Goal: Transaction & Acquisition: Download file/media

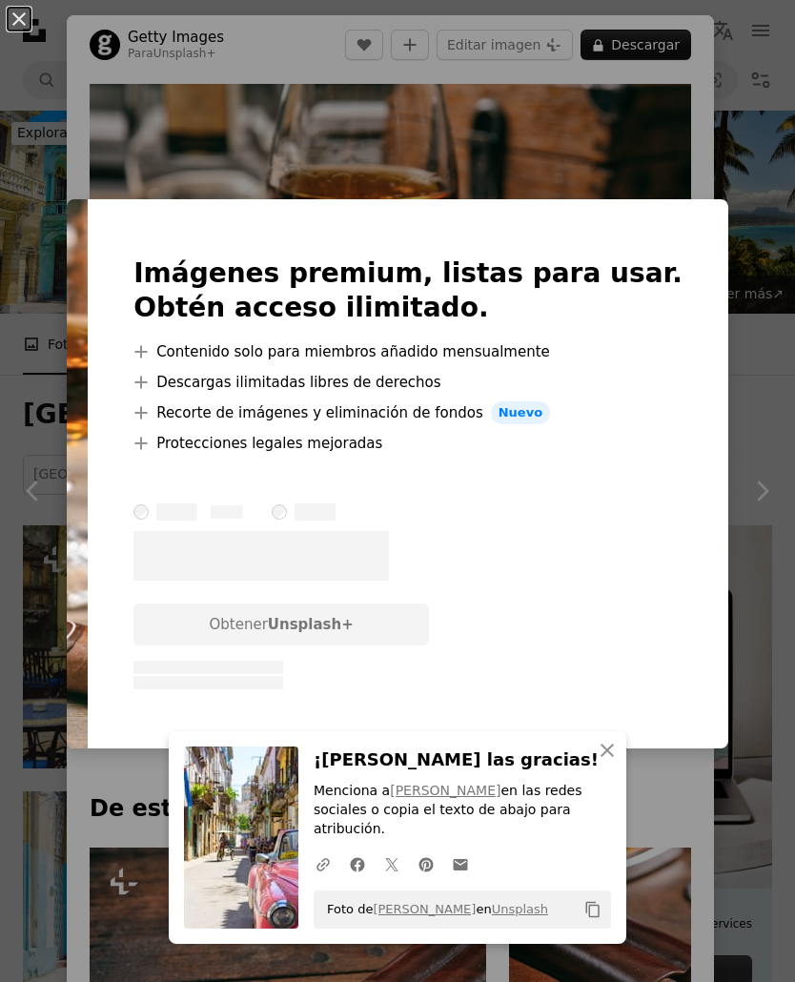
scroll to position [828, 0]
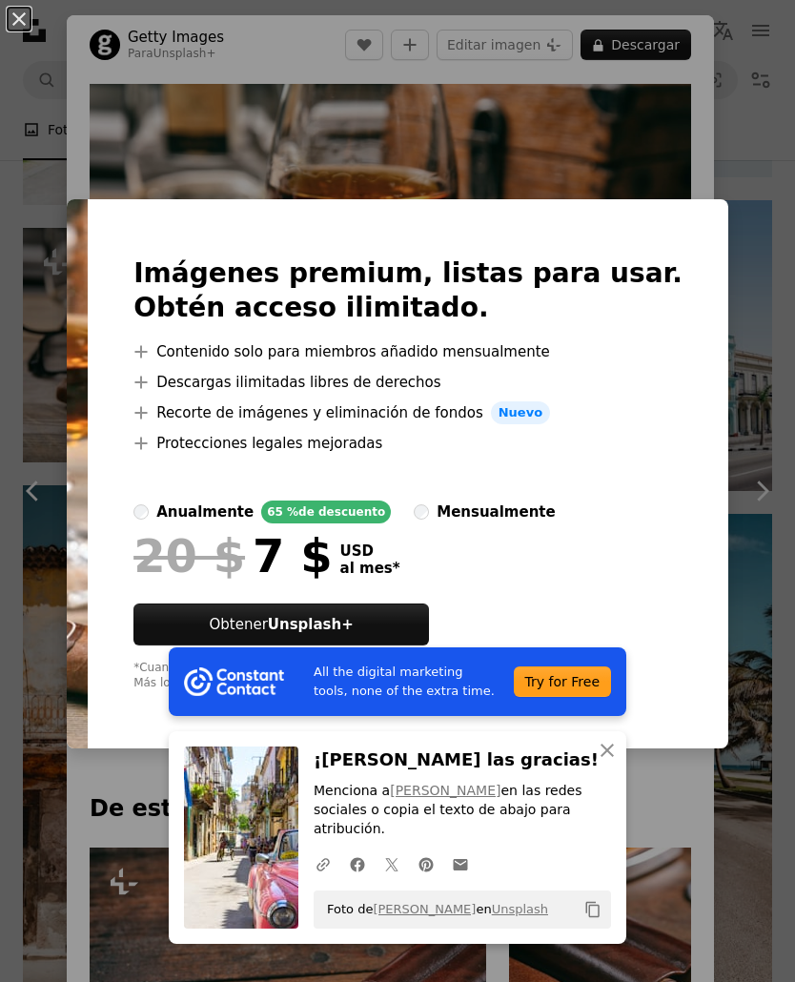
click at [88, 522] on img at bounding box center [77, 473] width 21 height 549
click at [607, 762] on icon "An X shape" at bounding box center [607, 750] width 23 height 23
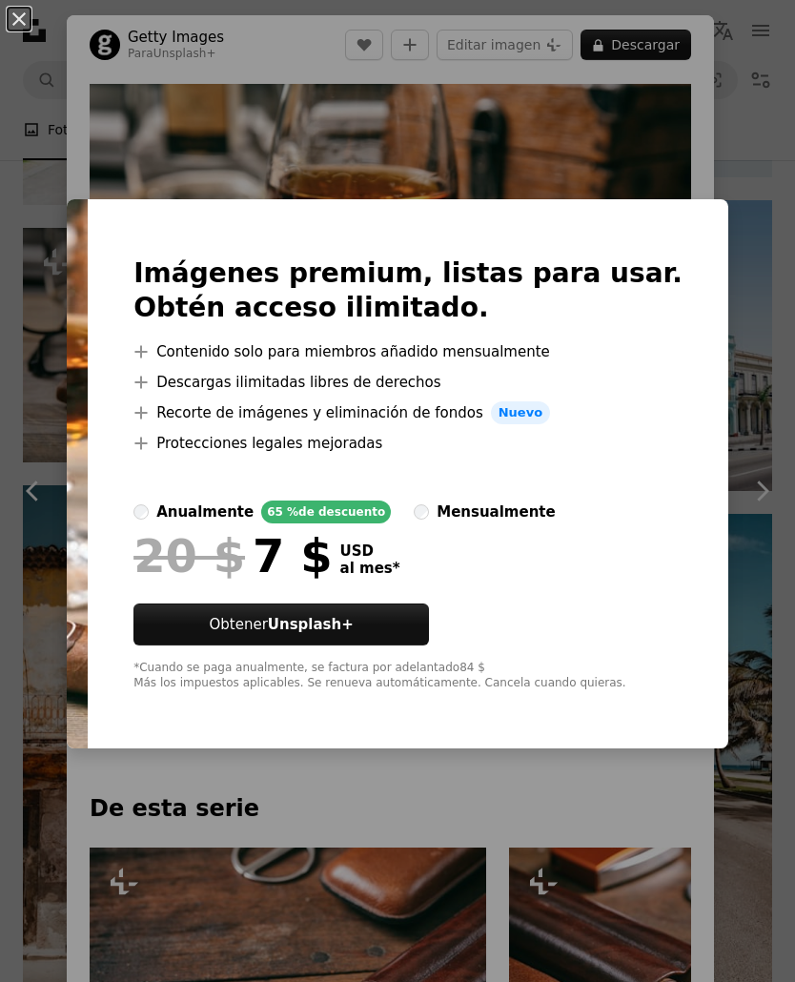
click at [30, 21] on button "An X shape" at bounding box center [19, 19] width 23 height 23
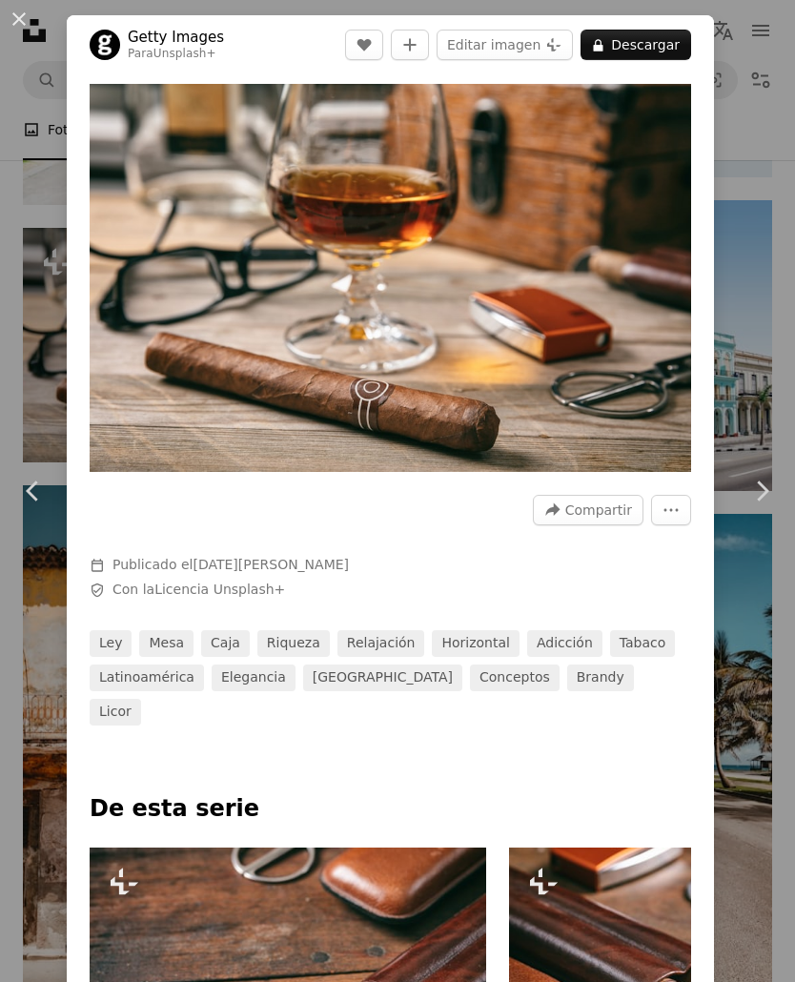
click at [30, 26] on button "An X shape" at bounding box center [19, 19] width 23 height 23
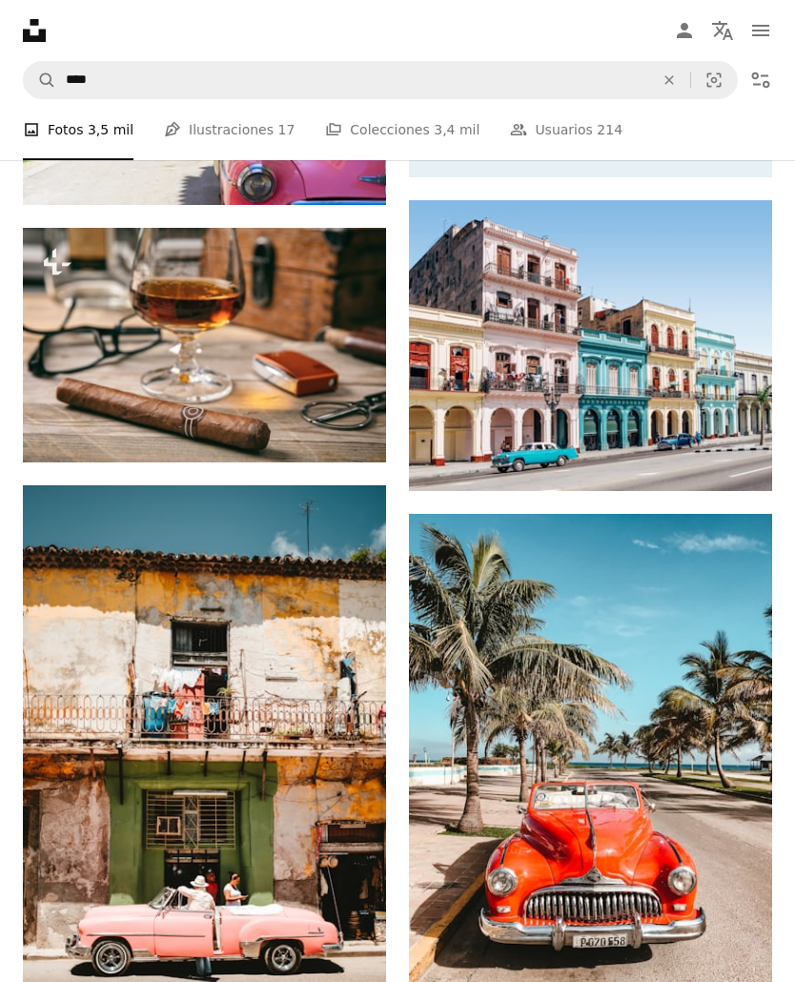
click at [655, 377] on img at bounding box center [590, 345] width 363 height 291
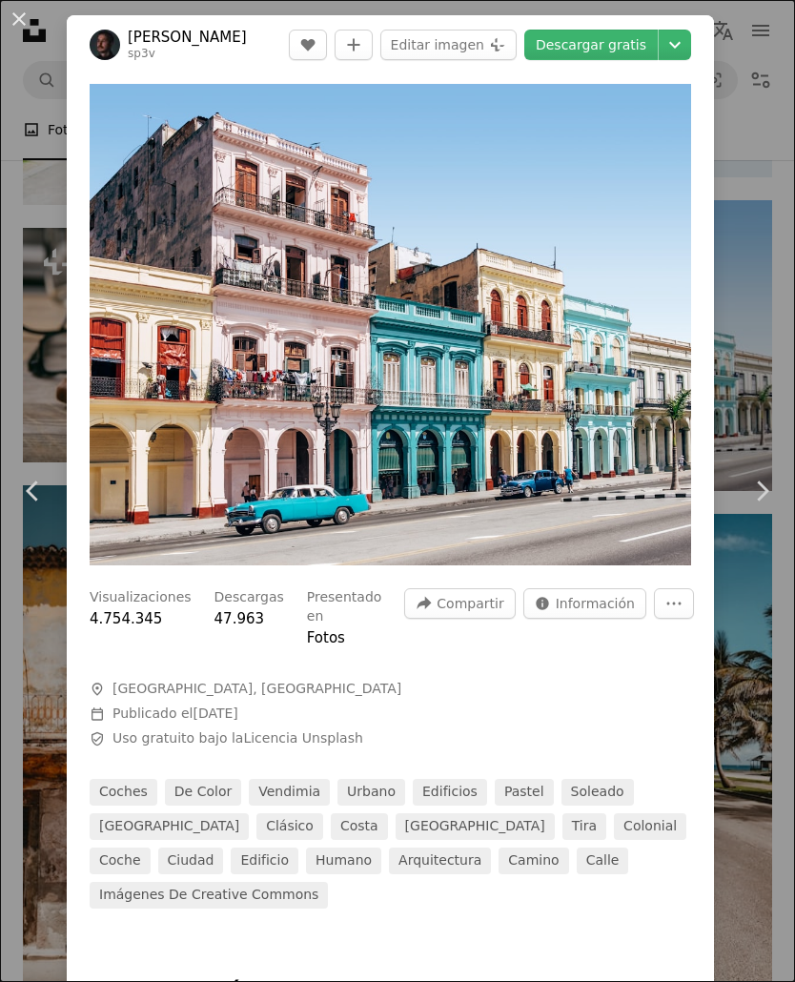
click at [678, 50] on icon "Chevron down" at bounding box center [675, 44] width 30 height 23
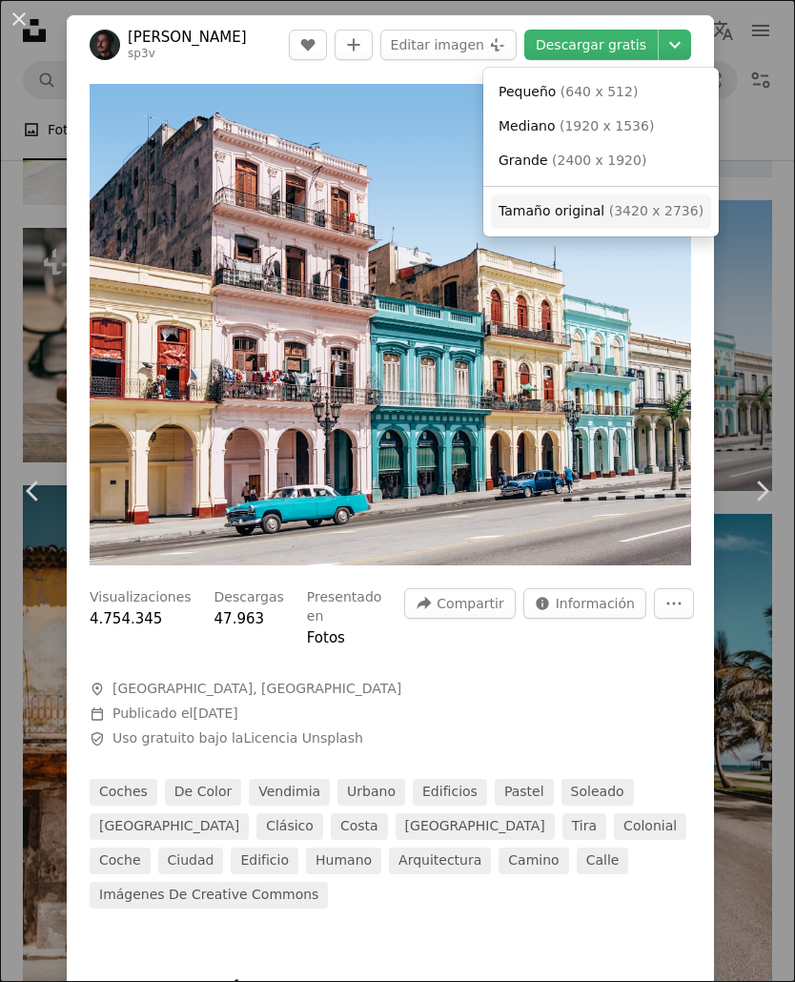
click at [591, 207] on span "Tamaño original" at bounding box center [551, 210] width 106 height 15
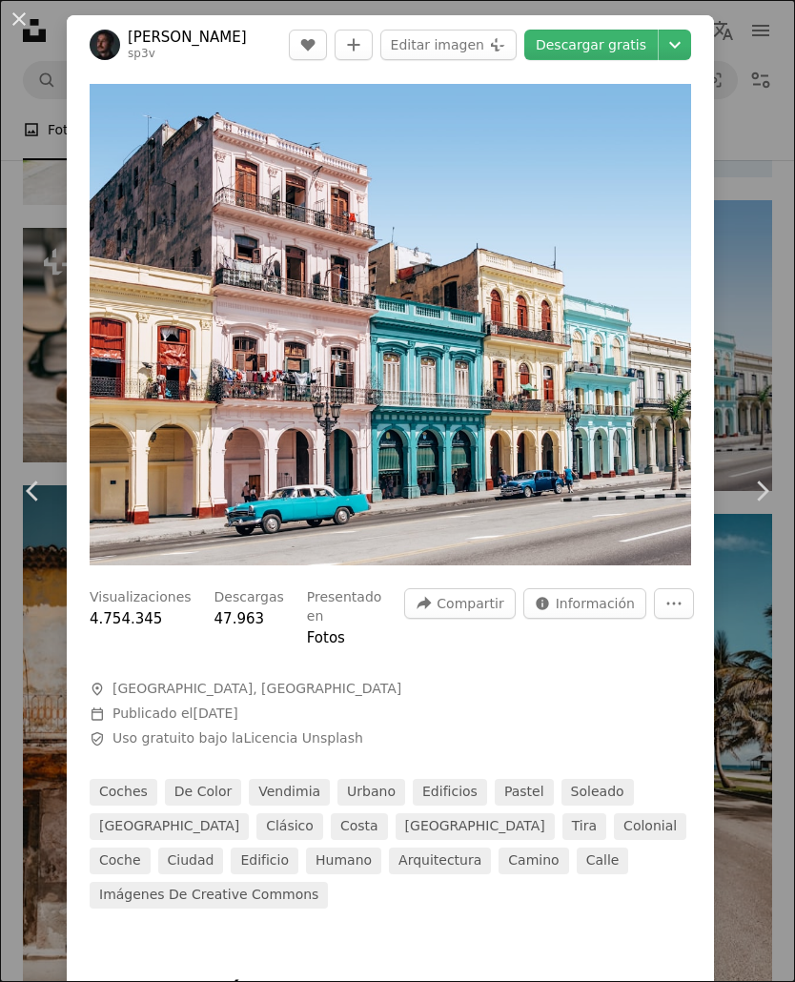
scroll to position [858, 0]
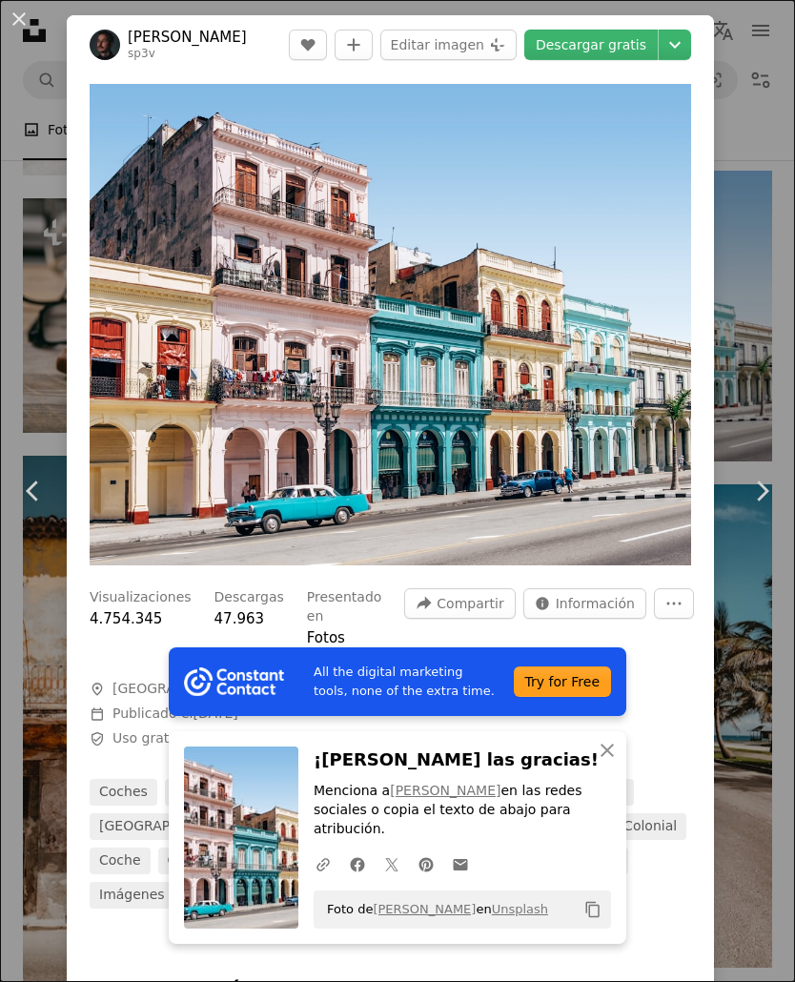
click at [10, 11] on button "An X shape" at bounding box center [19, 19] width 23 height 23
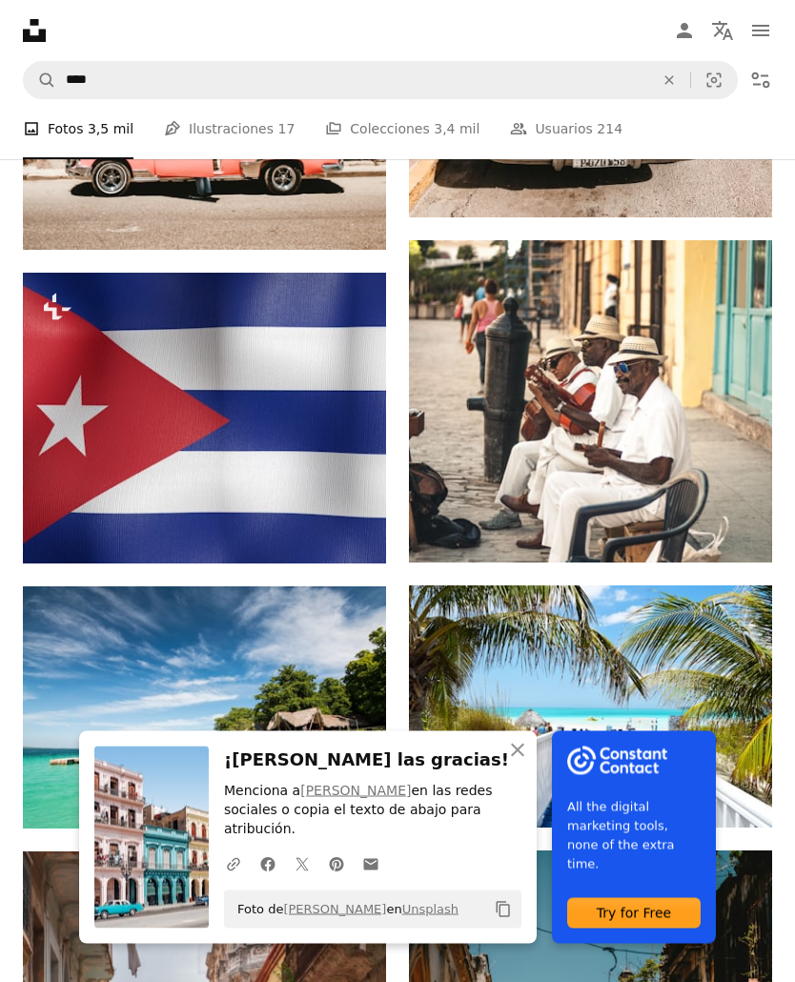
scroll to position [1608, 0]
click at [95, 462] on img at bounding box center [204, 418] width 363 height 291
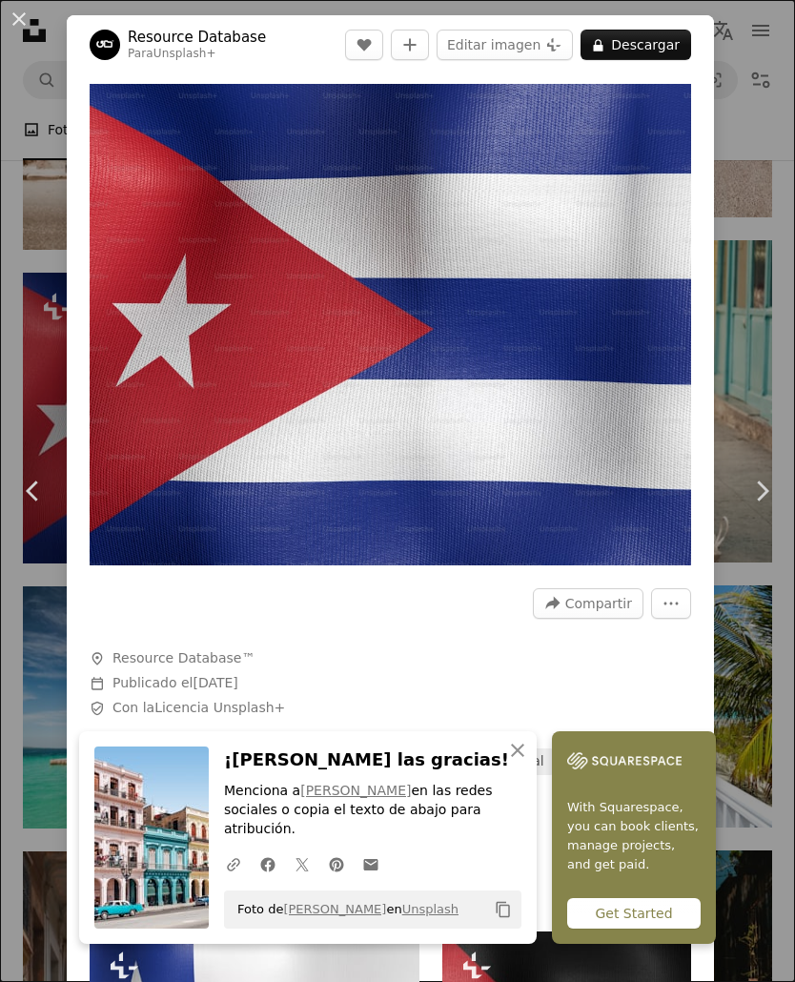
click at [26, 16] on button "An X shape" at bounding box center [19, 19] width 23 height 23
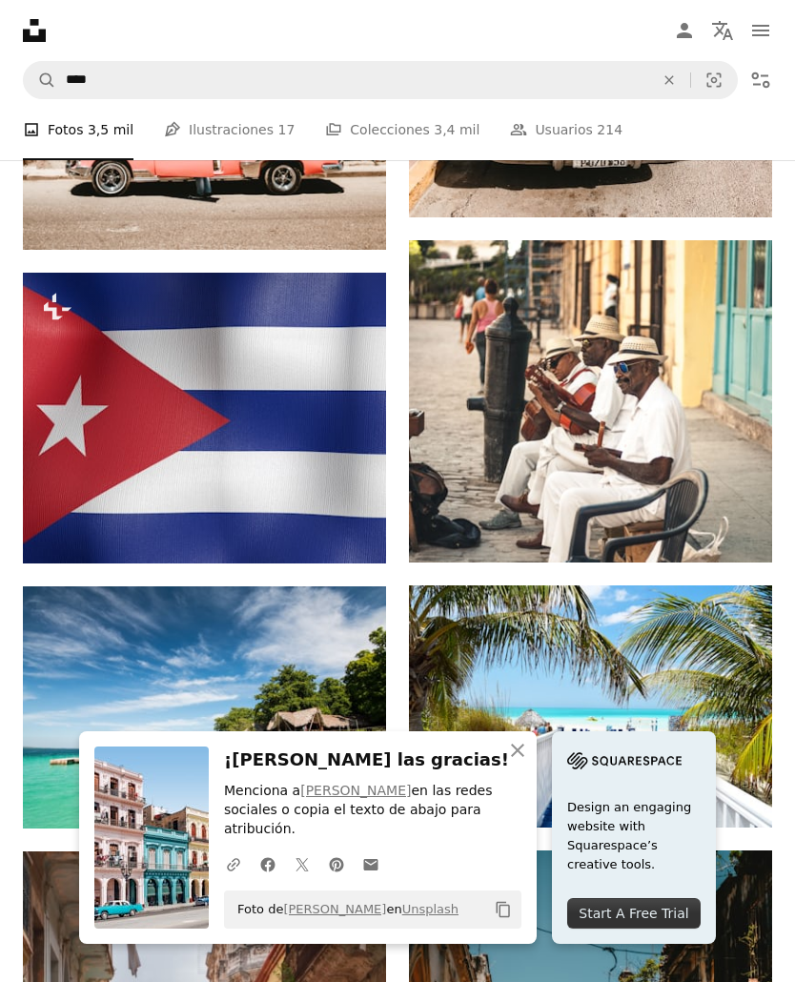
click at [645, 358] on img at bounding box center [590, 400] width 363 height 321
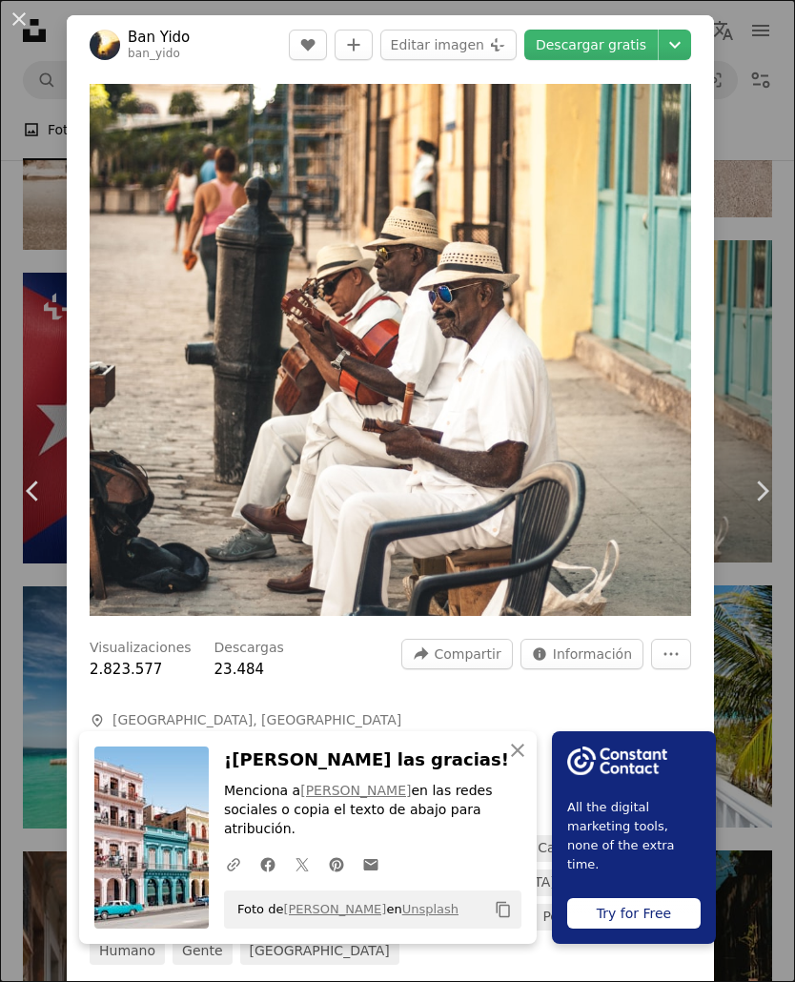
click at [449, 210] on img "Ampliar en esta imagen" at bounding box center [390, 350] width 601 height 532
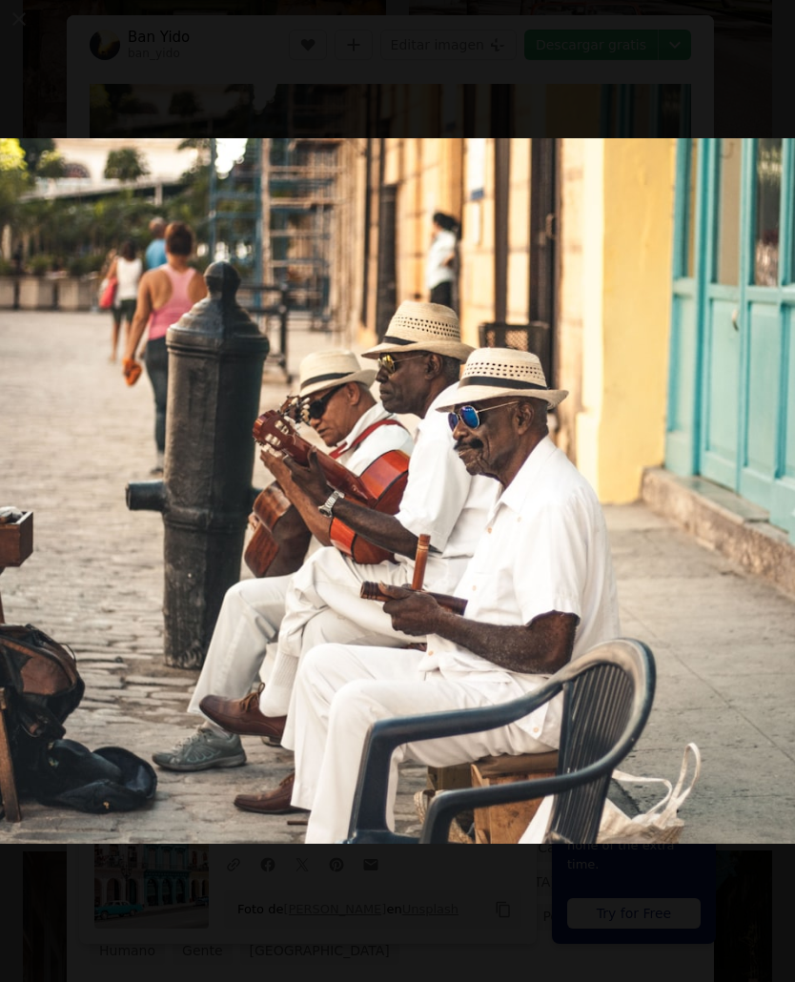
click at [526, 152] on button "Reducir el zoom en esta imagen" at bounding box center [397, 491] width 797 height 984
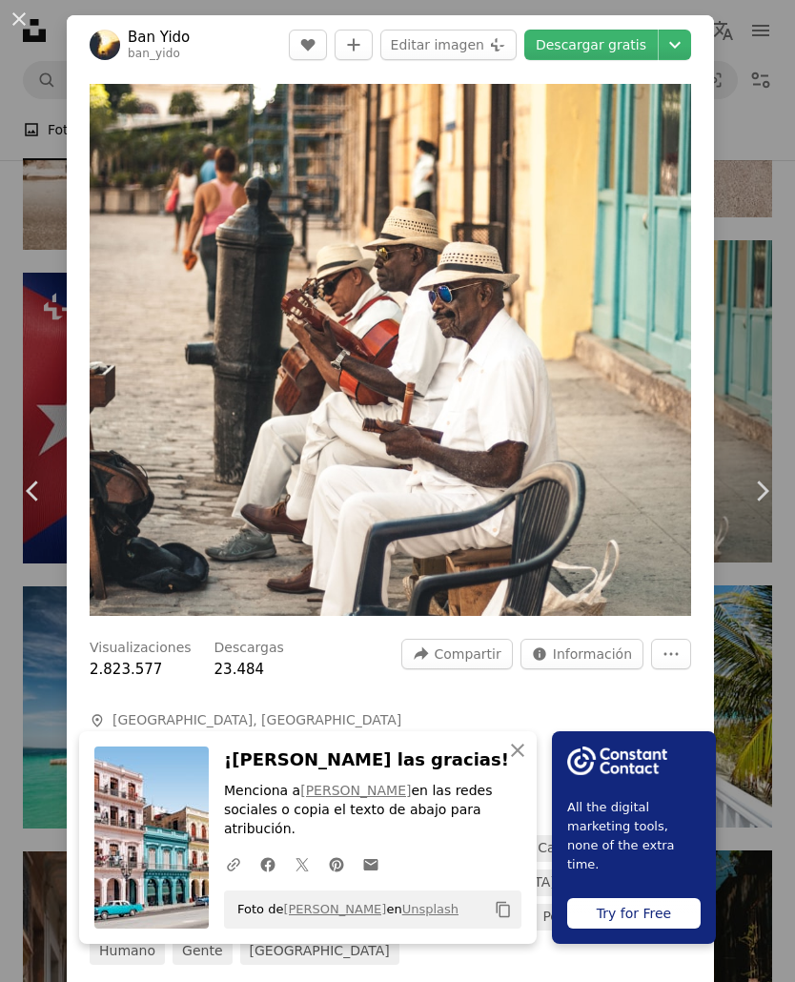
click at [690, 51] on icon "Chevron down" at bounding box center [675, 44] width 30 height 23
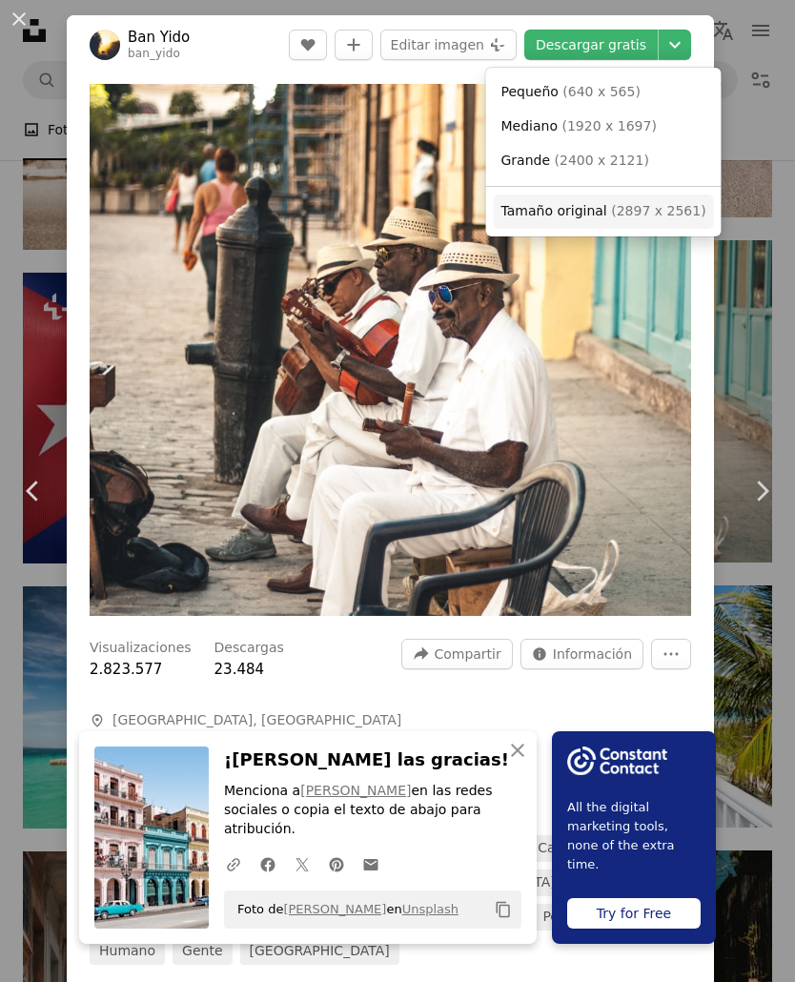
click at [581, 210] on span "Tamaño original" at bounding box center [554, 210] width 106 height 15
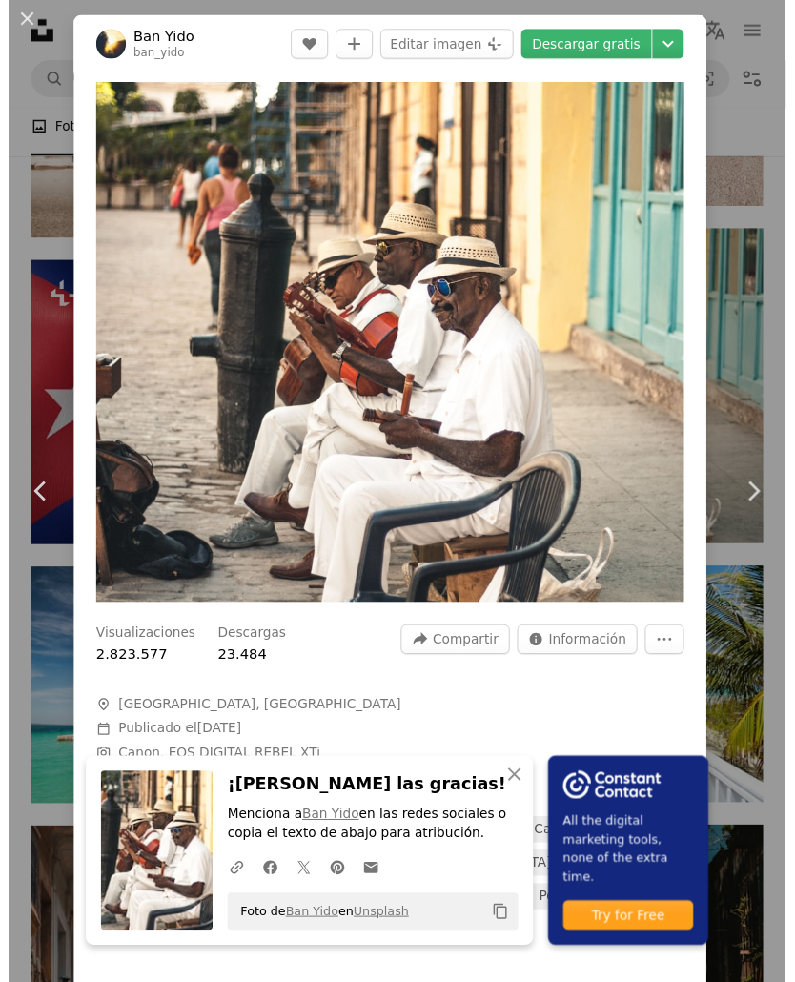
scroll to position [1637, 0]
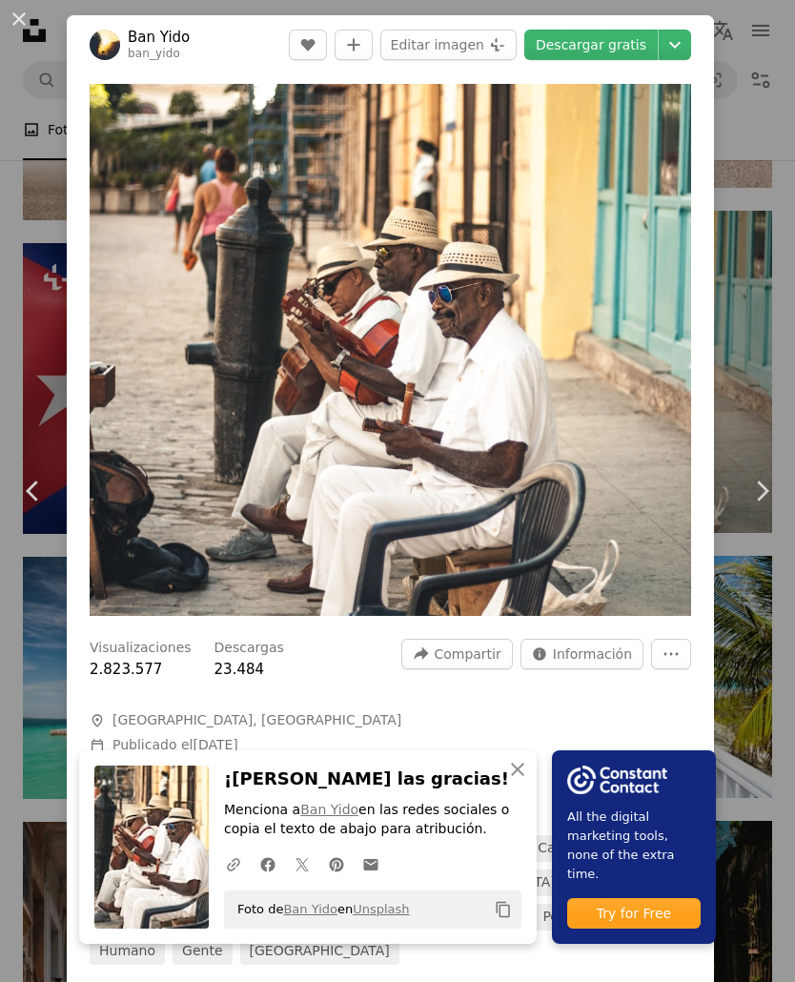
click at [30, 16] on button "An X shape" at bounding box center [19, 19] width 23 height 23
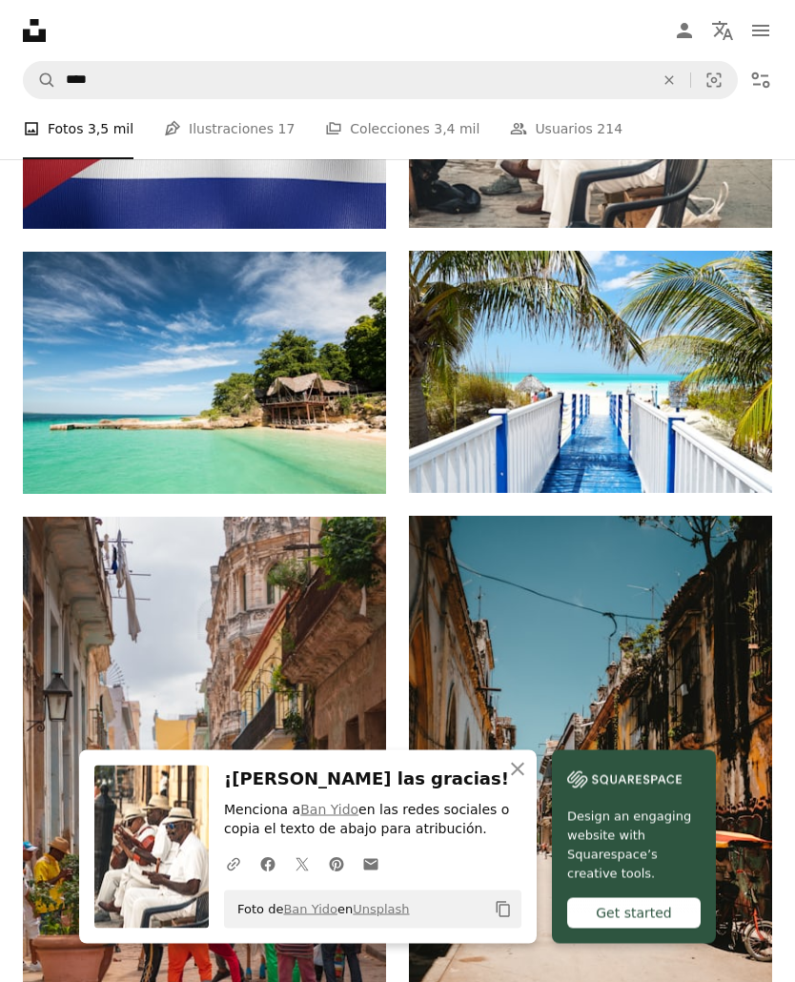
scroll to position [1942, 0]
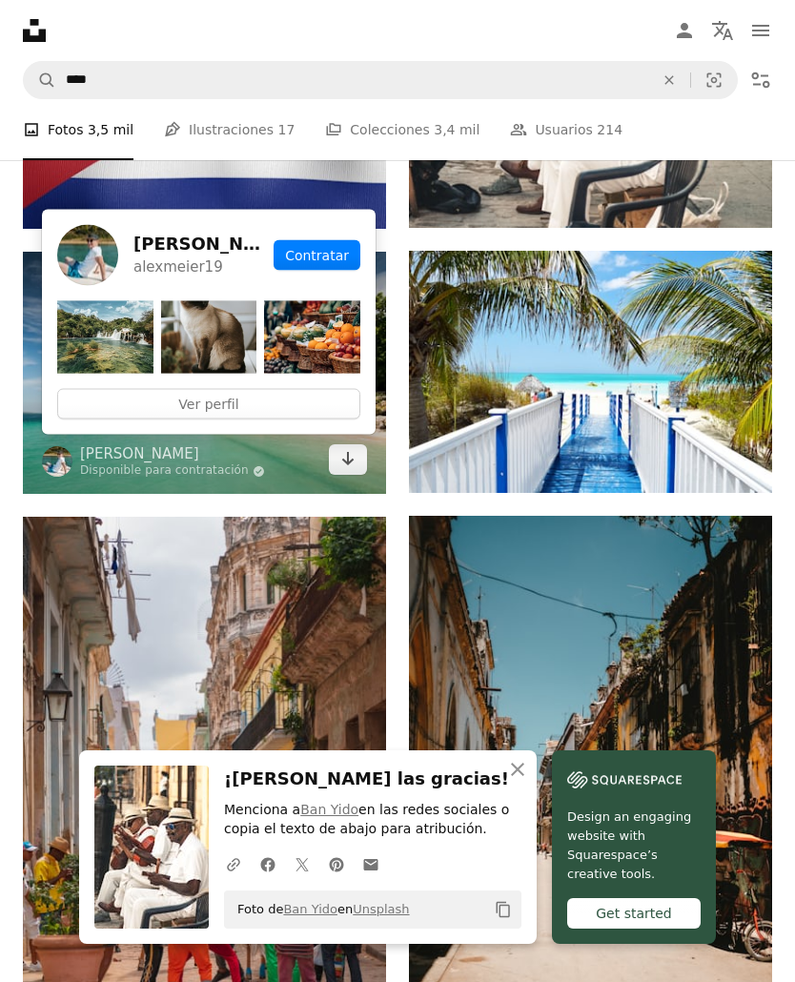
click at [276, 480] on img at bounding box center [204, 373] width 363 height 242
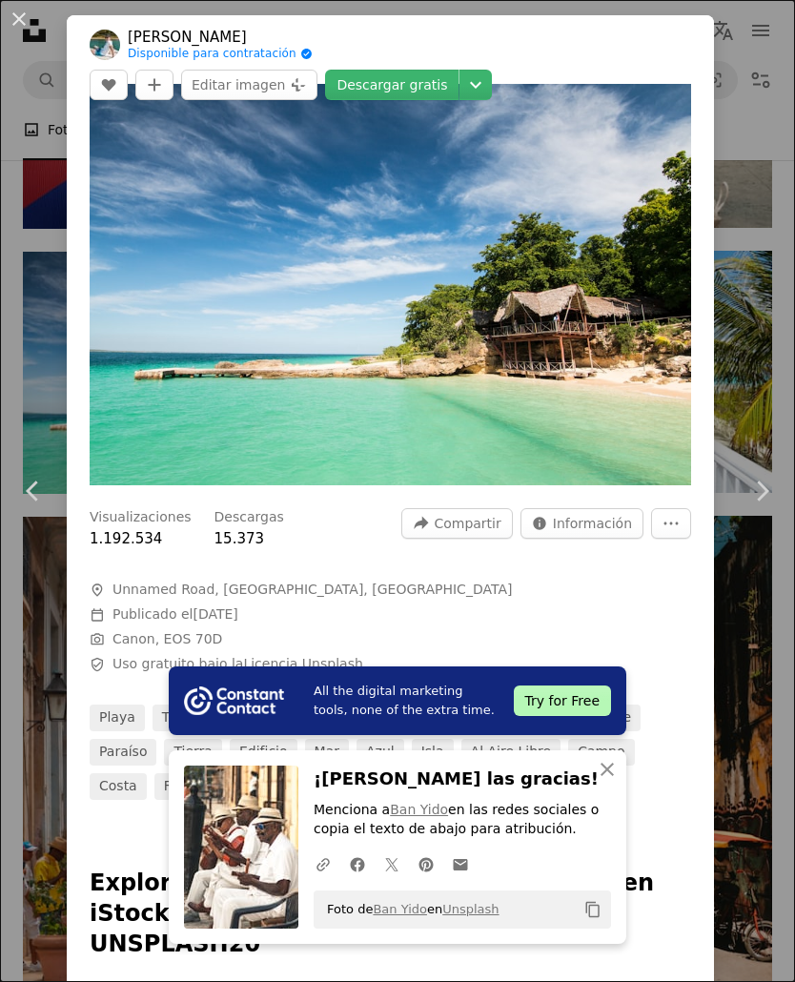
click at [491, 73] on icon "Chevron down" at bounding box center [475, 84] width 30 height 23
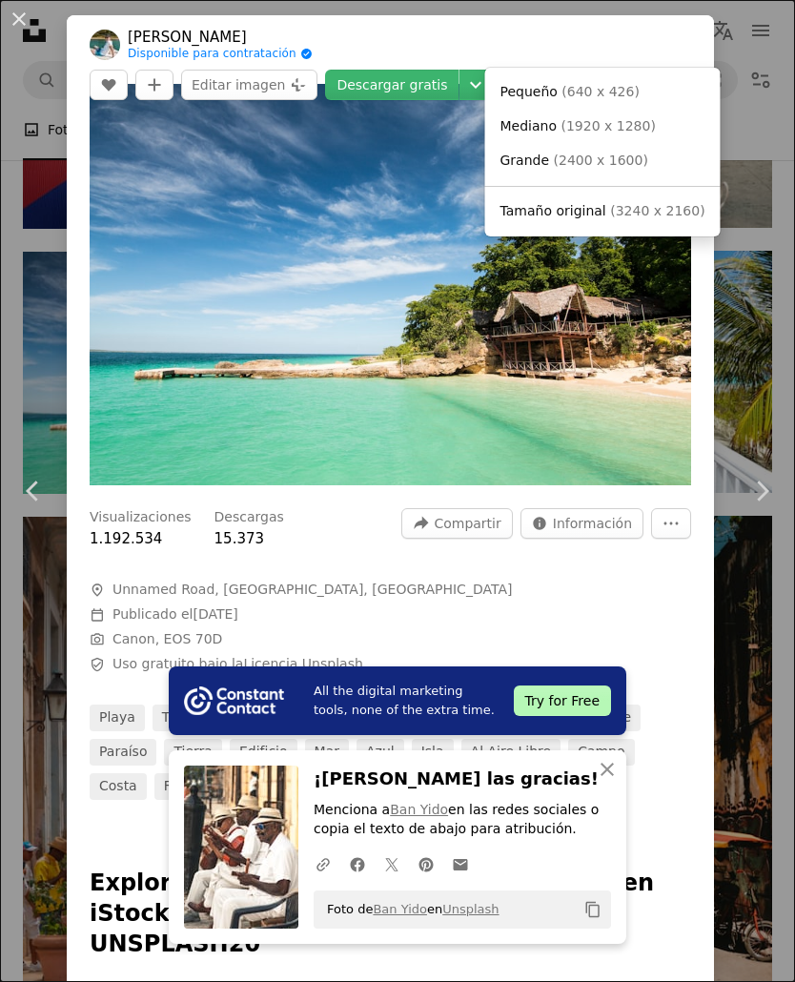
click at [600, 208] on span "Tamaño original ( 3240 x 2160 )" at bounding box center [602, 211] width 205 height 19
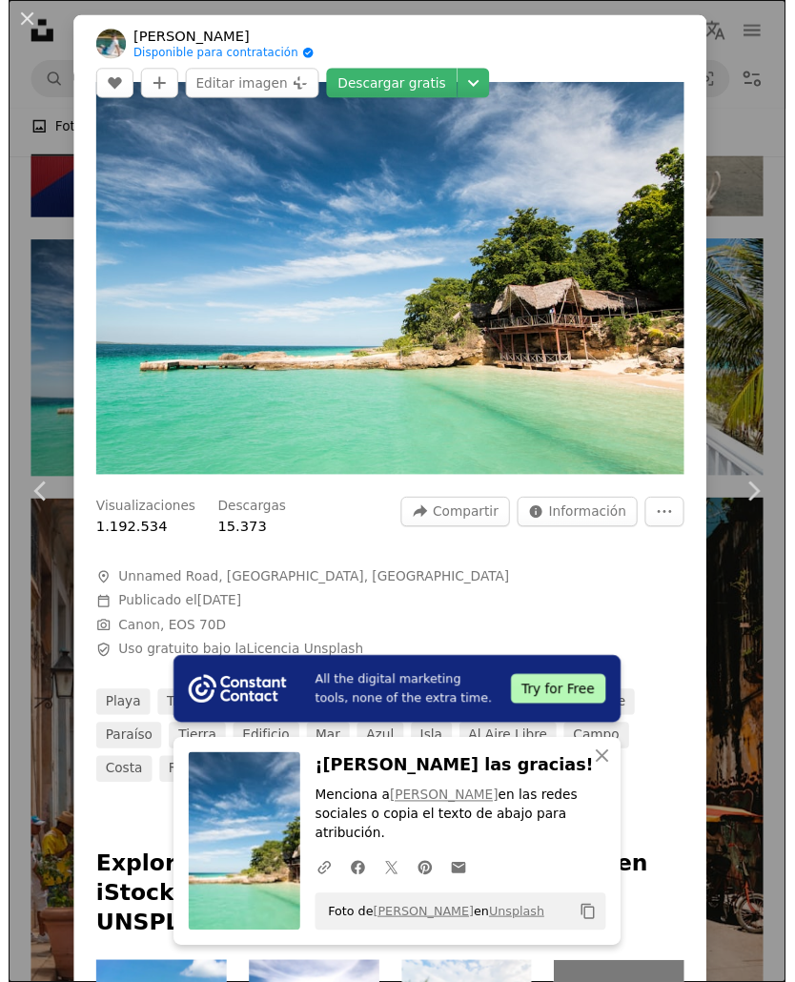
scroll to position [1972, 0]
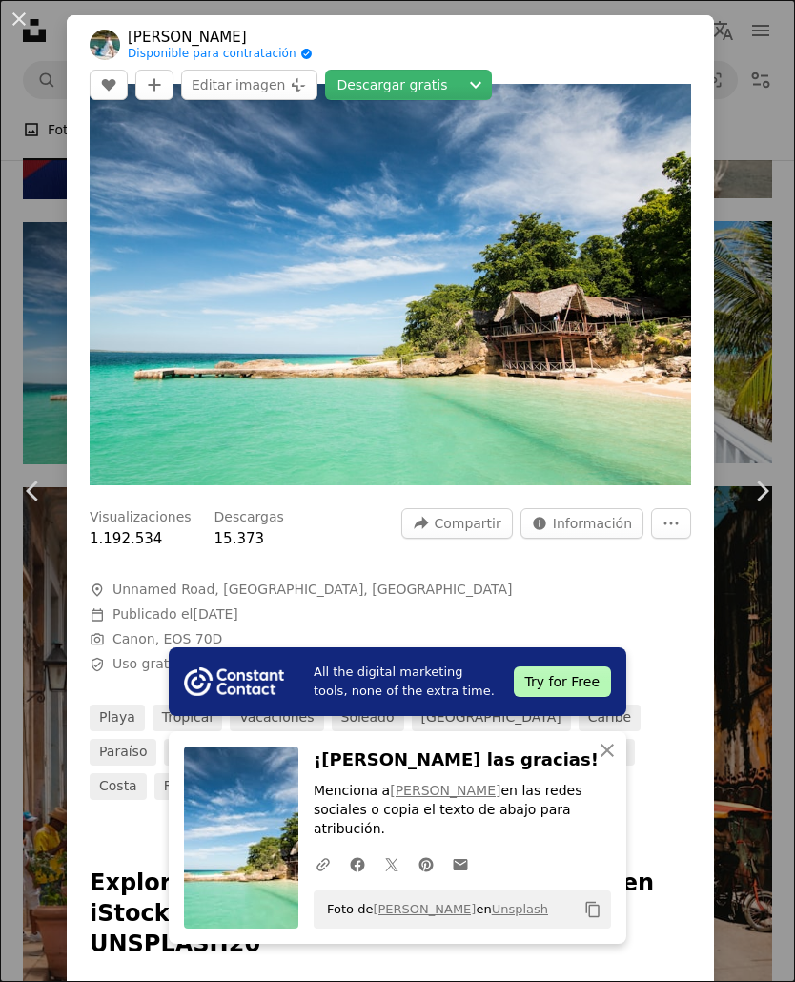
click at [22, 28] on button "An X shape" at bounding box center [19, 19] width 23 height 23
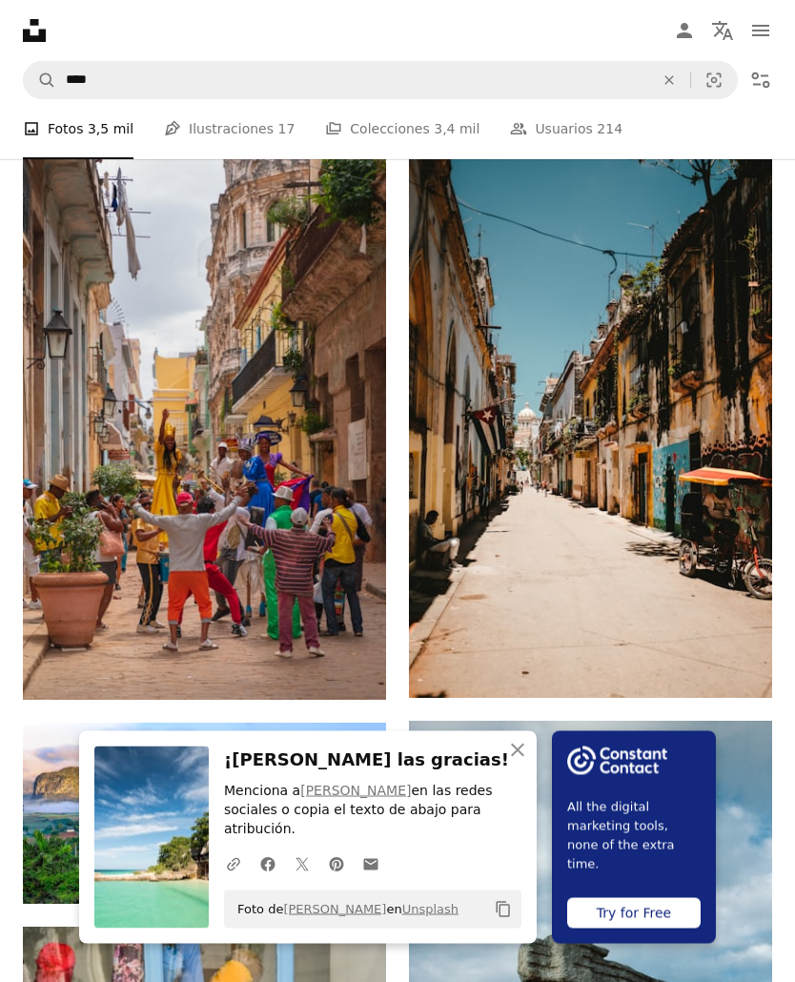
scroll to position [2306, 0]
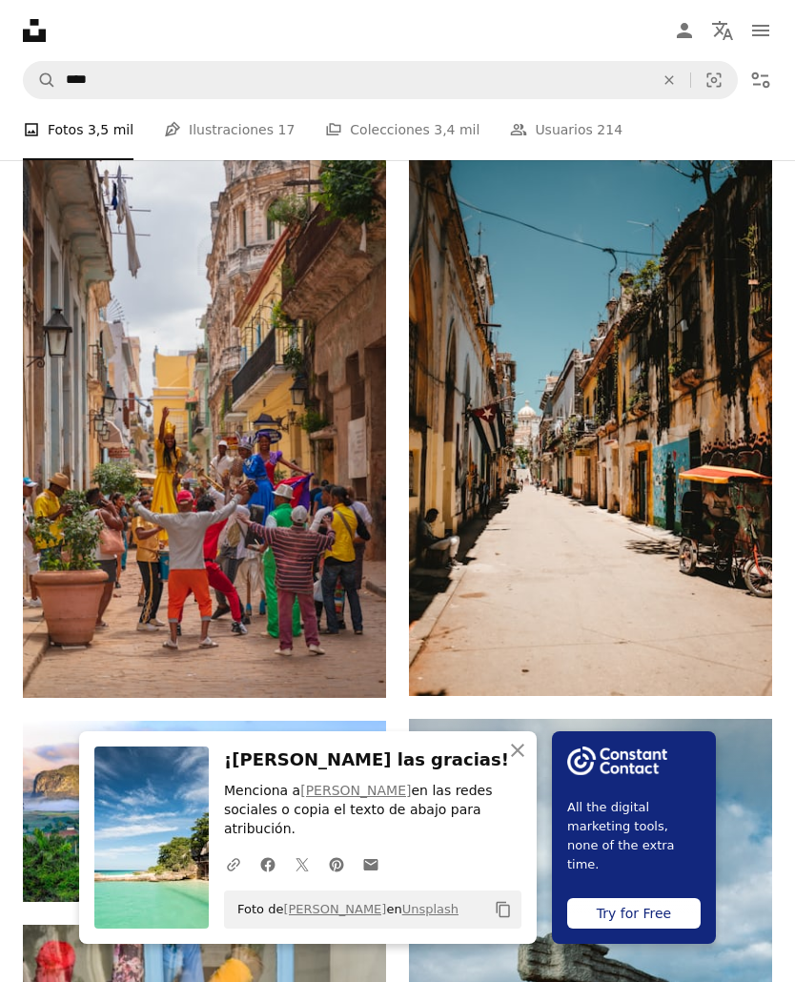
click at [113, 503] on img at bounding box center [204, 424] width 363 height 545
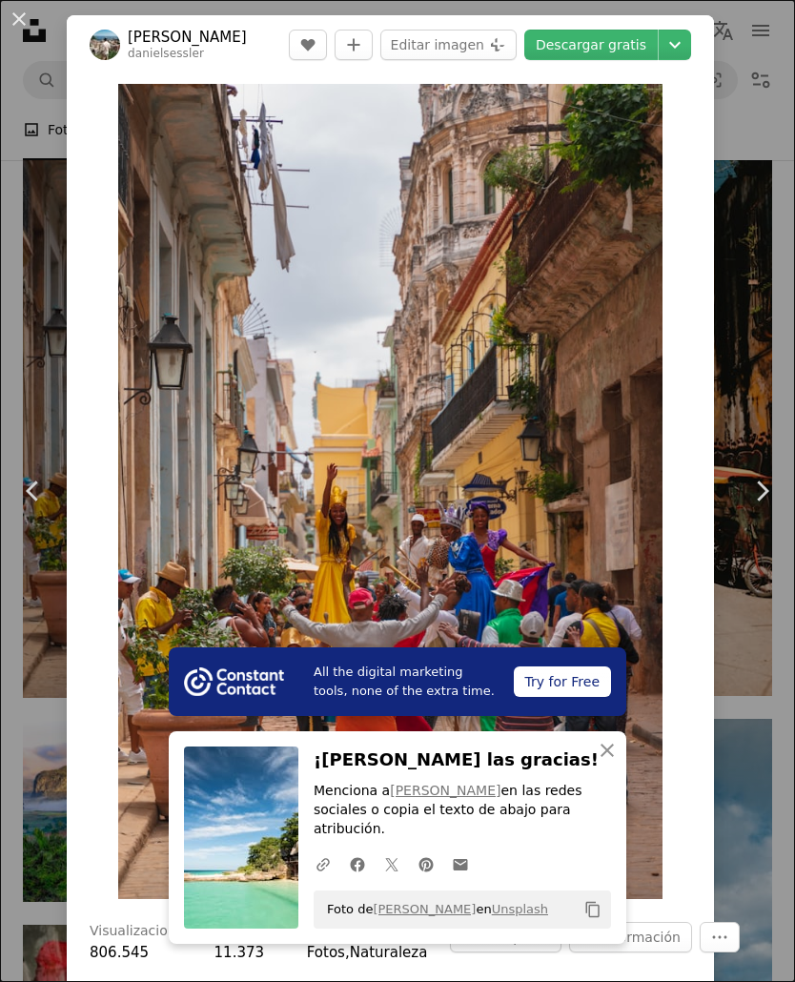
click at [689, 45] on icon "Chevron down" at bounding box center [675, 44] width 30 height 23
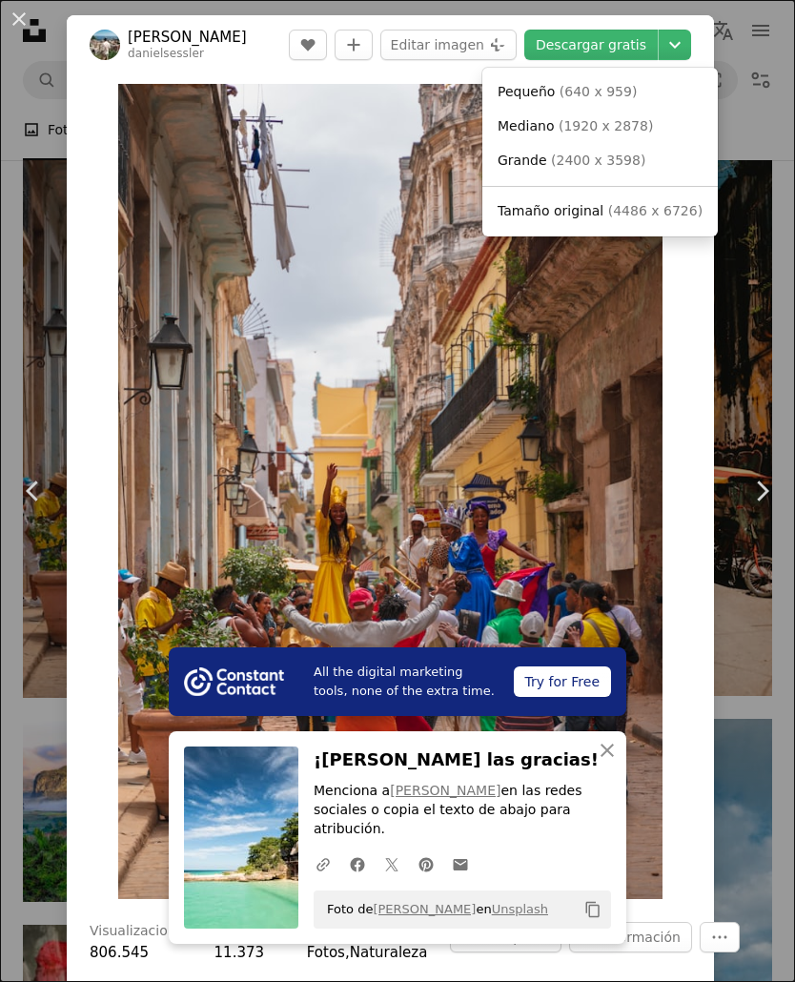
click at [598, 208] on span "Tamaño original ( 4486 x 6726 )" at bounding box center [600, 211] width 205 height 19
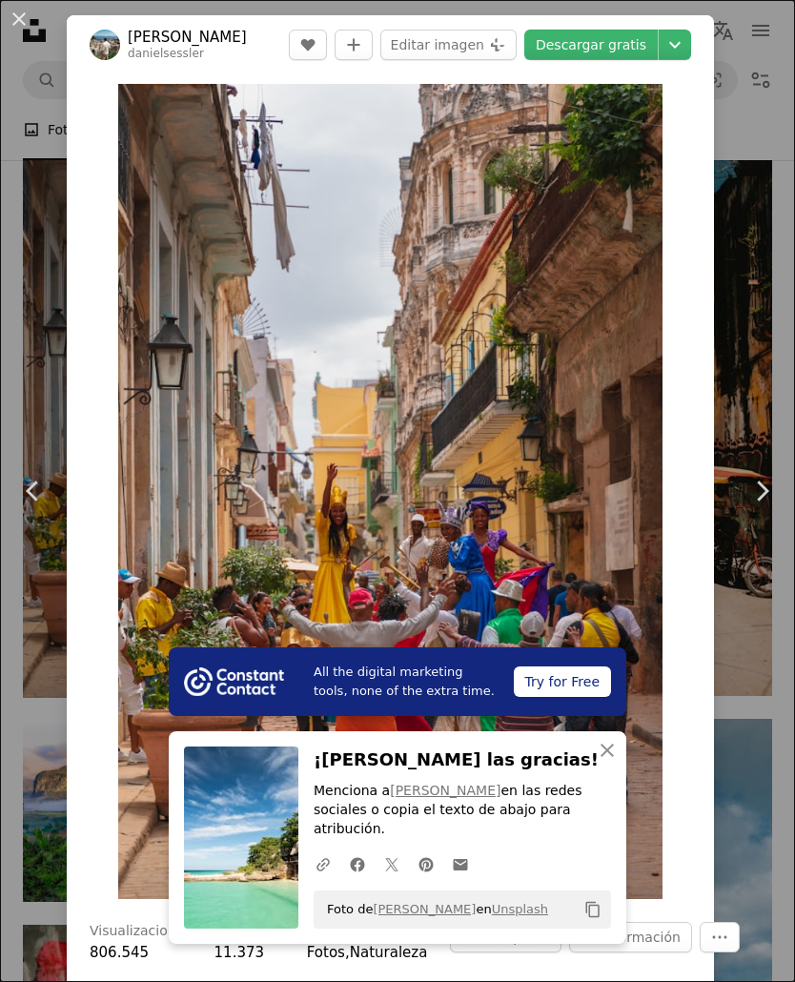
scroll to position [2336, 0]
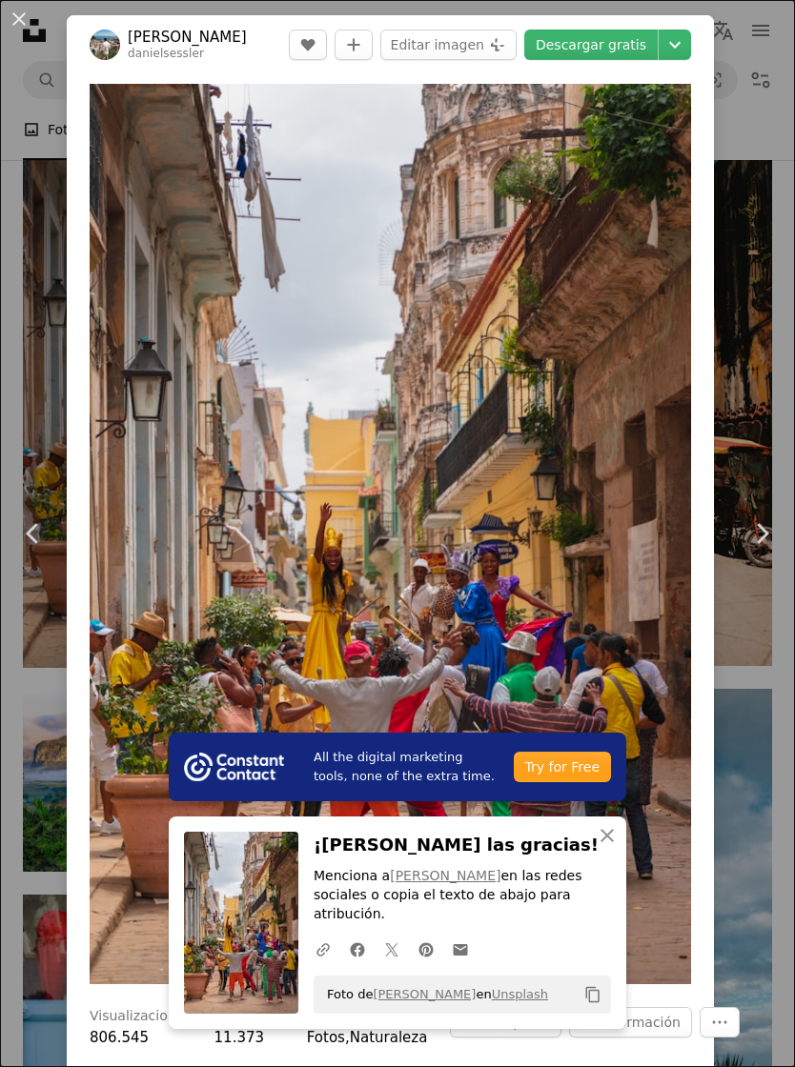
click at [30, 29] on button "An X shape" at bounding box center [19, 19] width 23 height 23
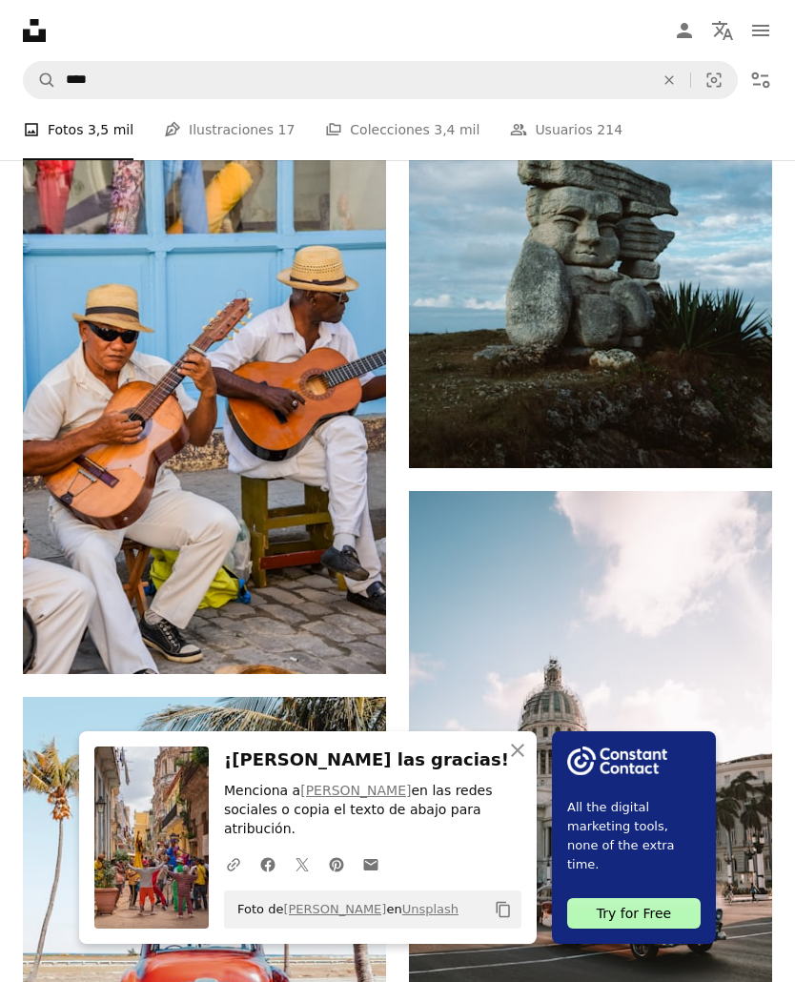
scroll to position [3154, 0]
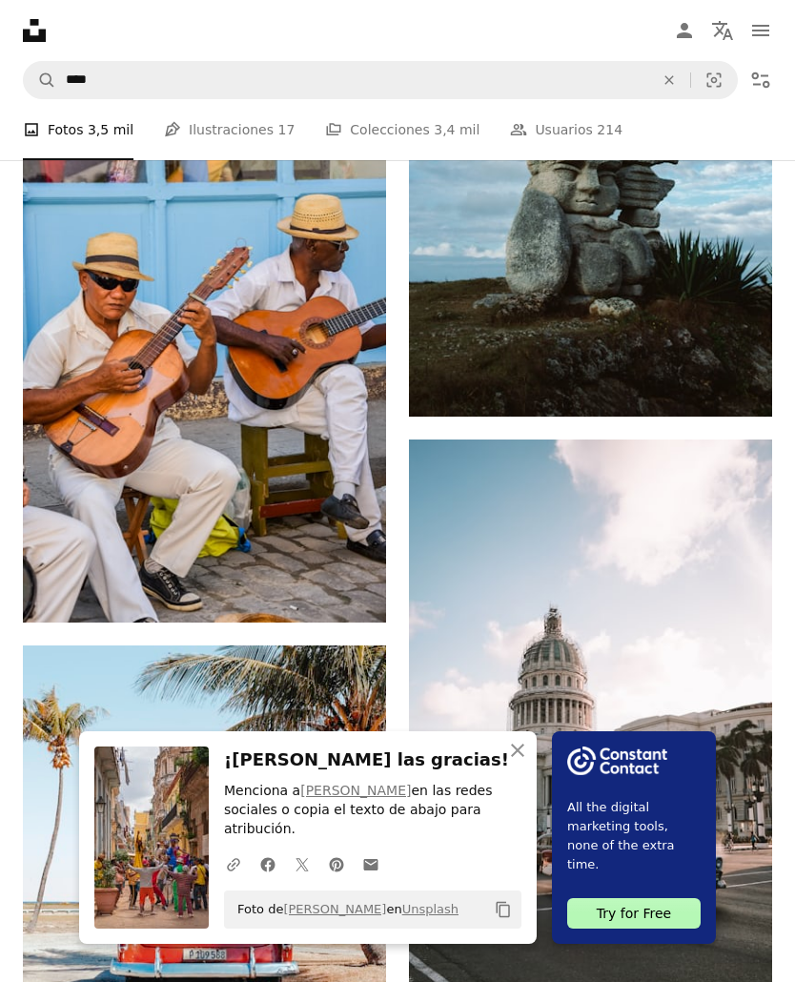
click at [100, 492] on img at bounding box center [204, 349] width 363 height 545
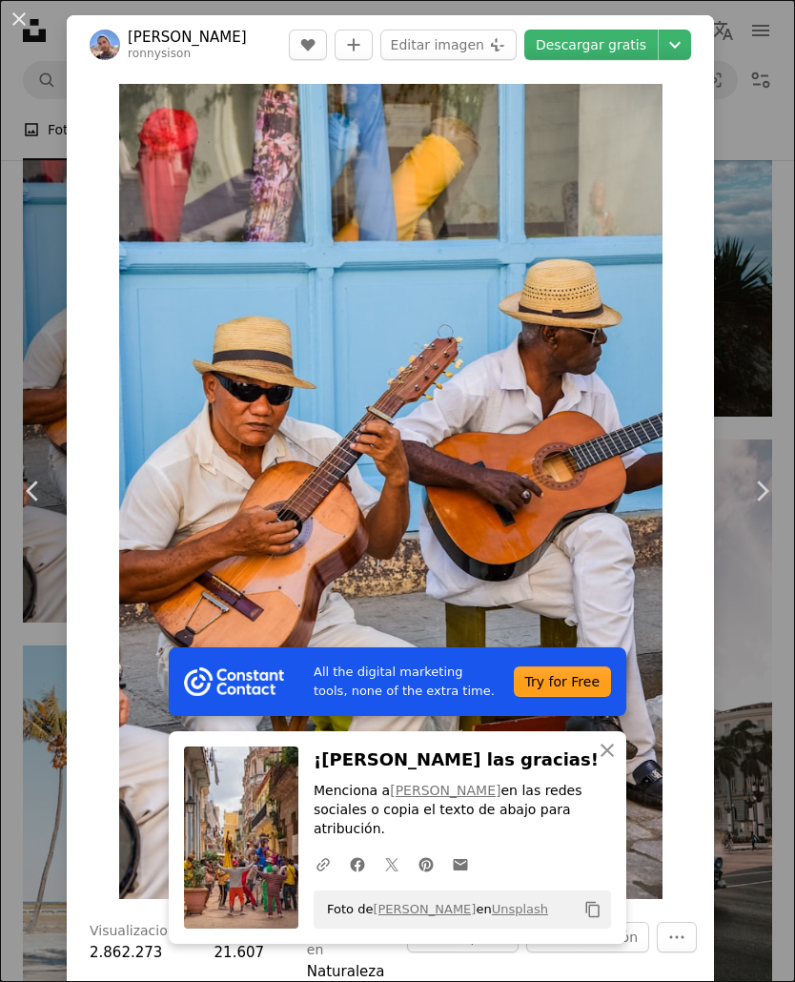
click at [690, 55] on icon "Chevron down" at bounding box center [675, 44] width 30 height 23
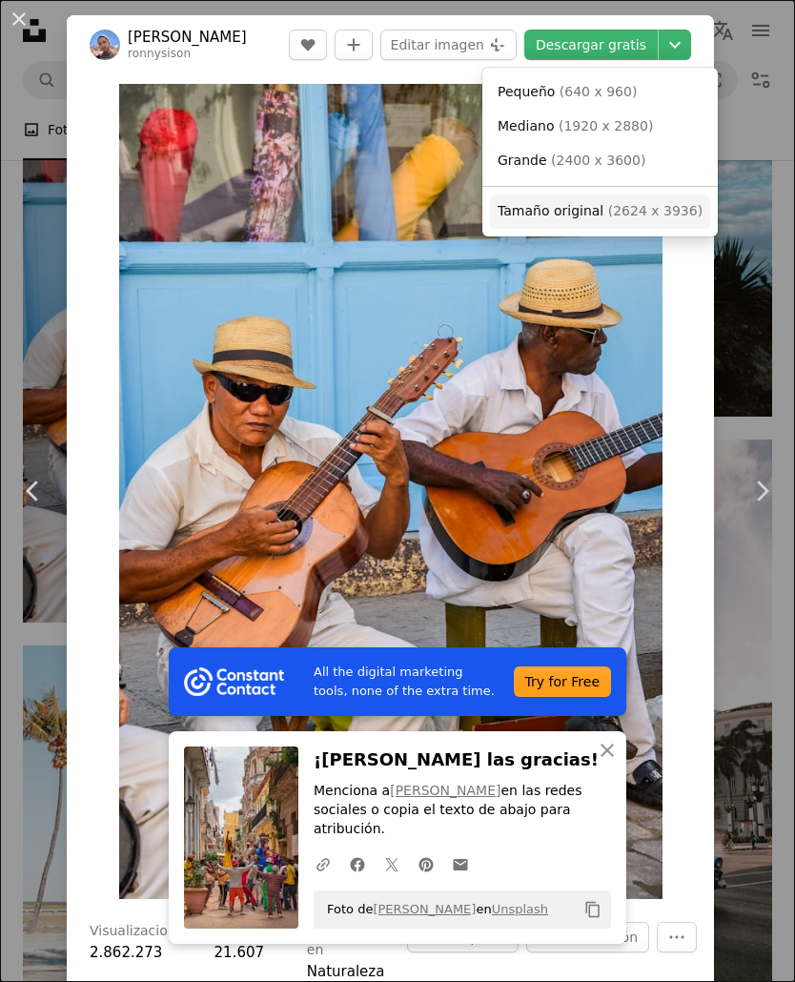
click at [597, 214] on span "Tamaño original ( 2624 x 3936 )" at bounding box center [600, 211] width 205 height 19
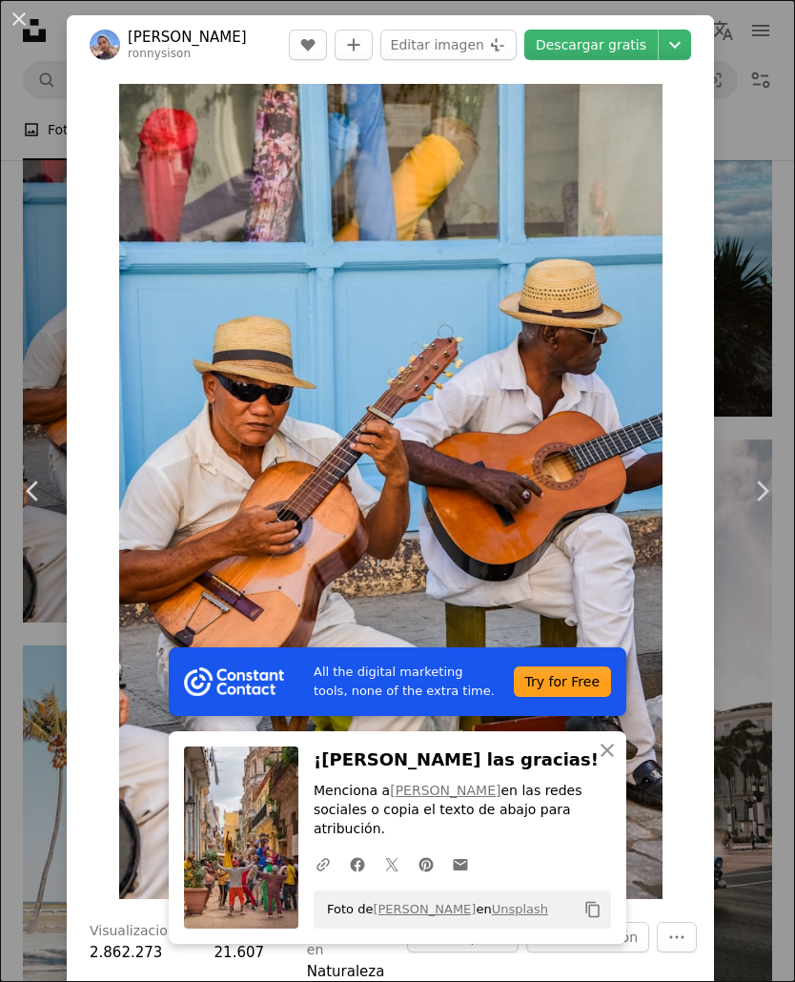
scroll to position [3183, 0]
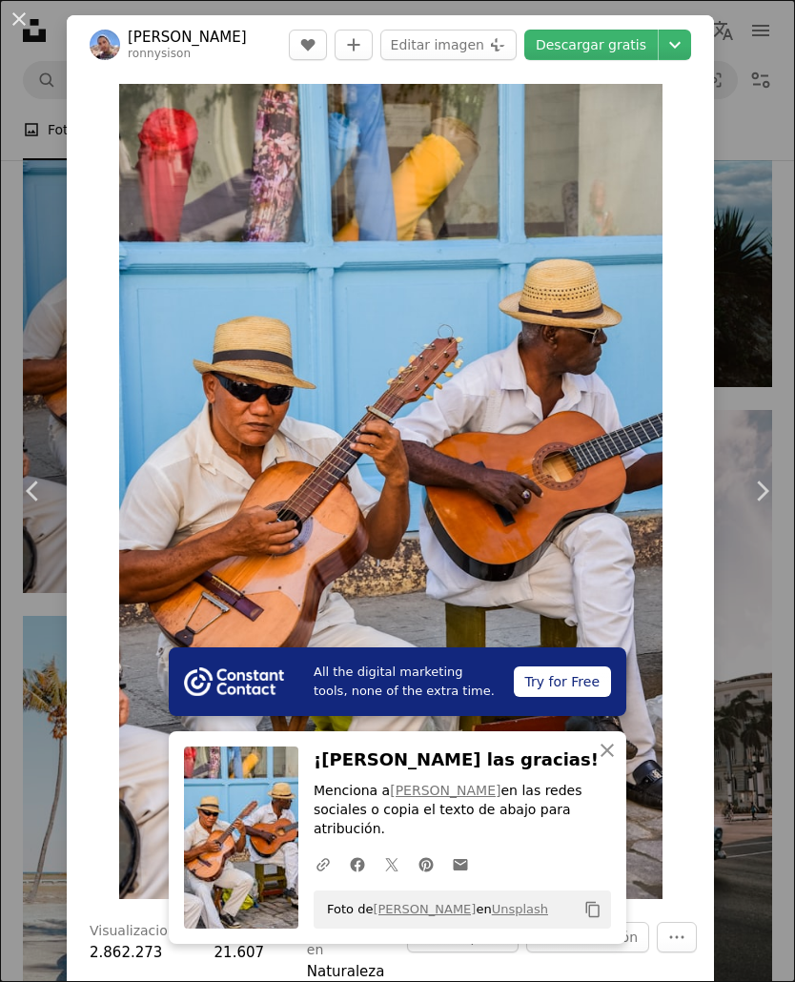
click at [29, 19] on button "An X shape" at bounding box center [19, 19] width 23 height 23
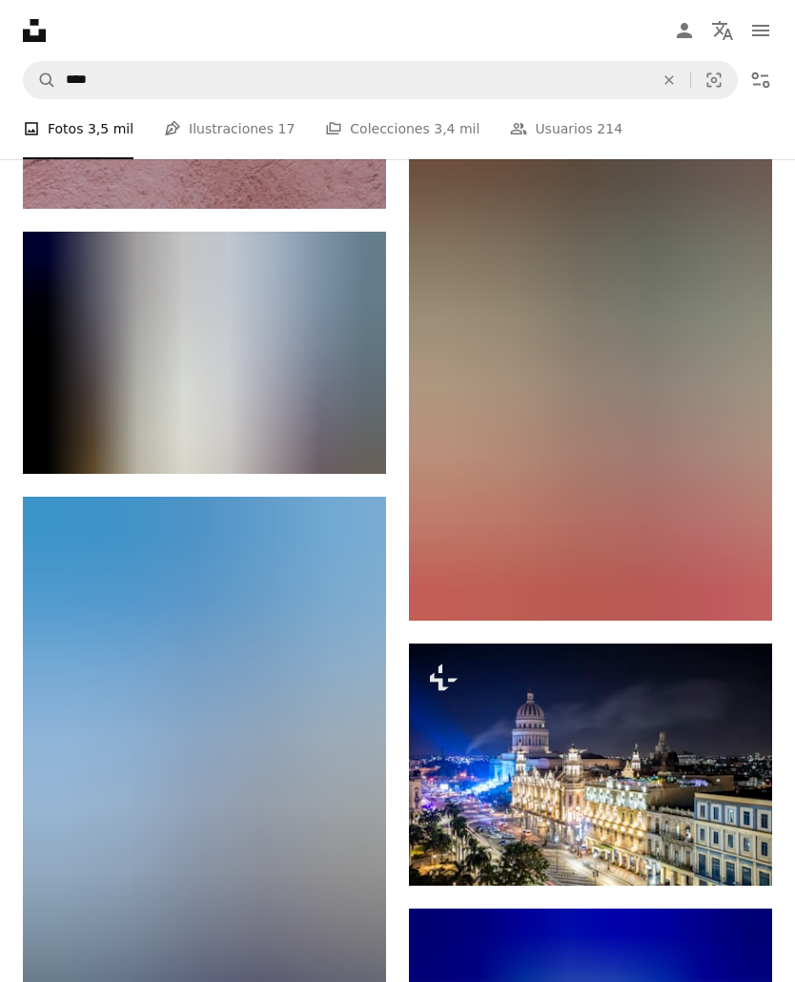
scroll to position [7582, 0]
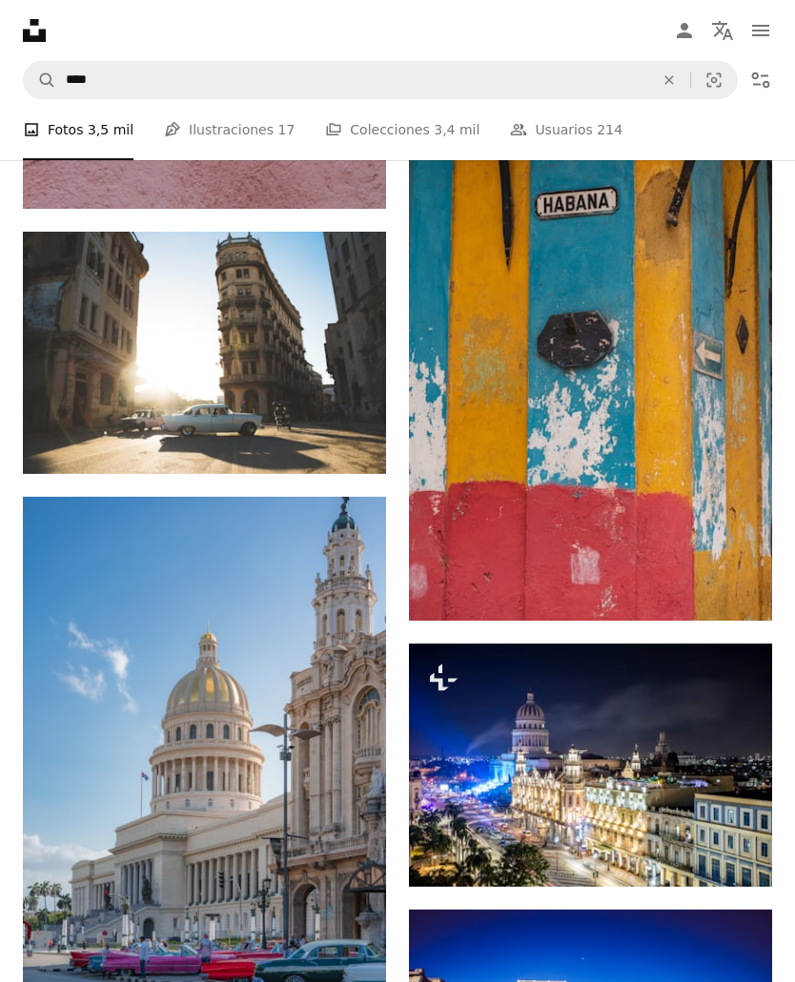
click at [713, 480] on img at bounding box center [590, 349] width 363 height 544
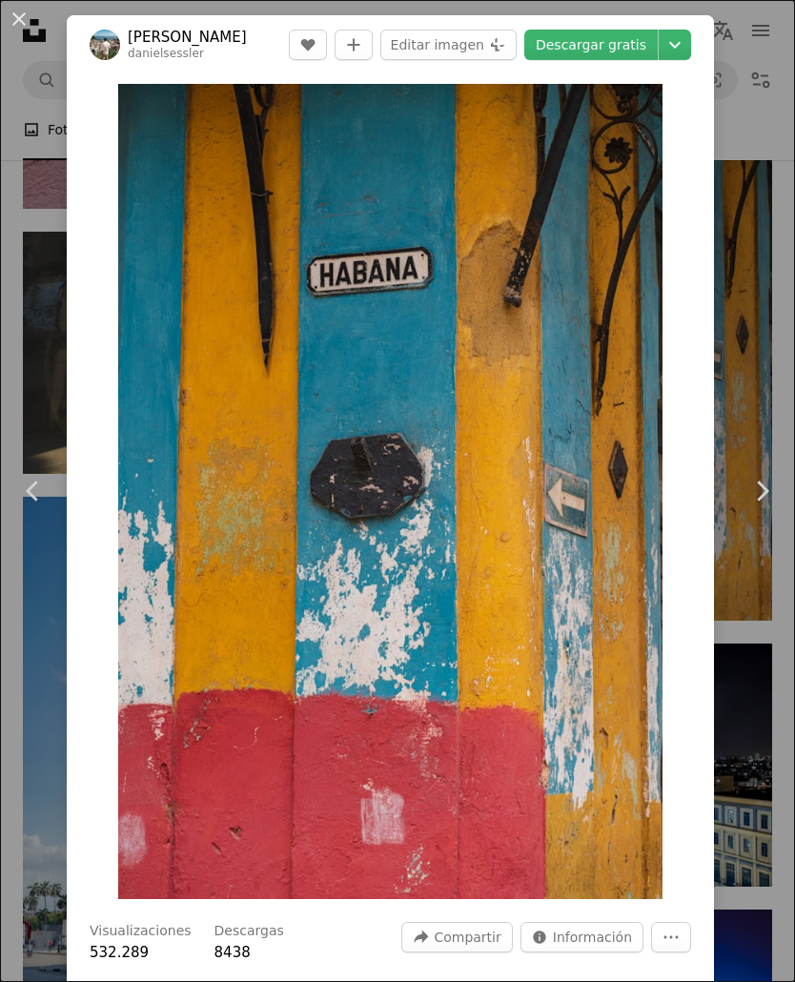
click at [683, 49] on icon "Chevron down" at bounding box center [675, 44] width 30 height 23
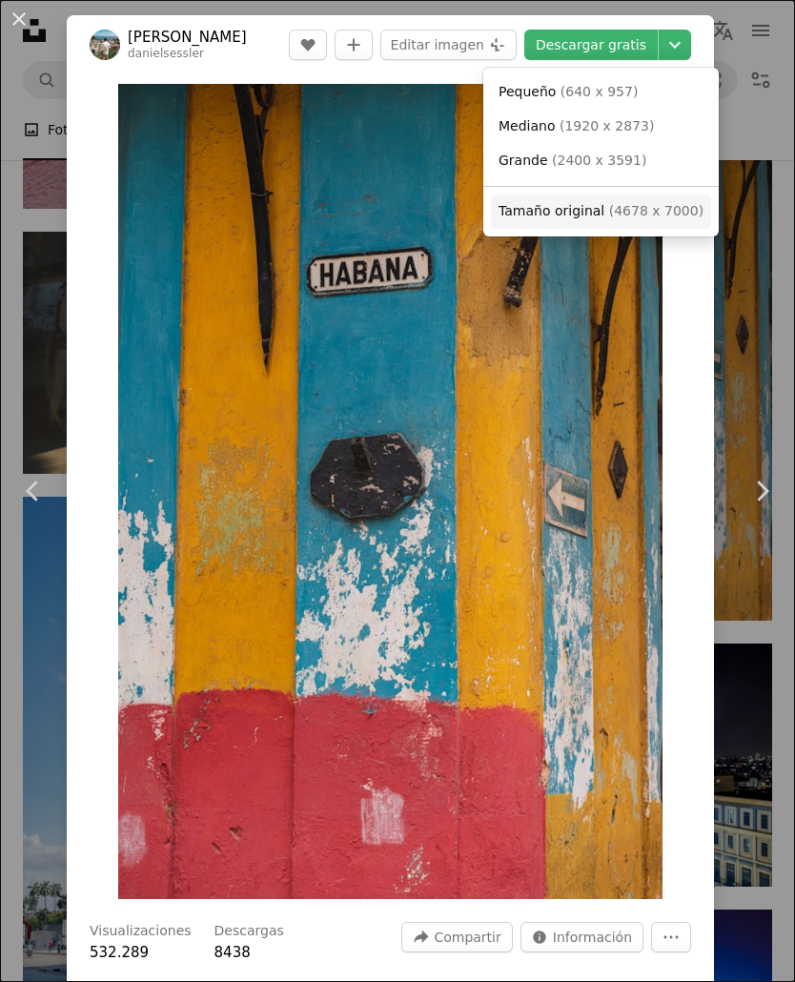
click at [598, 212] on span "Tamaño original ( 4678 x 7000 )" at bounding box center [600, 211] width 205 height 19
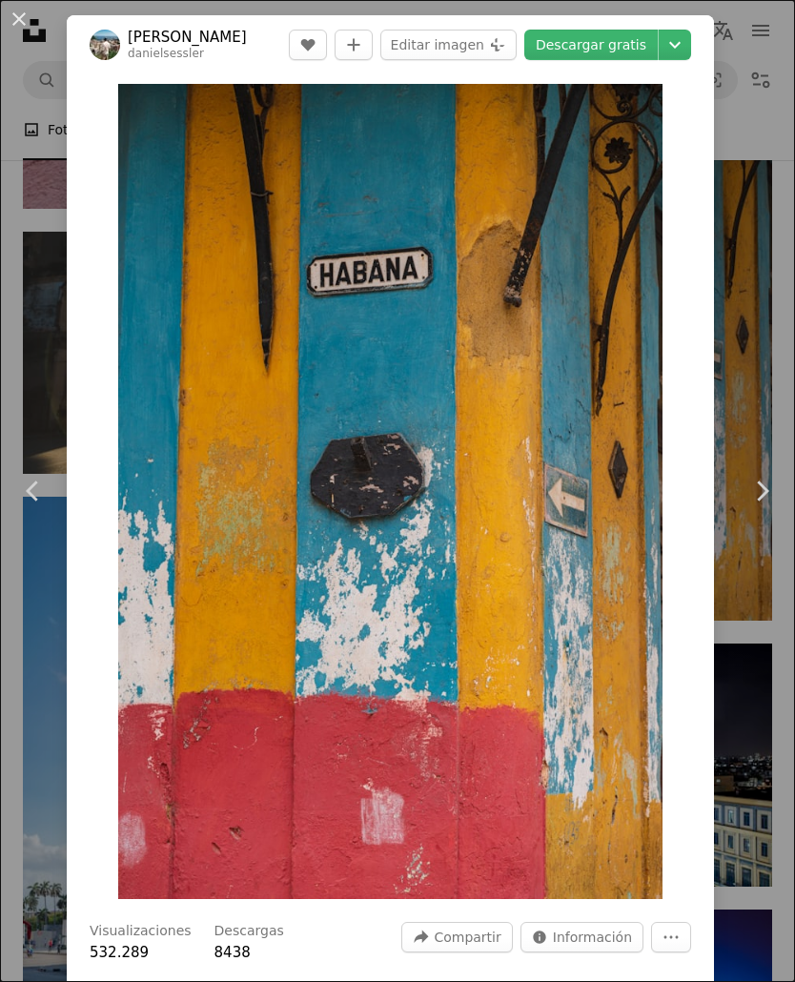
scroll to position [7611, 0]
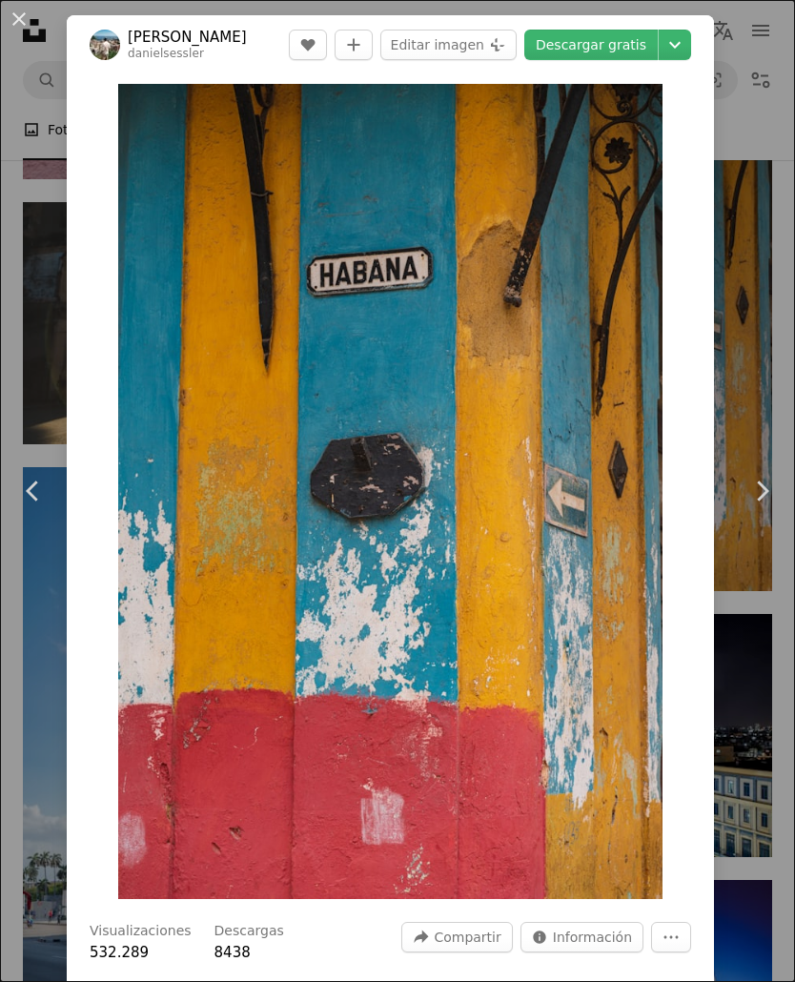
click at [21, 20] on button "An X shape" at bounding box center [19, 19] width 23 height 23
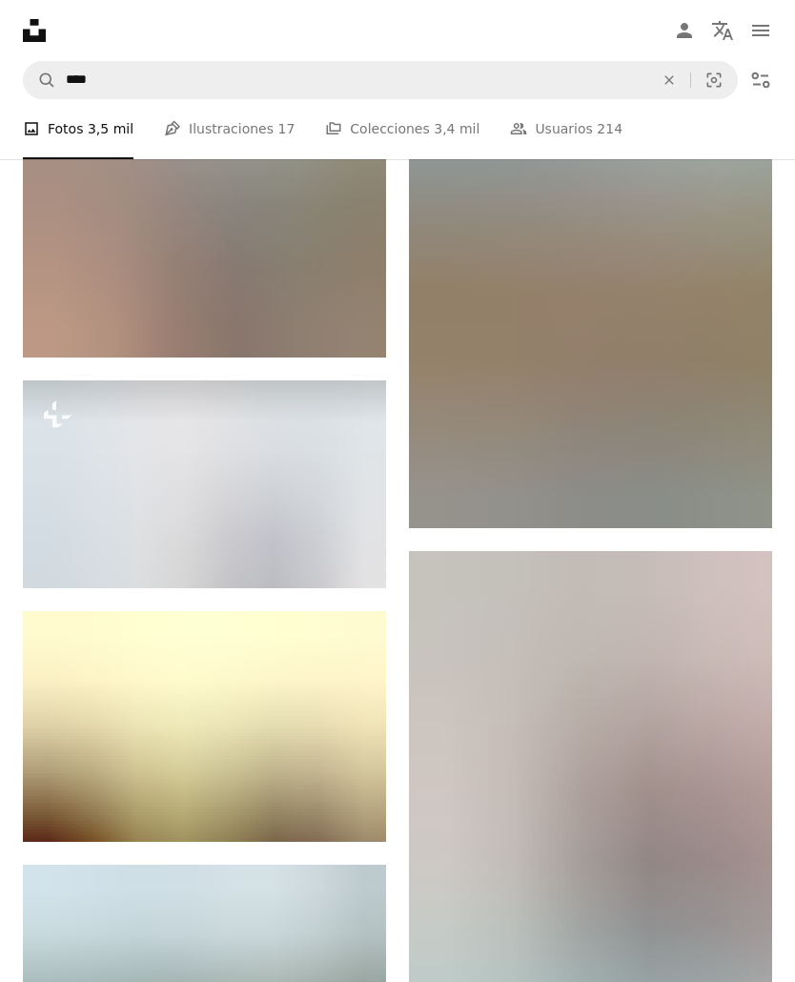
scroll to position [8772, 0]
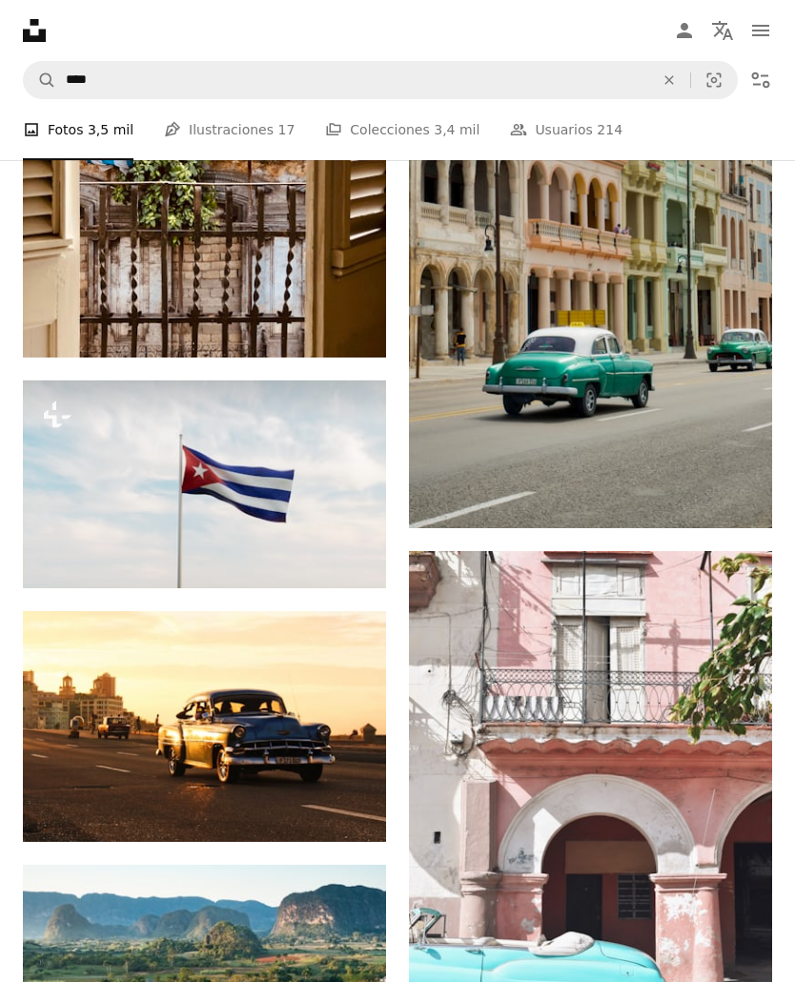
click at [163, 478] on img at bounding box center [204, 484] width 363 height 208
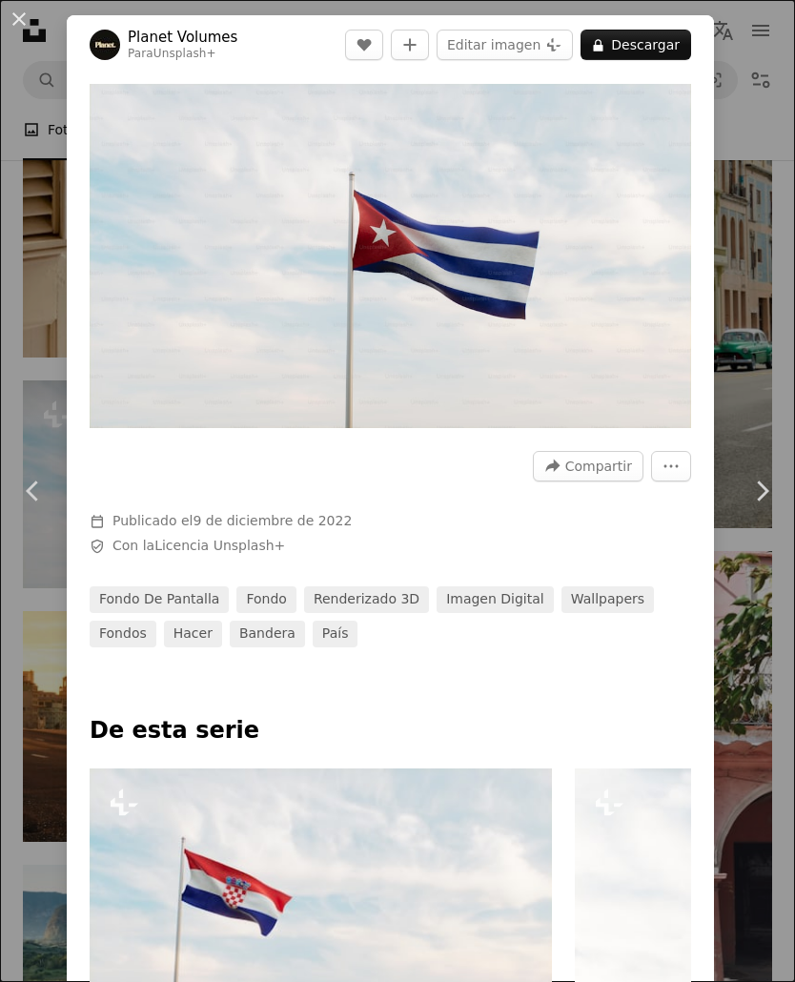
click at [10, 25] on button "An X shape" at bounding box center [19, 19] width 23 height 23
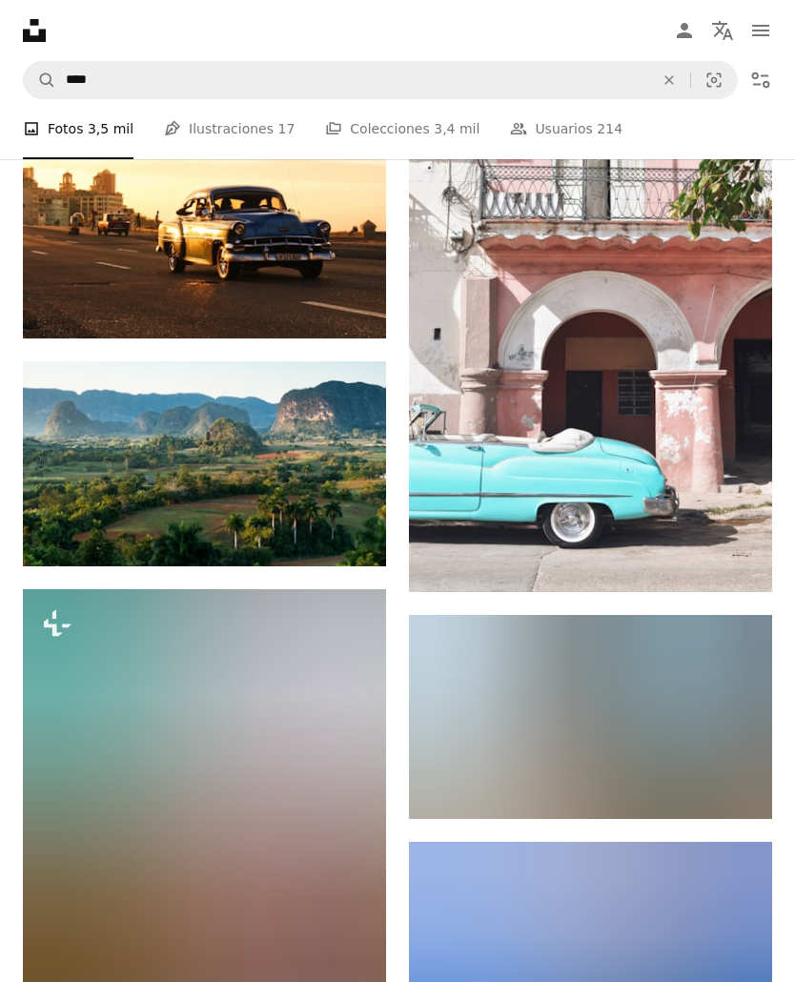
scroll to position [9470, 0]
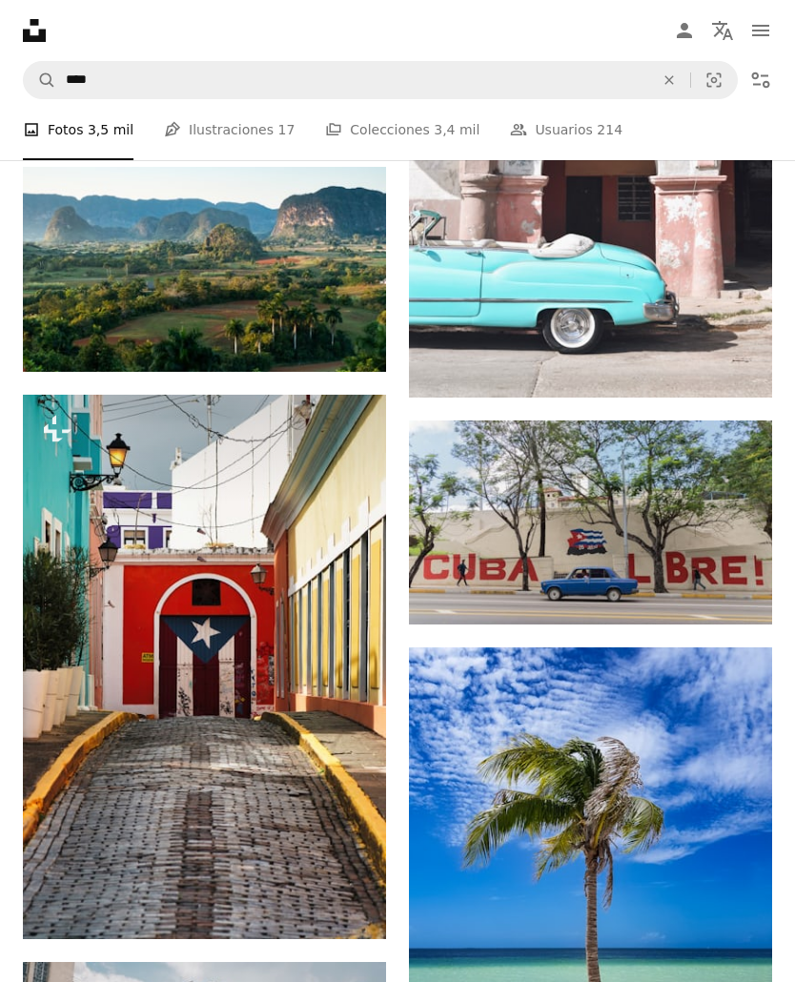
click at [109, 478] on img at bounding box center [204, 667] width 363 height 545
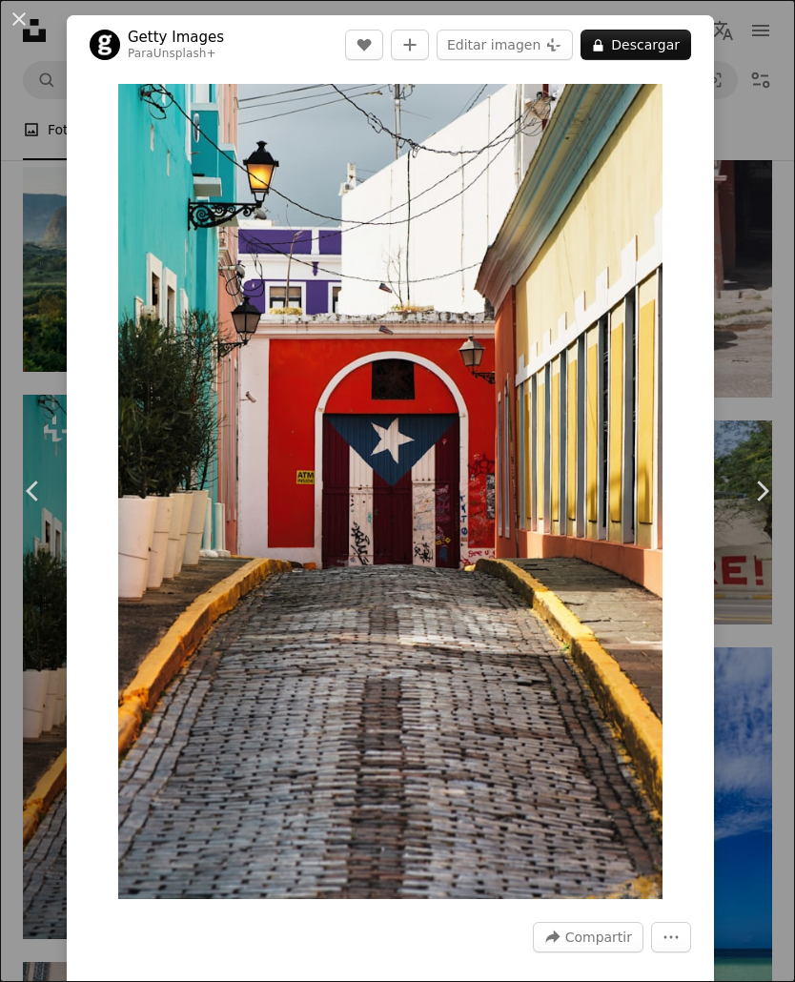
click at [22, 20] on button "An X shape" at bounding box center [19, 19] width 23 height 23
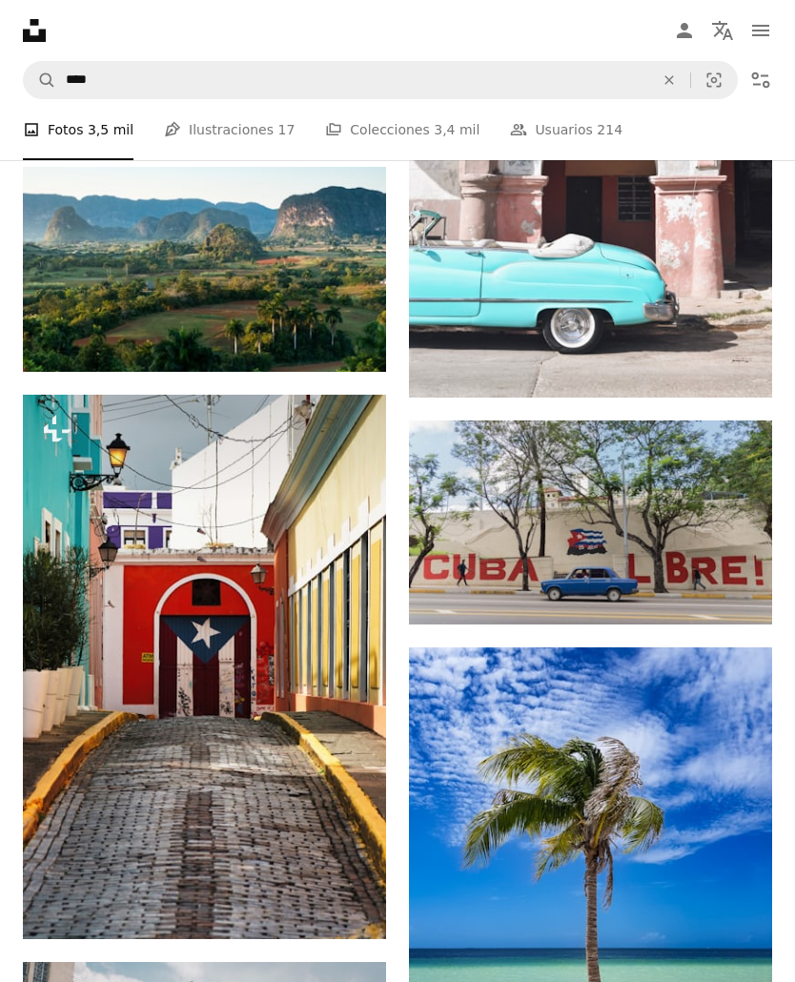
click at [574, 497] on img at bounding box center [590, 522] width 363 height 204
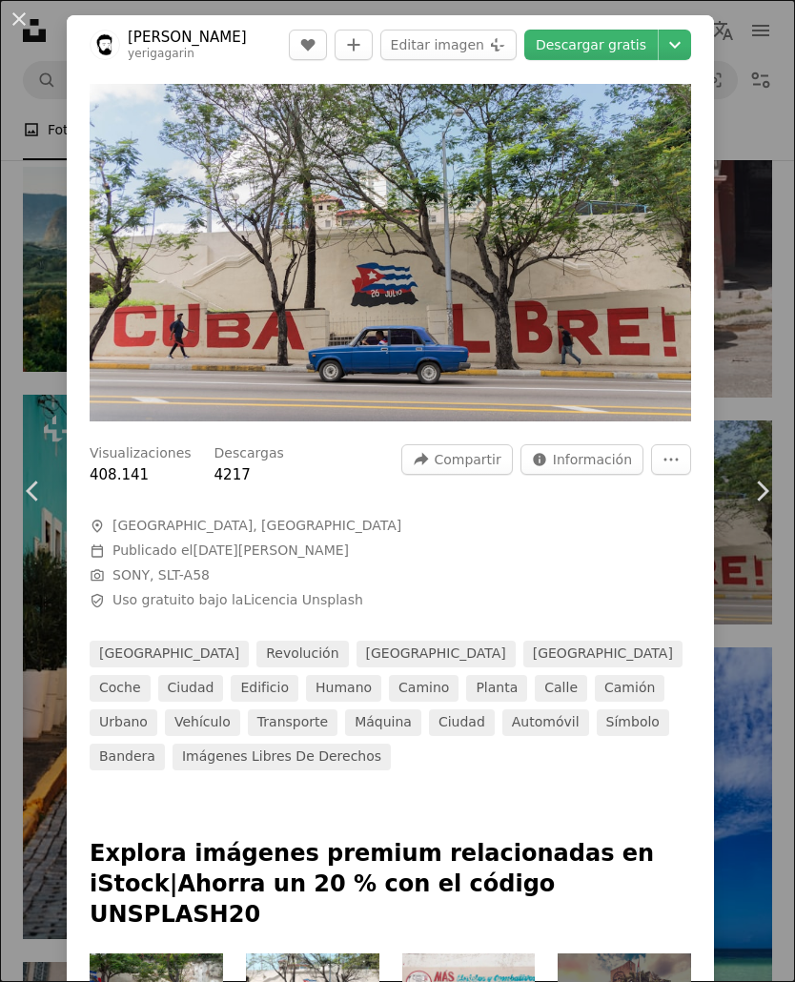
click at [682, 46] on icon "Chevron down" at bounding box center [675, 44] width 30 height 23
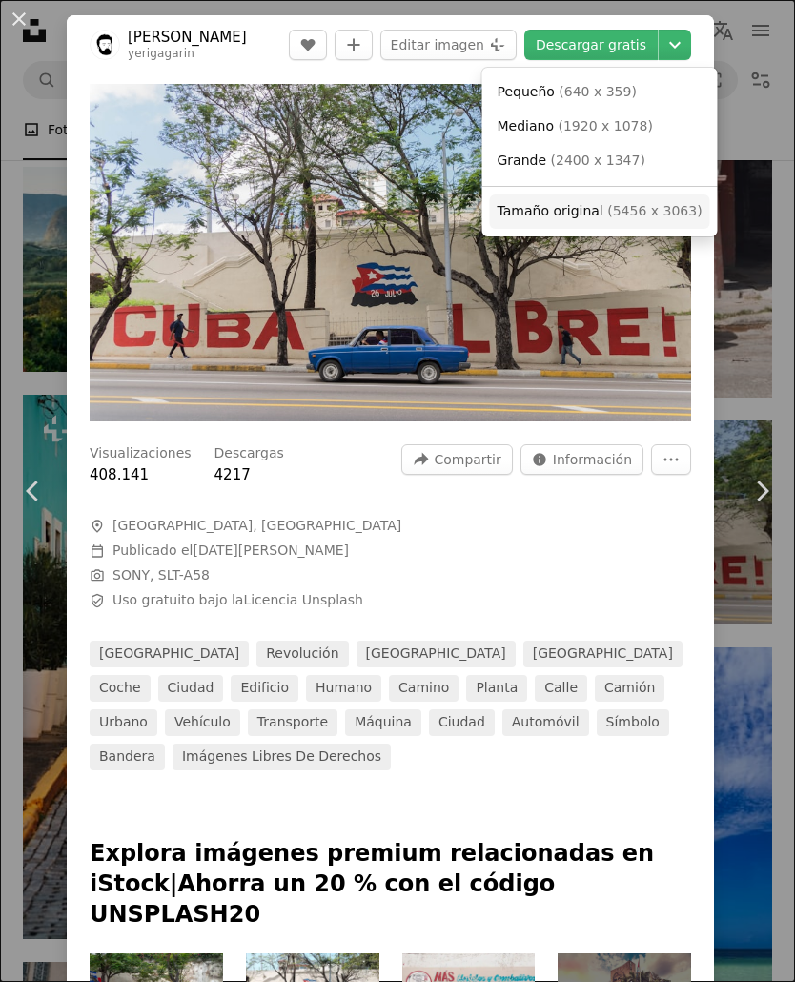
click at [638, 207] on span "( 5456 x 3063 )" at bounding box center [654, 210] width 94 height 15
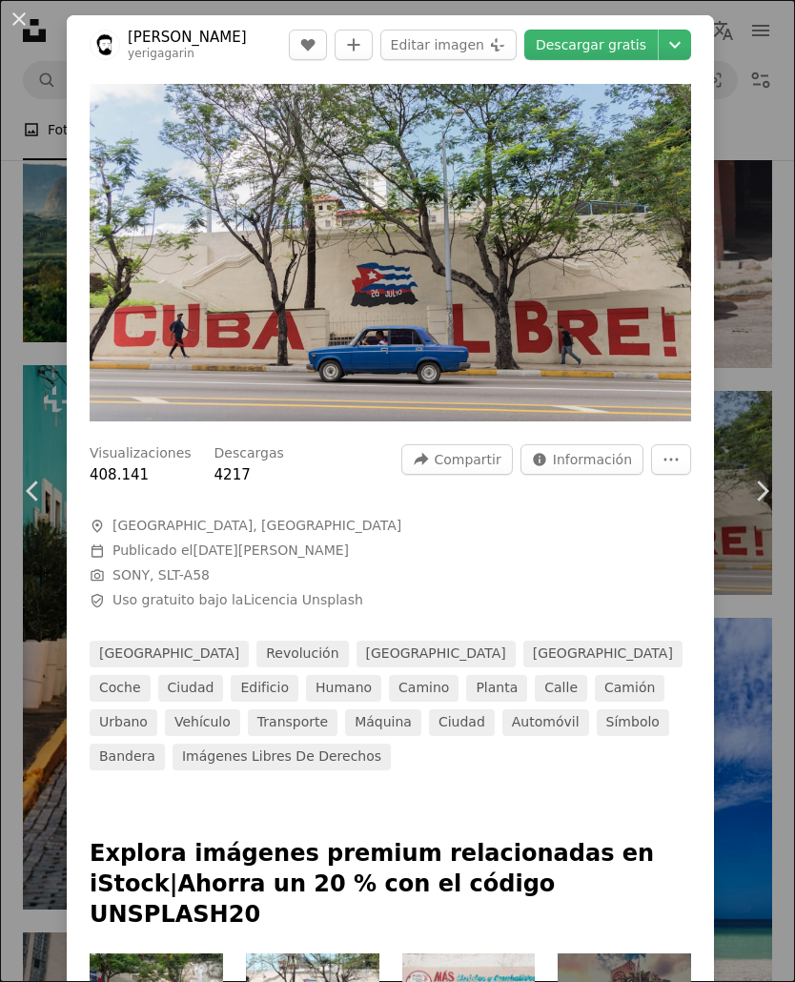
scroll to position [12996, 0]
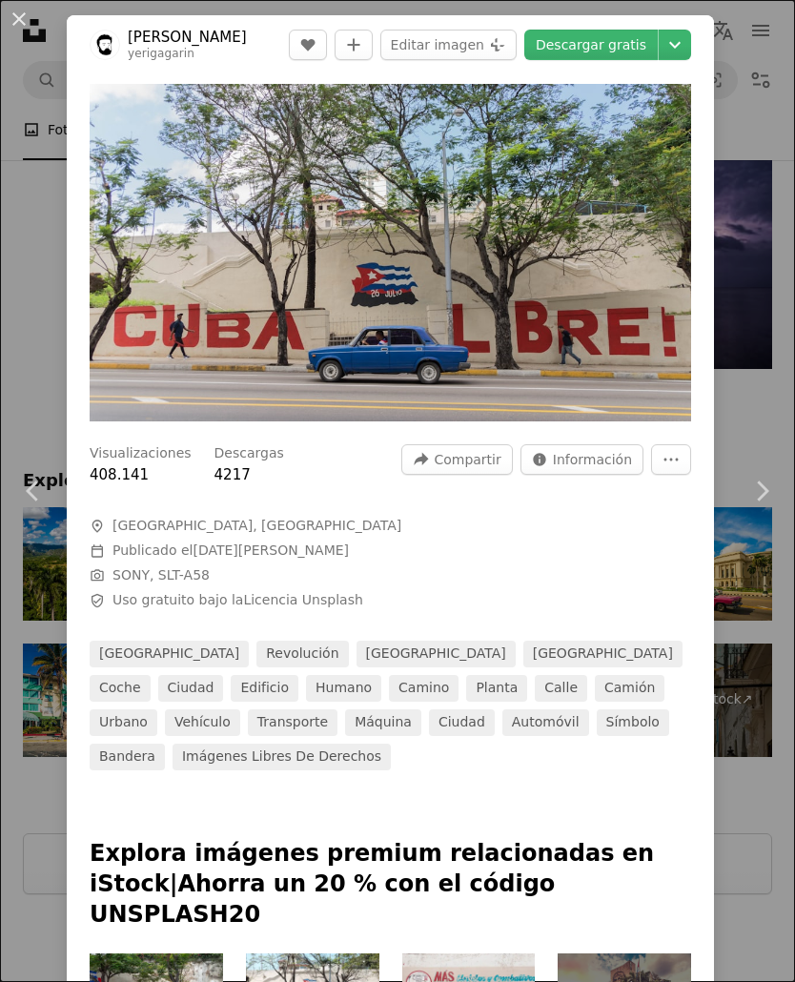
click at [9, 26] on button "An X shape" at bounding box center [19, 19] width 23 height 23
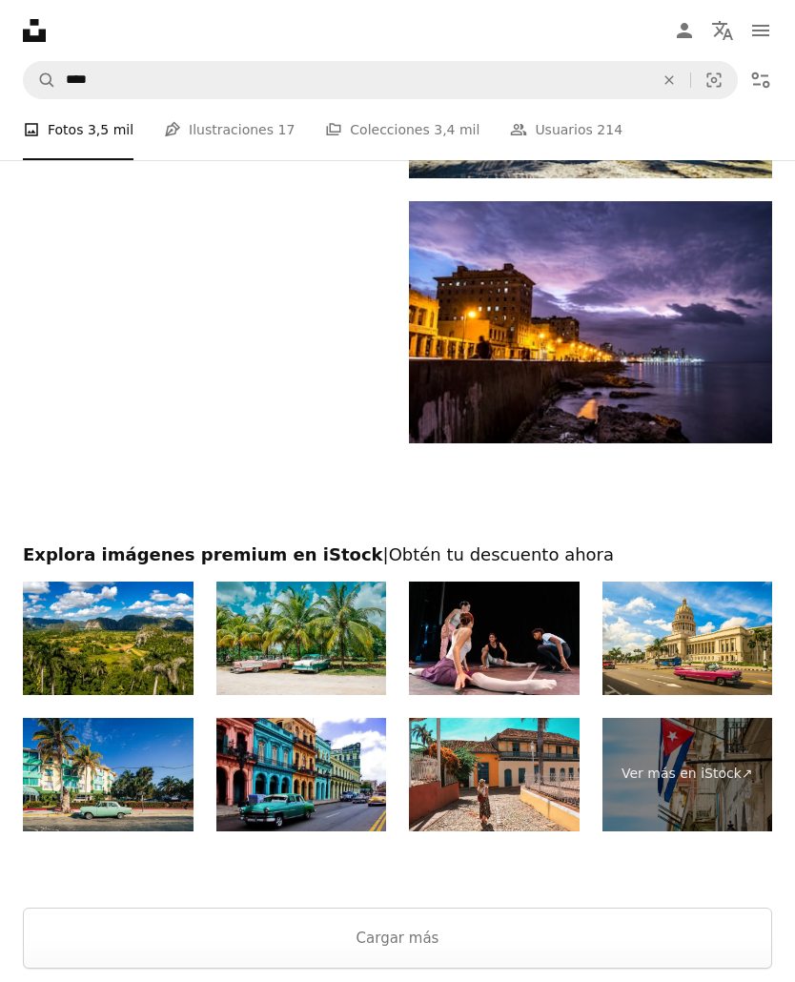
scroll to position [12968, 0]
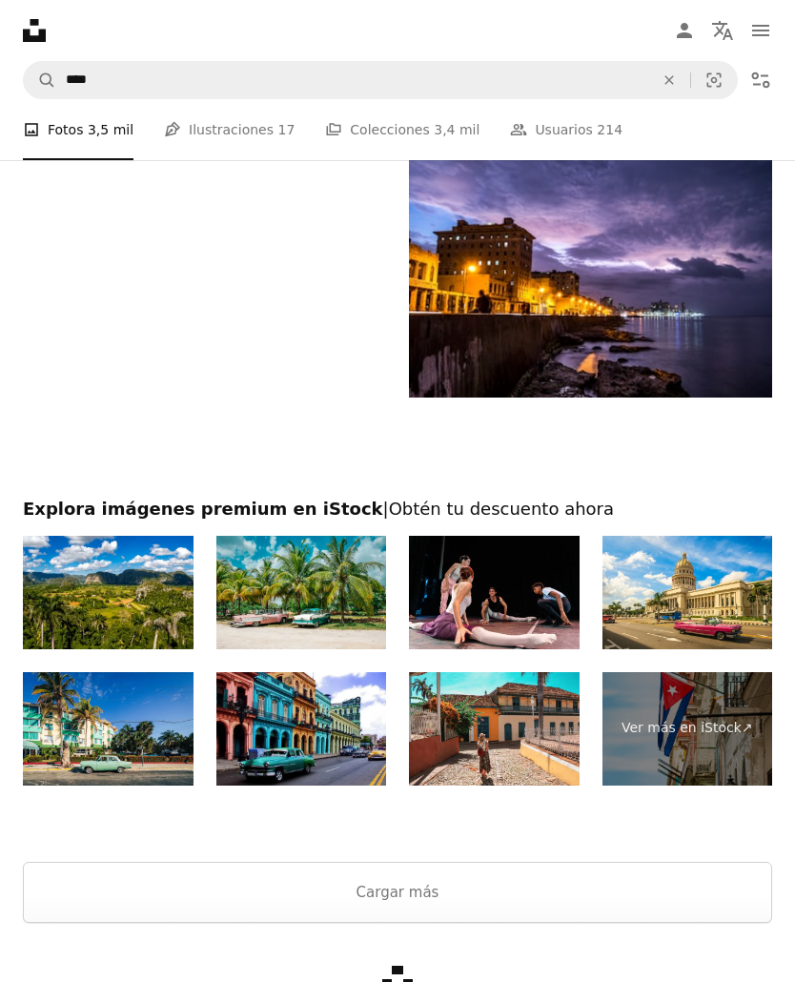
click at [678, 884] on button "Cargar más" at bounding box center [397, 892] width 749 height 61
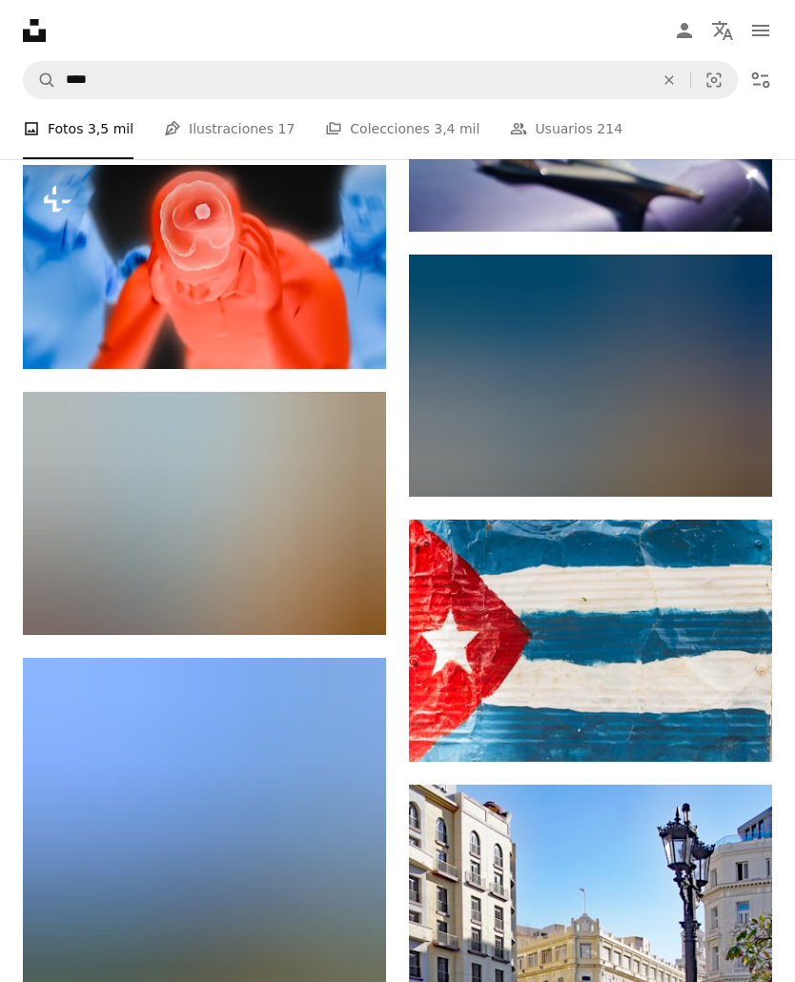
scroll to position [14323, 0]
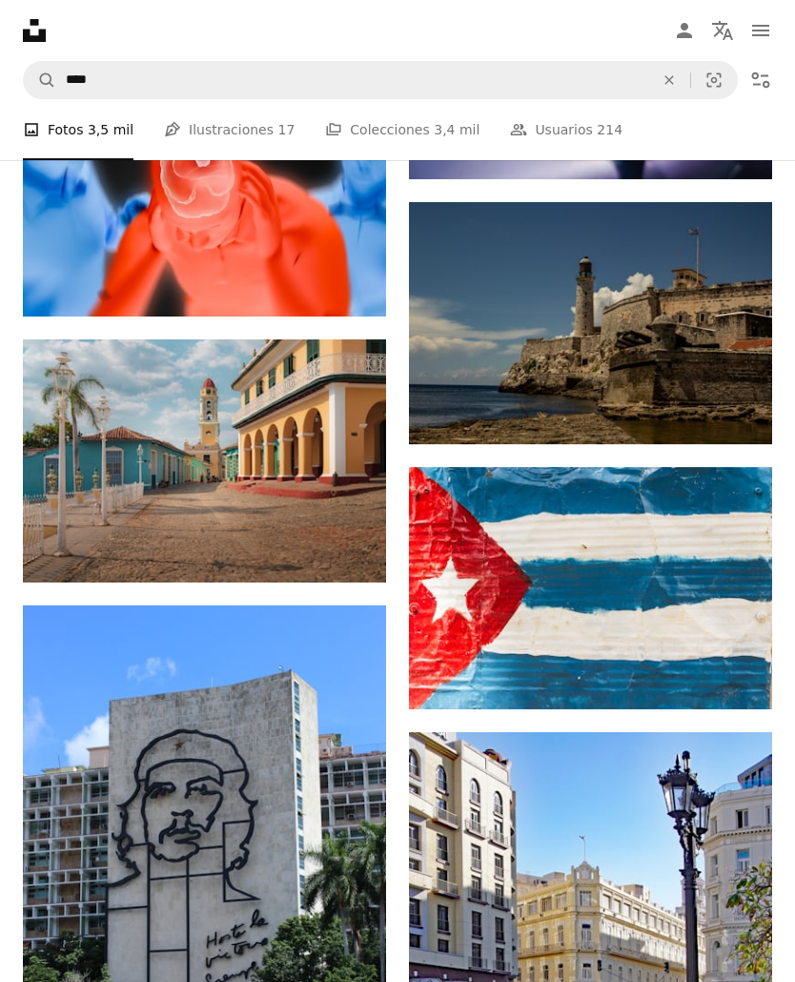
click at [716, 641] on img at bounding box center [590, 588] width 363 height 242
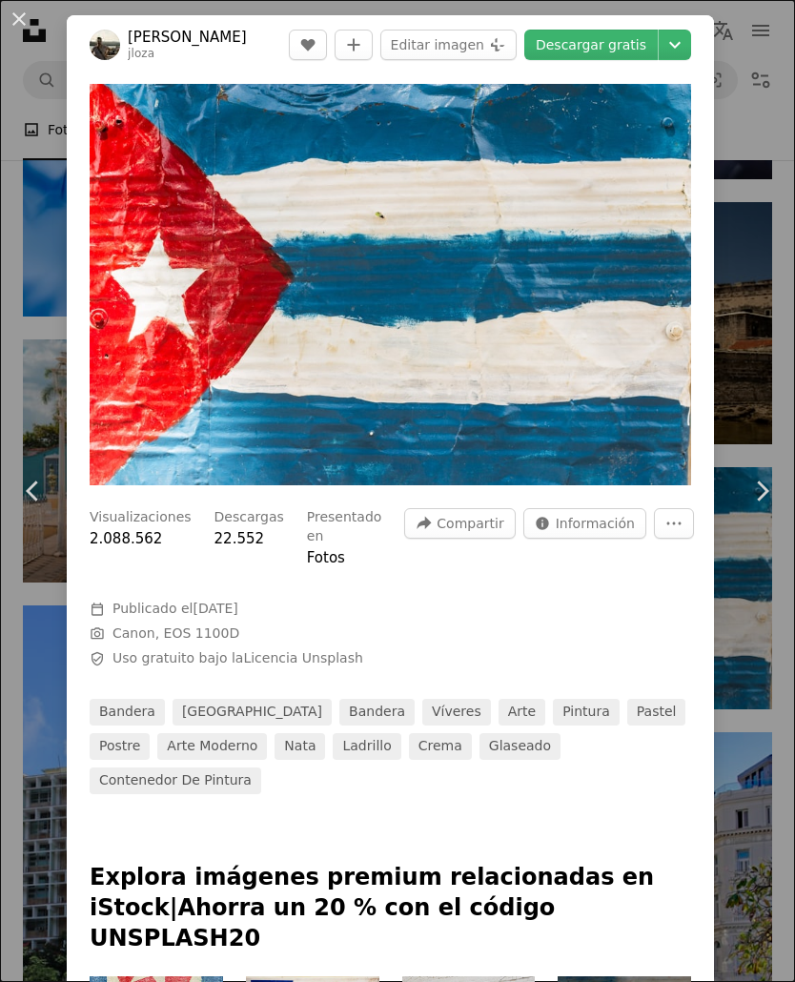
click at [689, 55] on icon "Chevron down" at bounding box center [675, 44] width 30 height 23
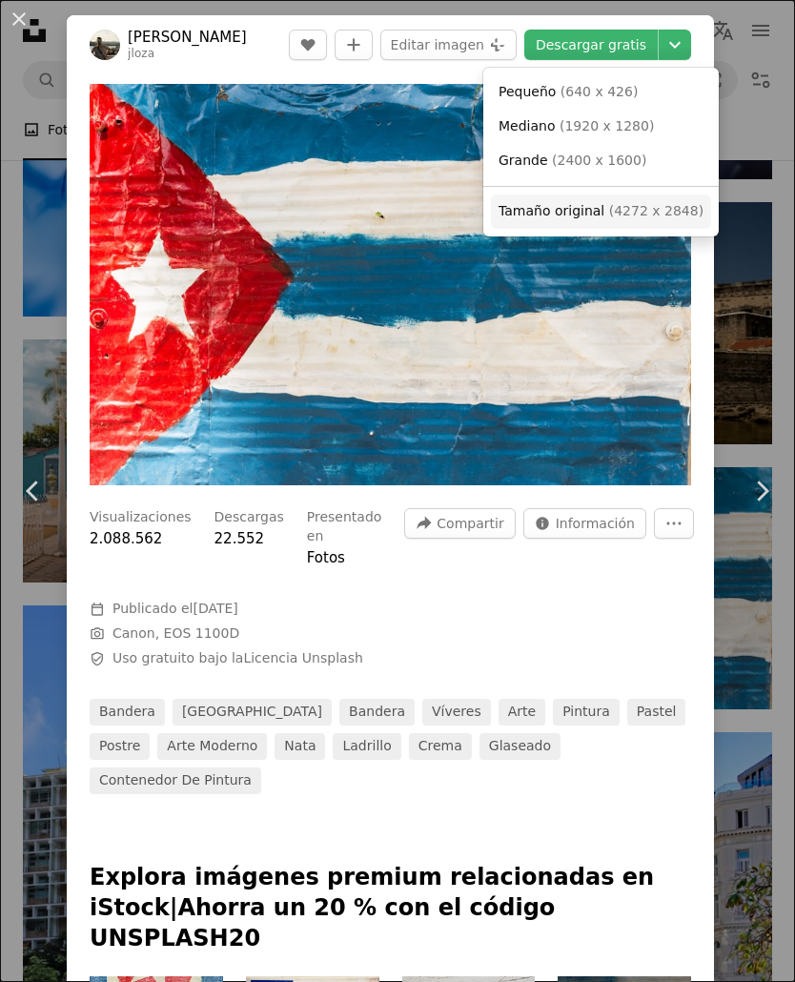
click at [615, 211] on span "( 4272 x 2848 )" at bounding box center [656, 210] width 94 height 15
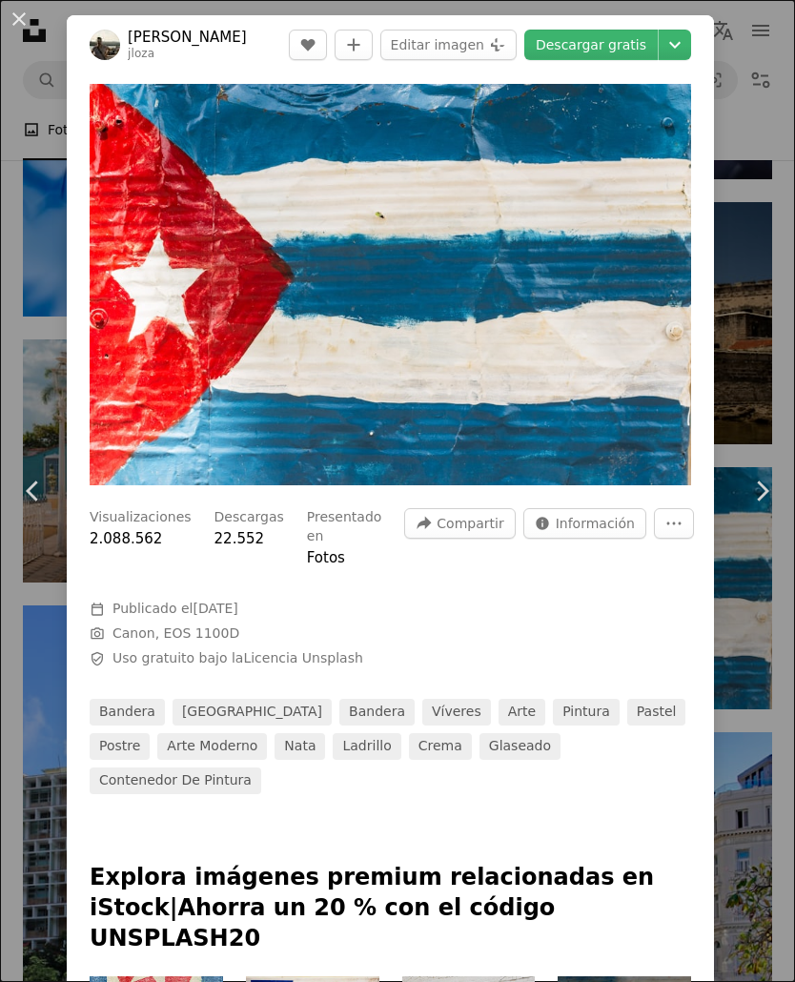
scroll to position [14353, 0]
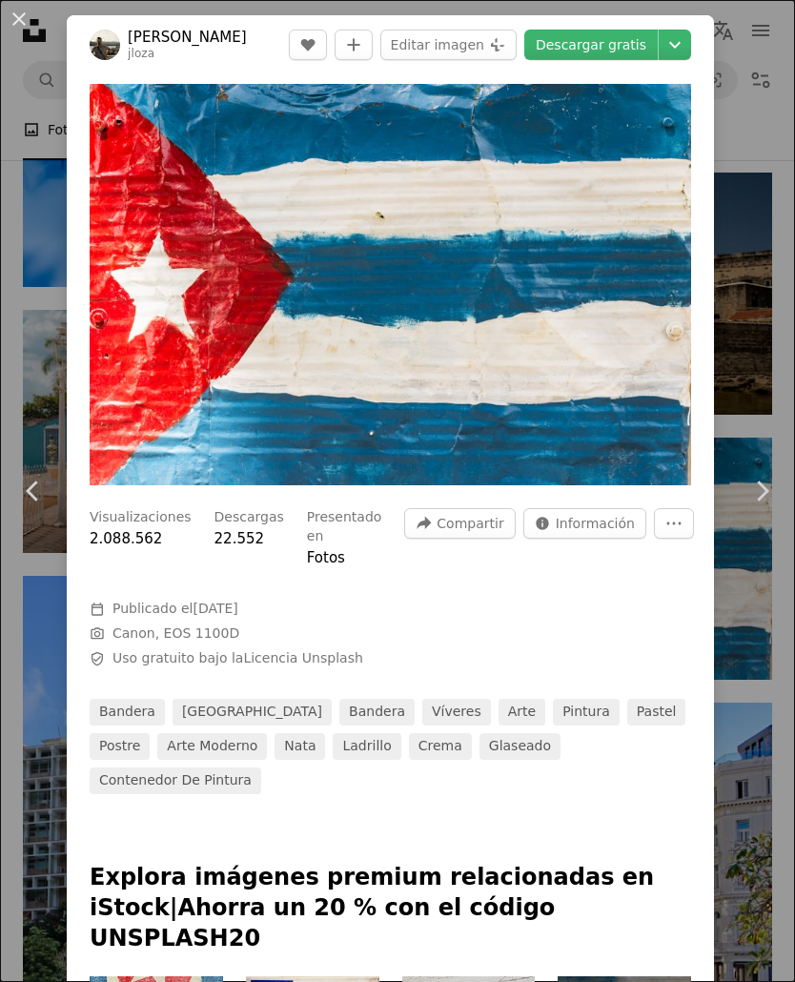
click at [24, 21] on button "An X shape" at bounding box center [19, 19] width 23 height 23
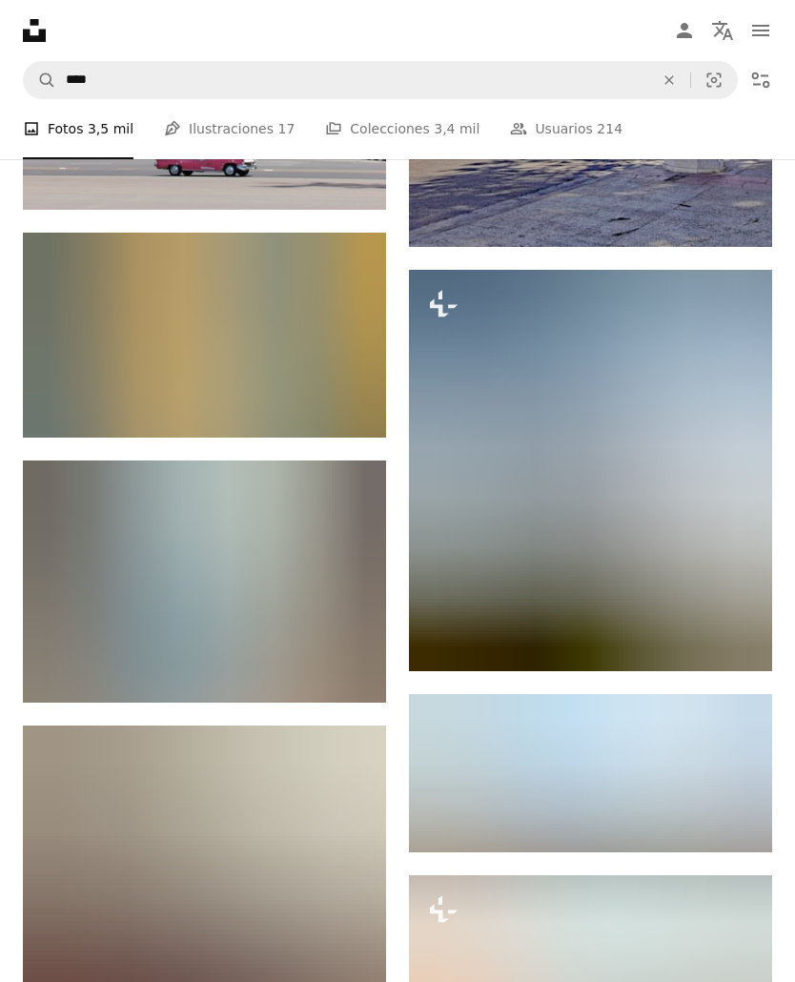
scroll to position [15253, 0]
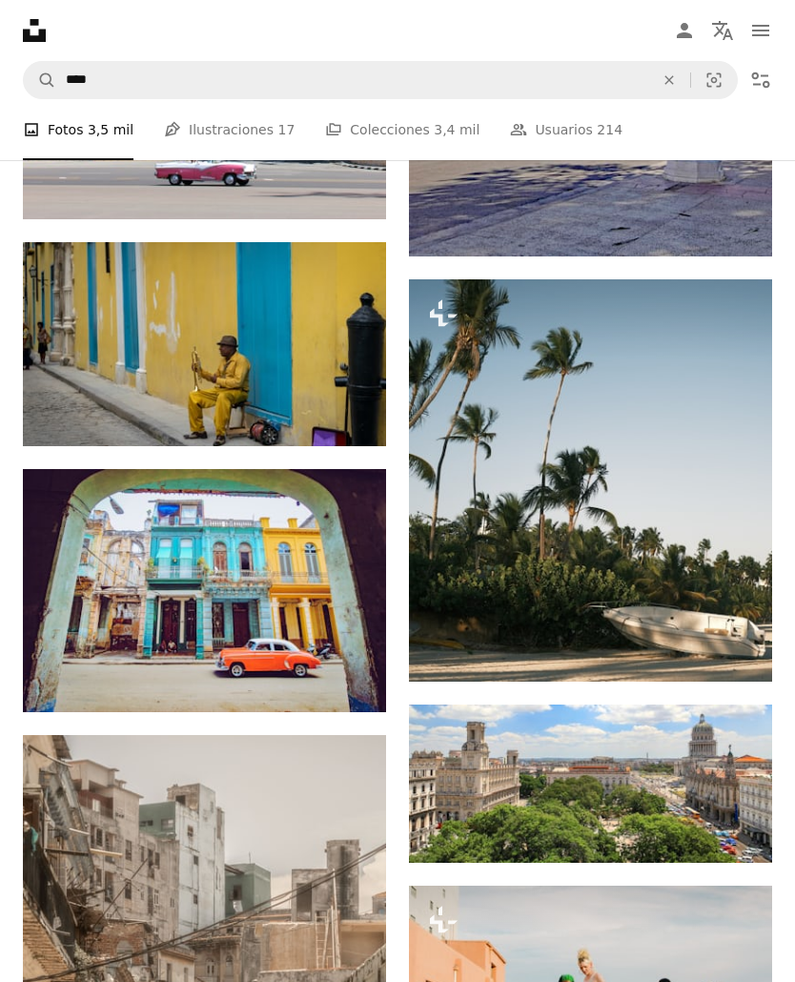
click at [97, 378] on img at bounding box center [204, 344] width 363 height 204
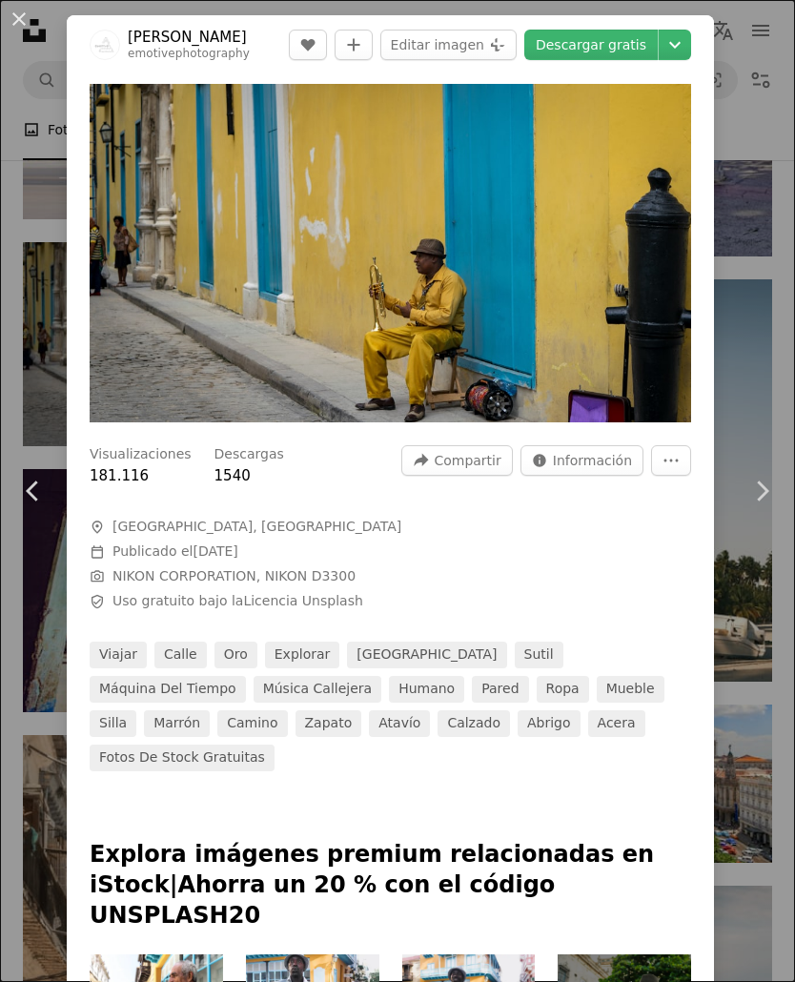
click at [686, 51] on icon "Chevron down" at bounding box center [675, 44] width 30 height 23
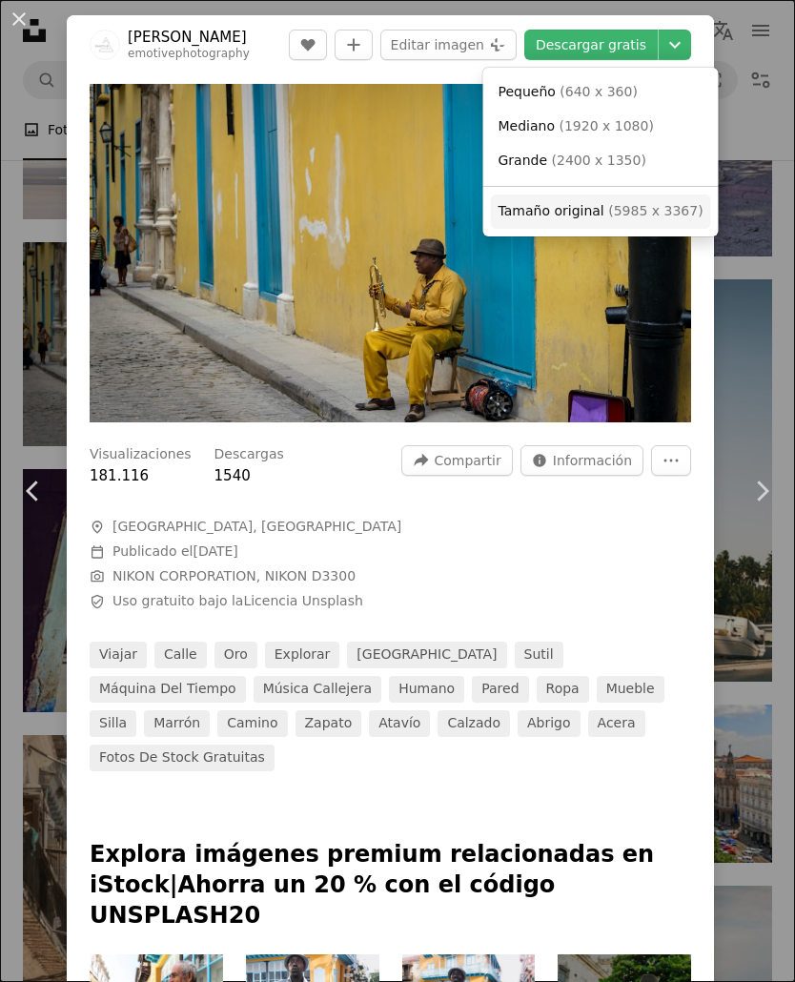
click at [655, 208] on span "( 5985 x 3367 )" at bounding box center [655, 210] width 94 height 15
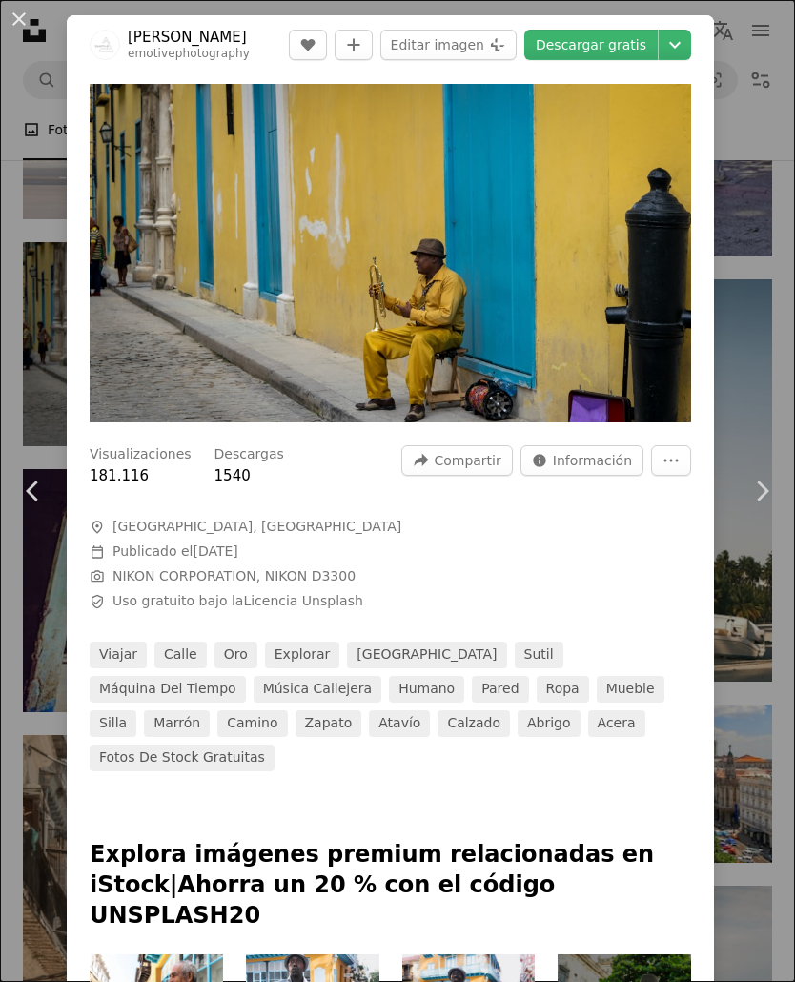
scroll to position [20451, 0]
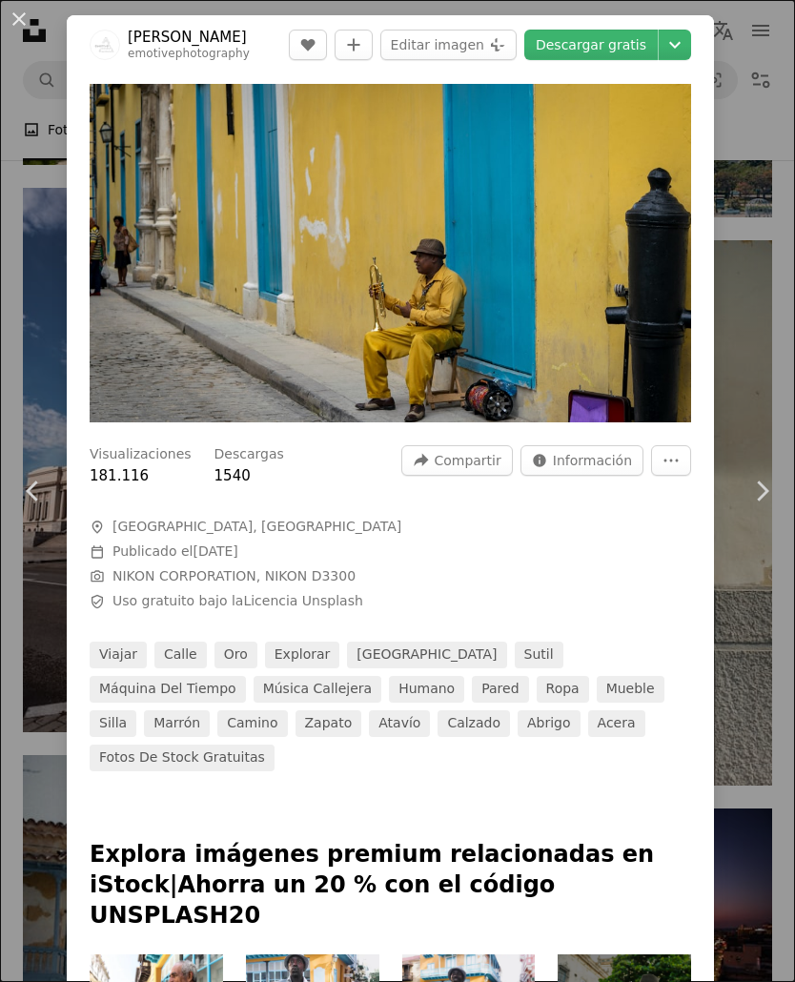
click at [24, 17] on button "An X shape" at bounding box center [19, 19] width 23 height 23
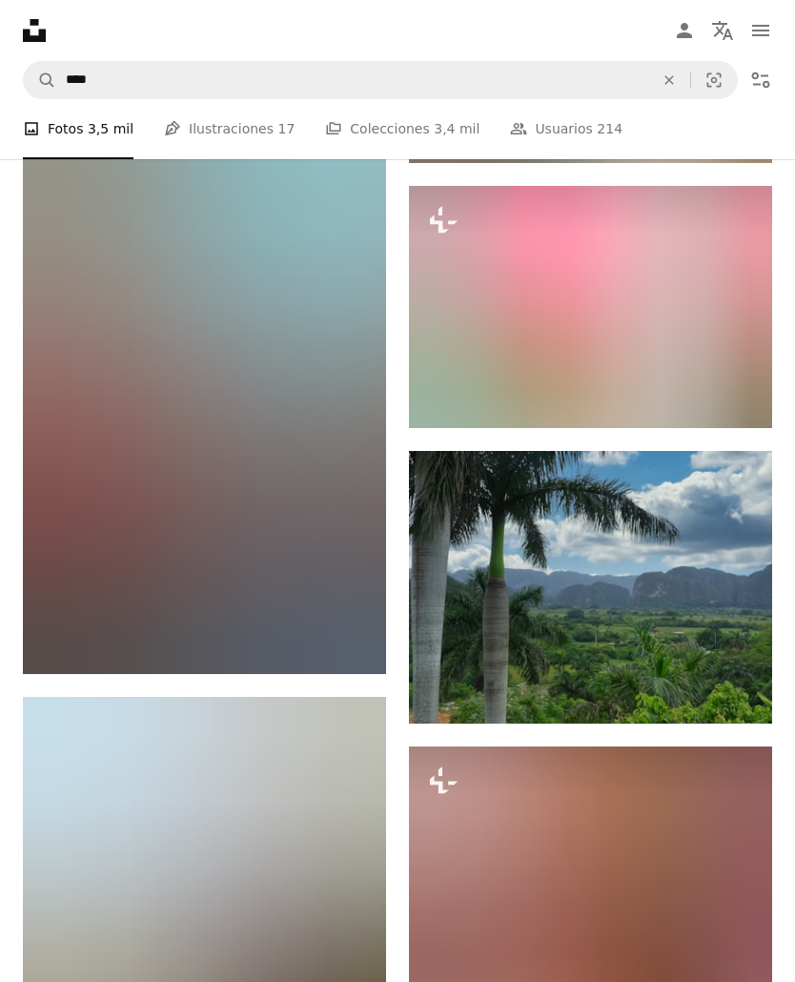
scroll to position [18315, 0]
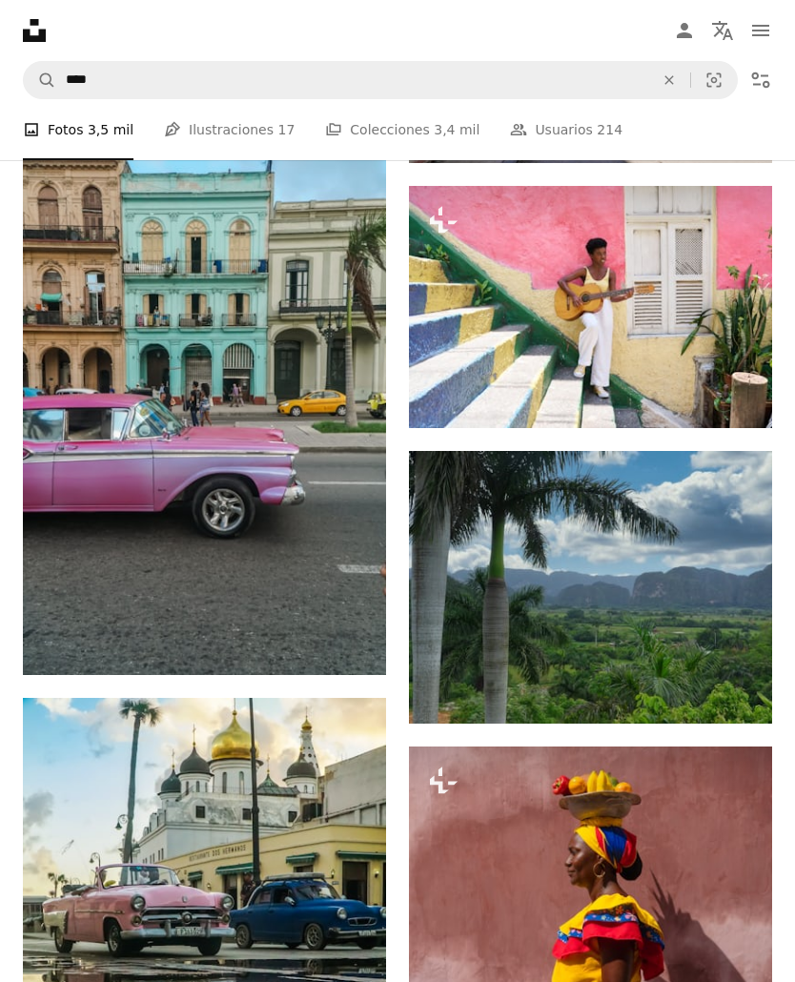
click at [704, 356] on img at bounding box center [590, 307] width 363 height 242
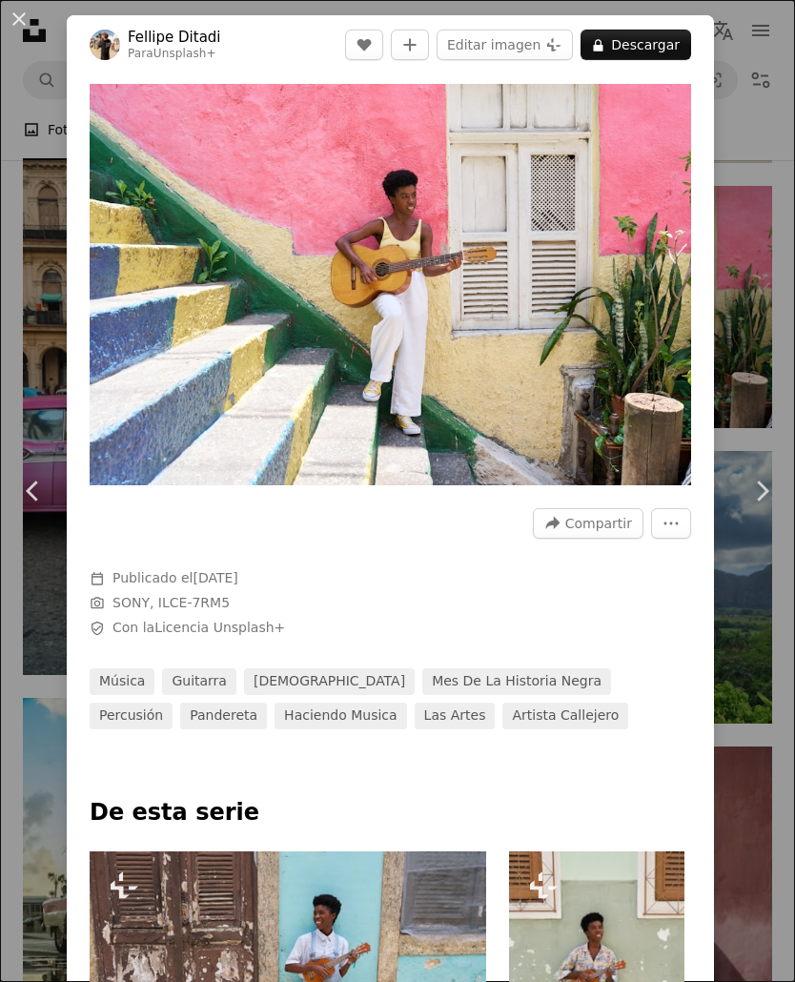
click at [552, 50] on button "Editar imagen Plus sign for Unsplash+" at bounding box center [505, 45] width 136 height 30
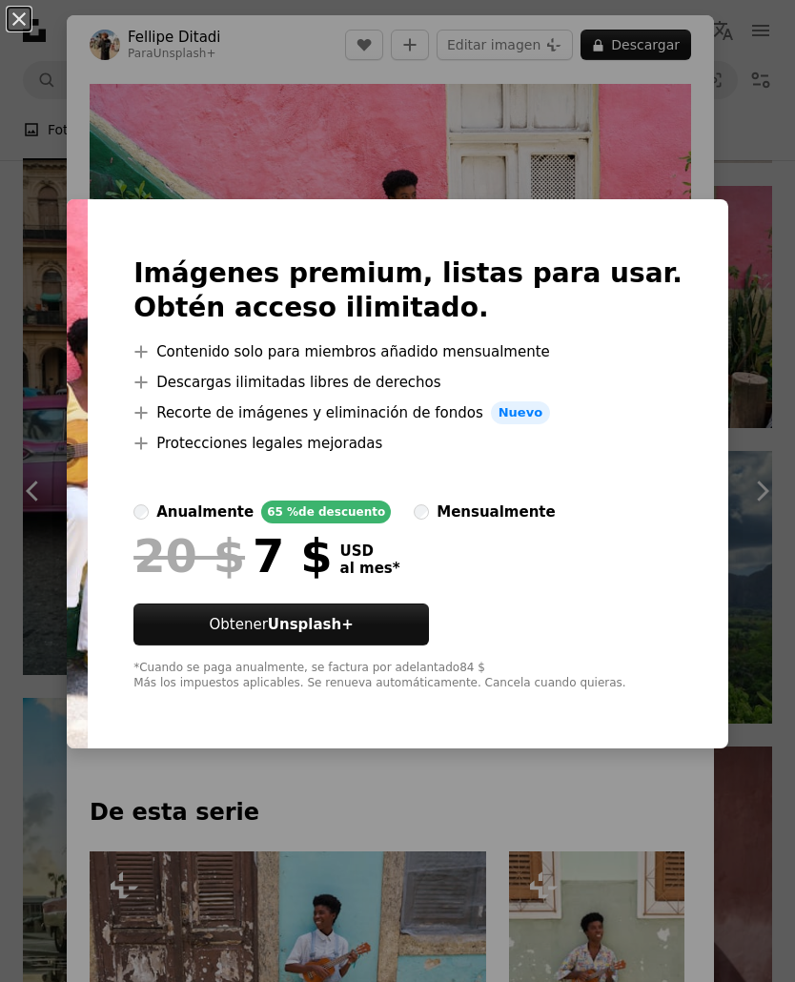
click at [435, 183] on div "An X shape Imágenes premium, listas para usar. Obtén acceso ilimitado. A plus s…" at bounding box center [397, 491] width 795 height 982
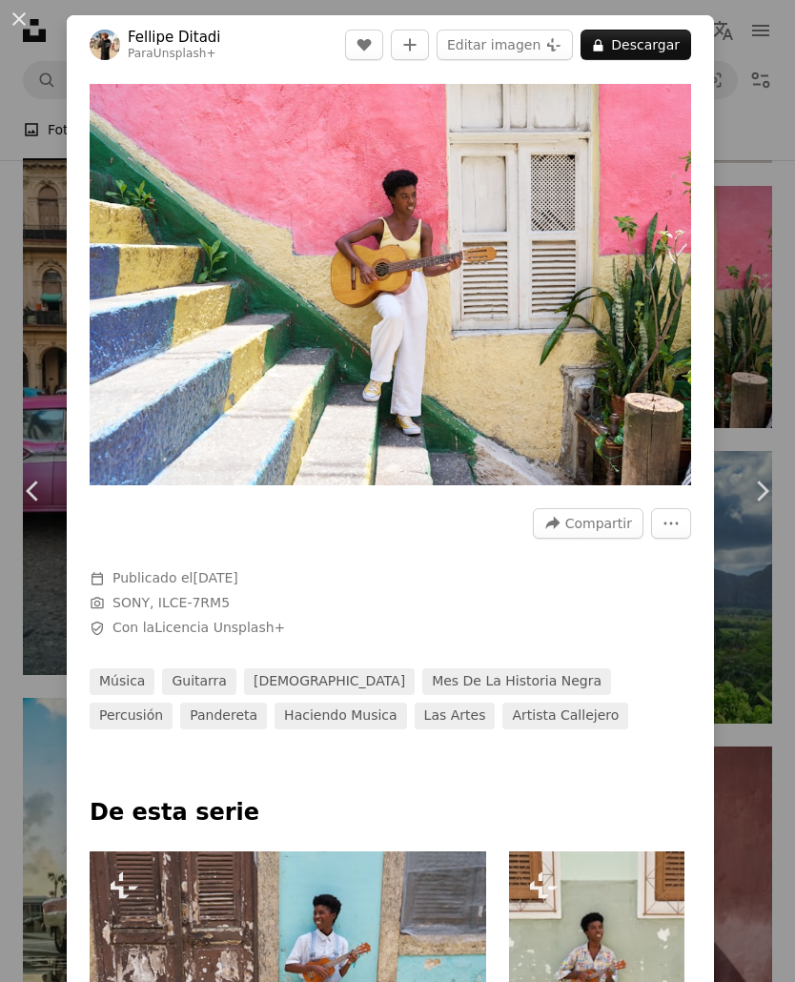
click at [27, 21] on button "An X shape" at bounding box center [19, 19] width 23 height 23
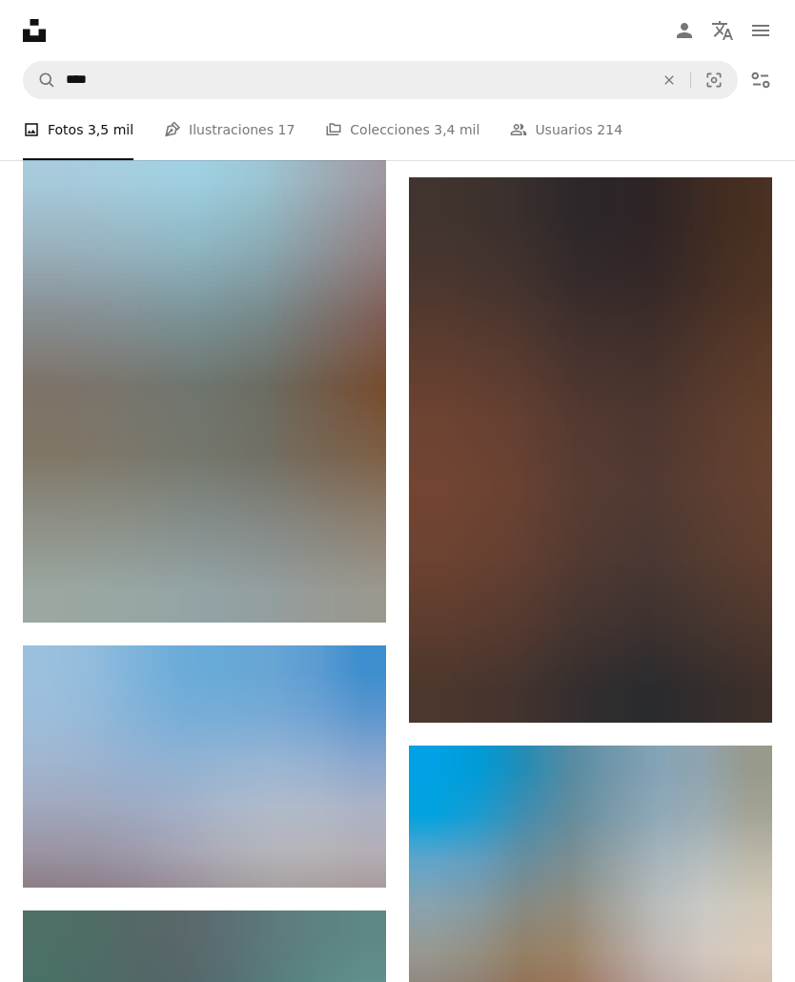
scroll to position [32264, 0]
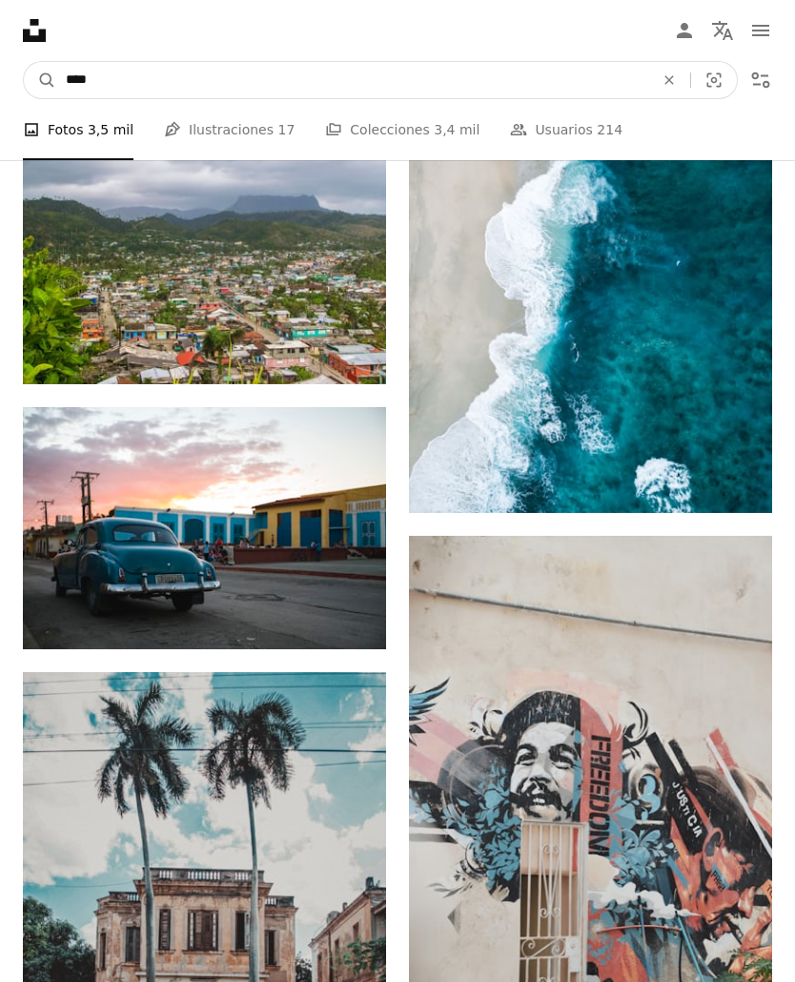
click at [568, 78] on input "****" at bounding box center [352, 80] width 592 height 36
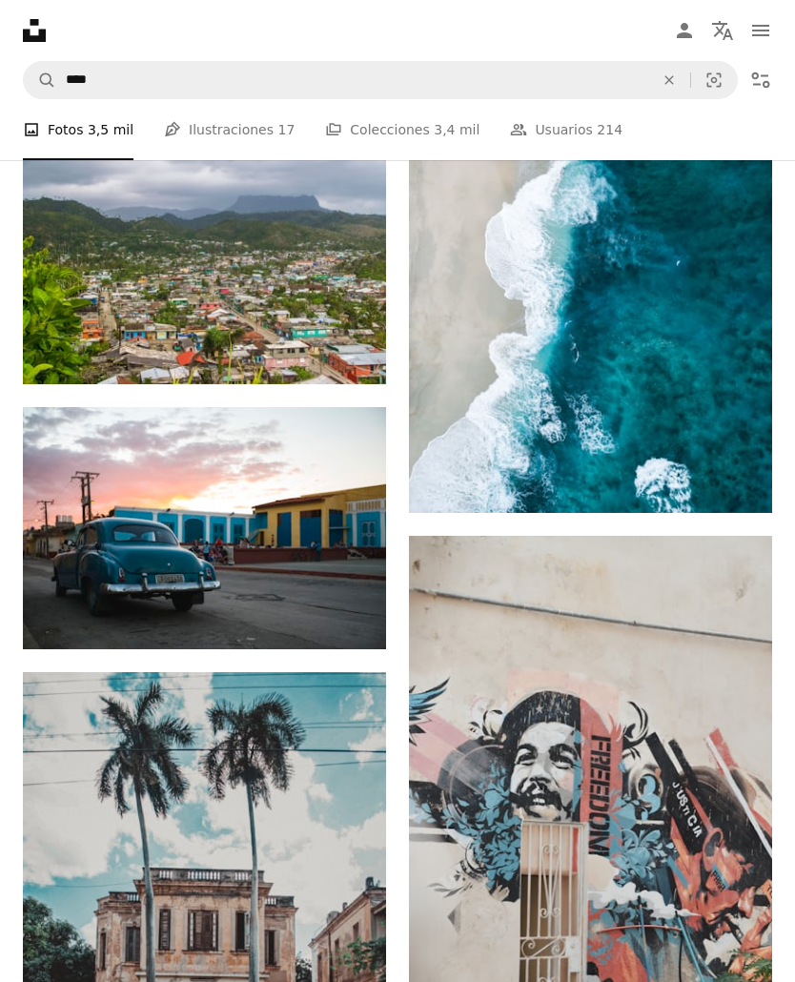
click at [669, 87] on icon "An X shape" at bounding box center [669, 79] width 42 height 15
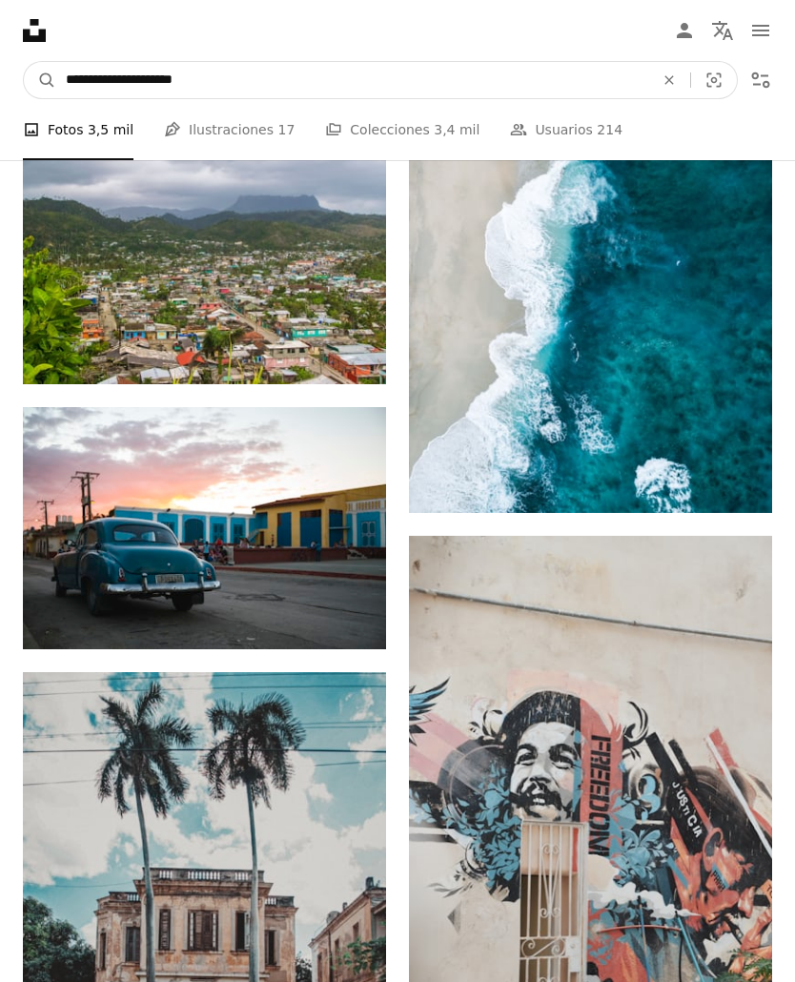
type input "**********"
click at [40, 80] on button "A magnifying glass" at bounding box center [40, 80] width 32 height 36
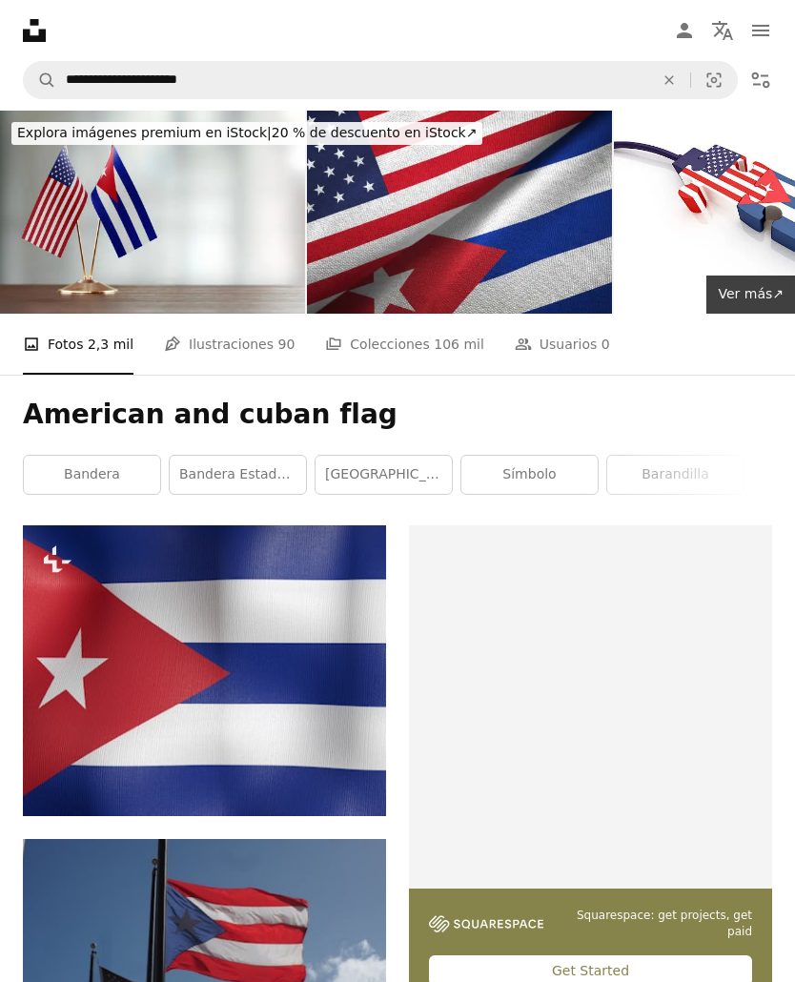
click at [547, 292] on img at bounding box center [459, 212] width 305 height 203
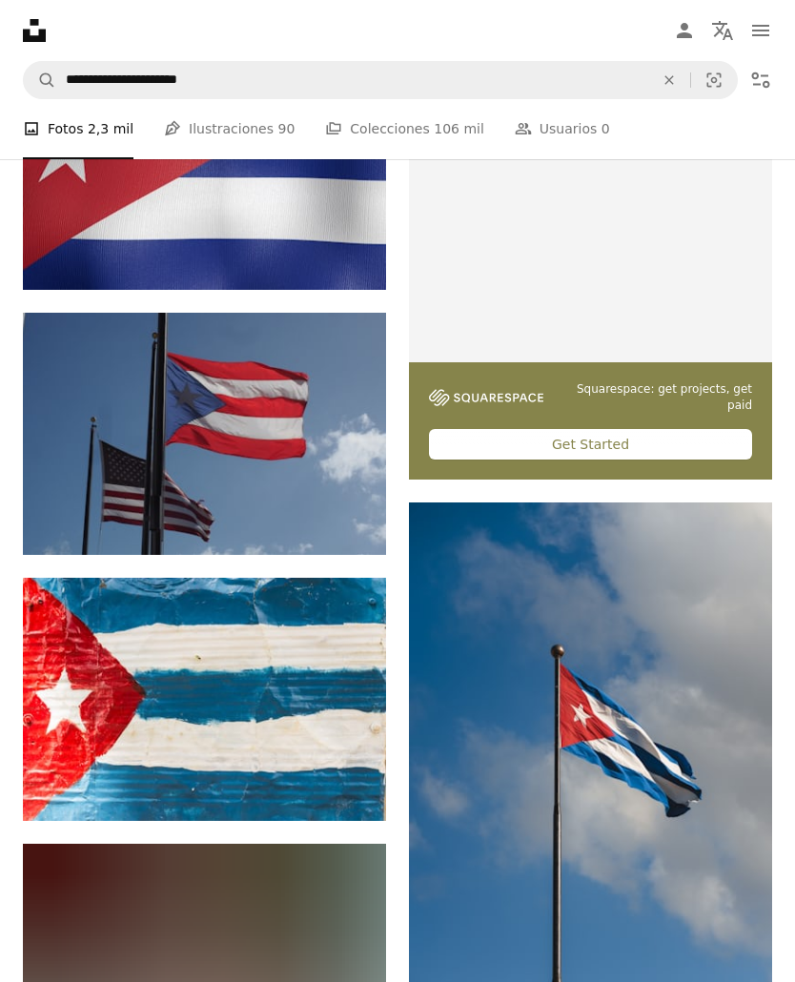
scroll to position [526, 0]
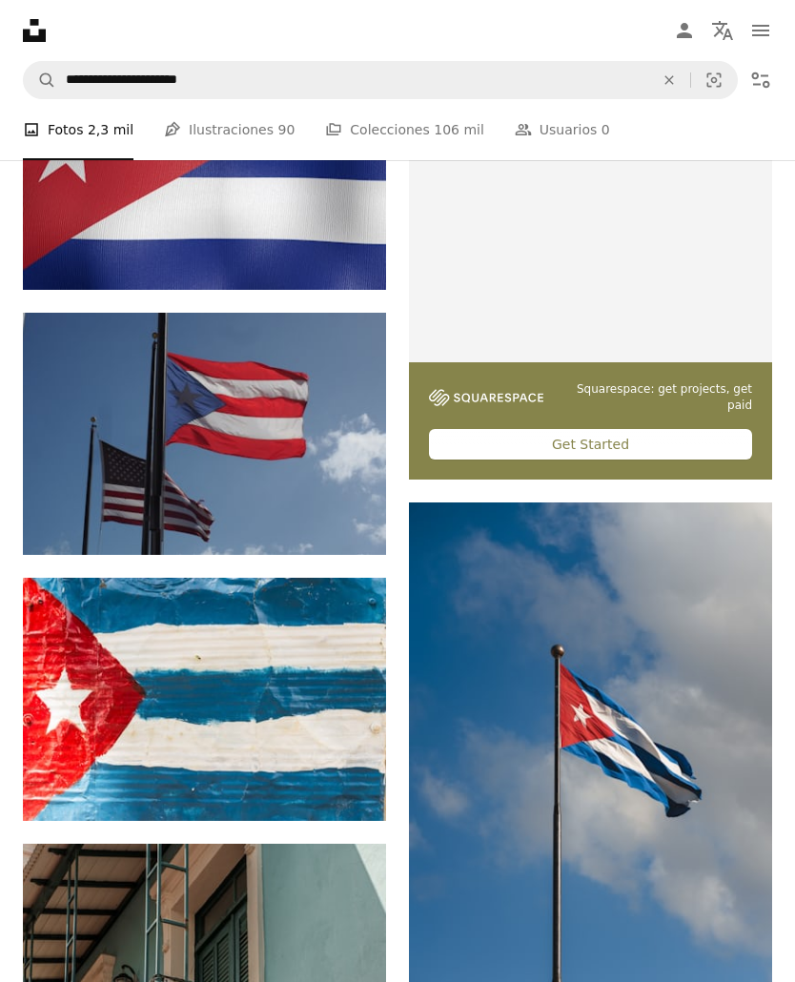
click at [322, 453] on img at bounding box center [204, 434] width 363 height 242
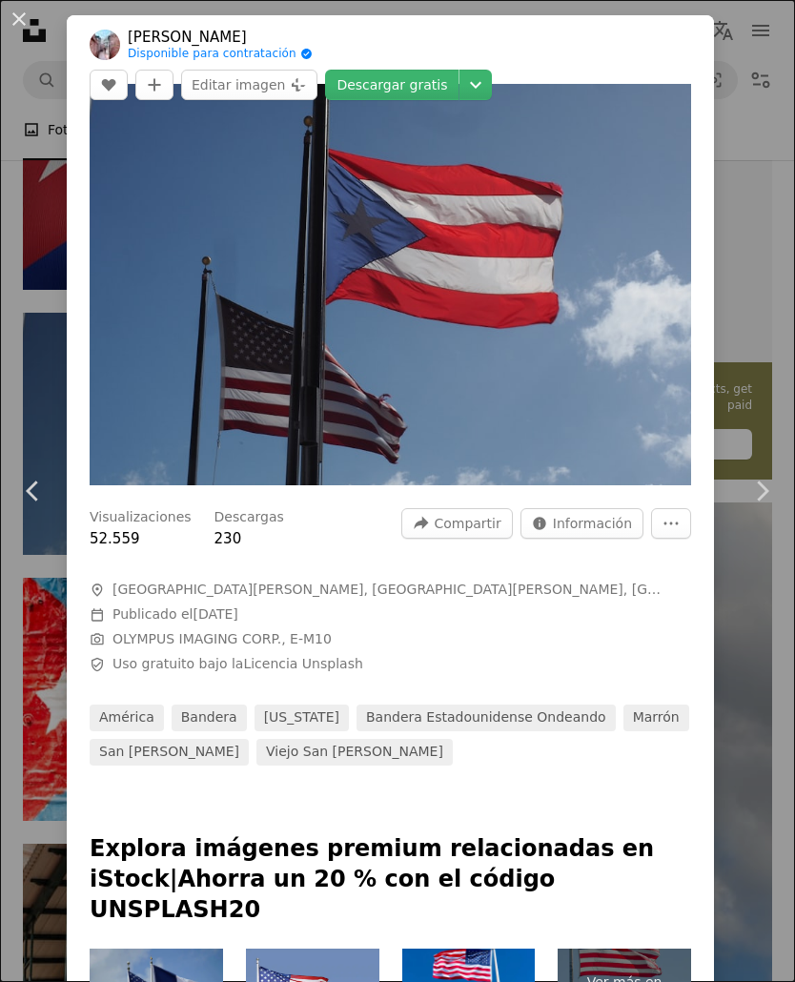
click at [28, 19] on button "An X shape" at bounding box center [19, 19] width 23 height 23
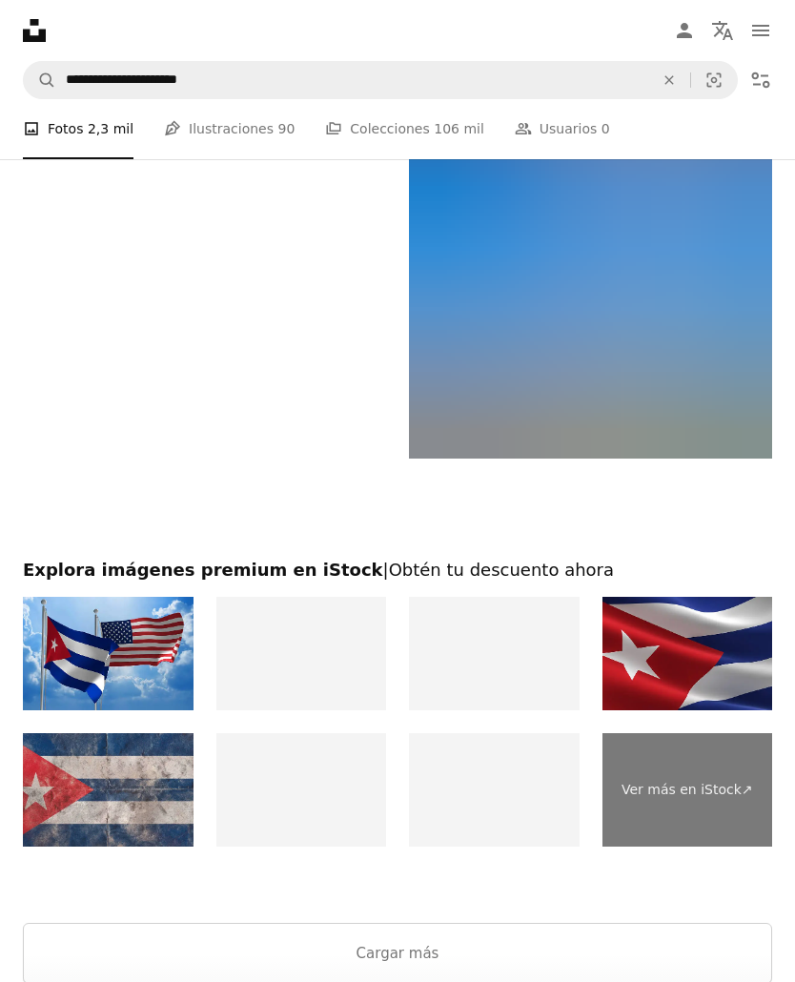
scroll to position [4767, 0]
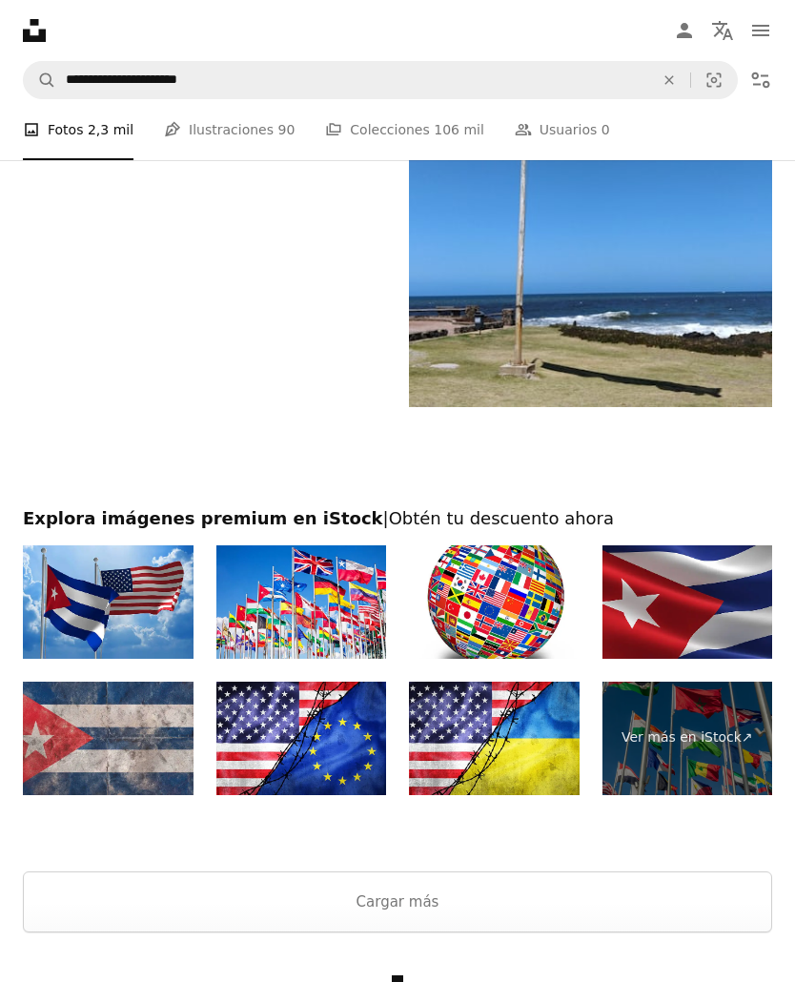
click at [585, 902] on button "Cargar más" at bounding box center [397, 901] width 749 height 61
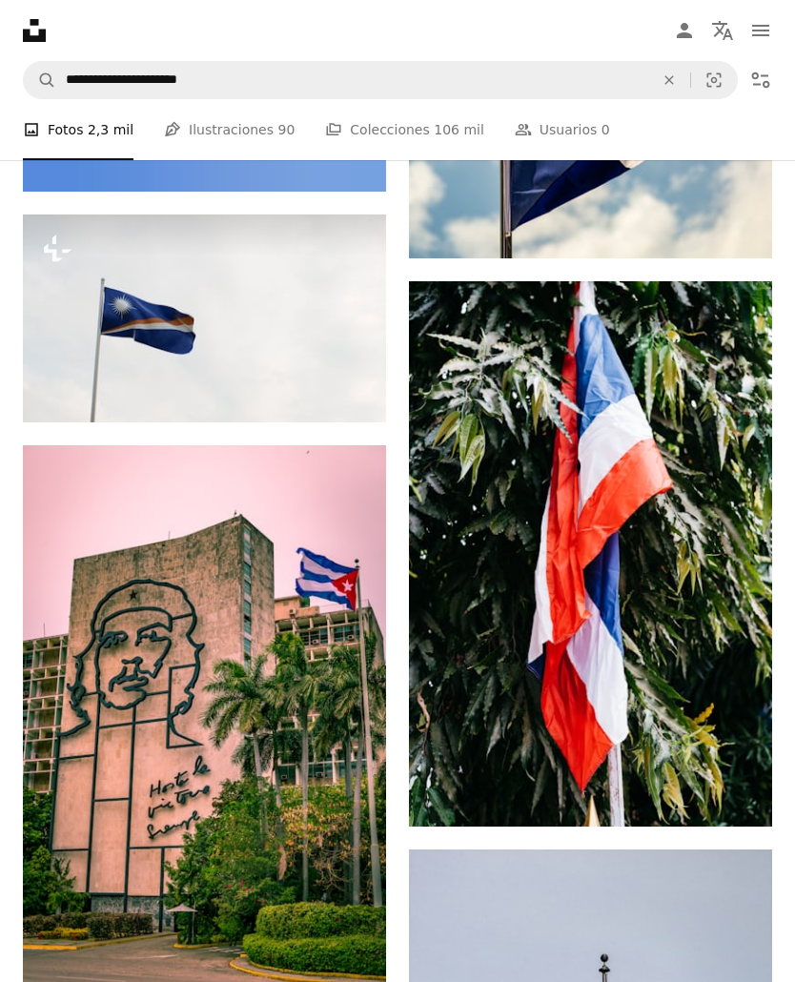
scroll to position [7847, 0]
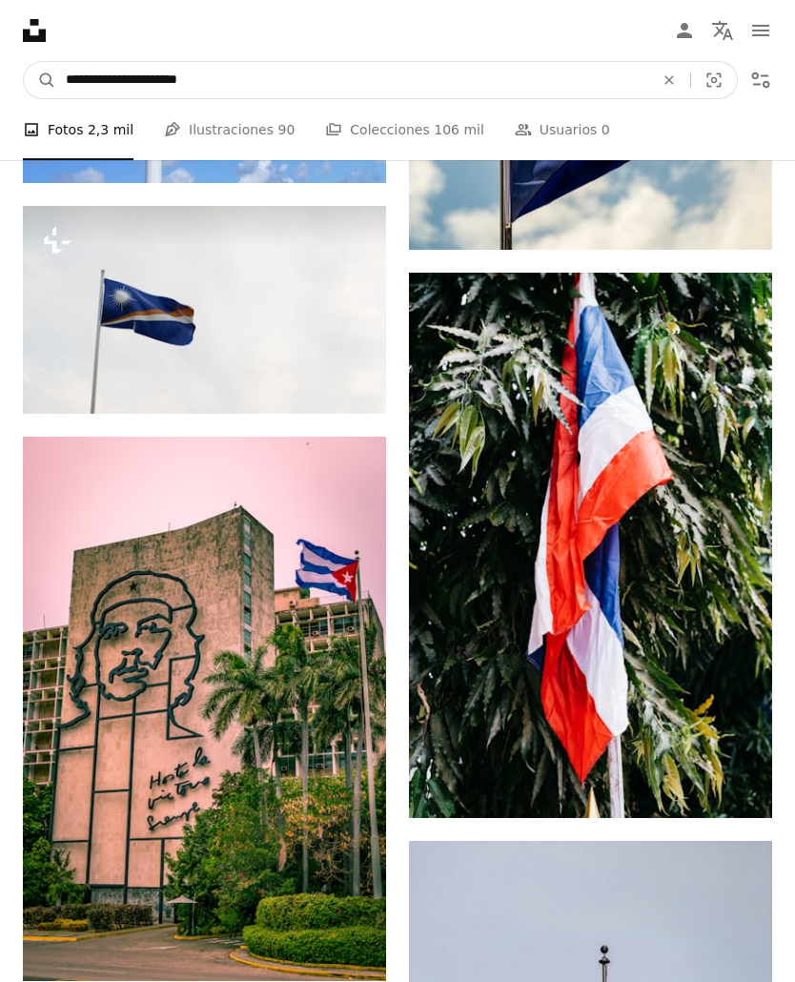
click at [470, 76] on input "**********" at bounding box center [352, 80] width 592 height 36
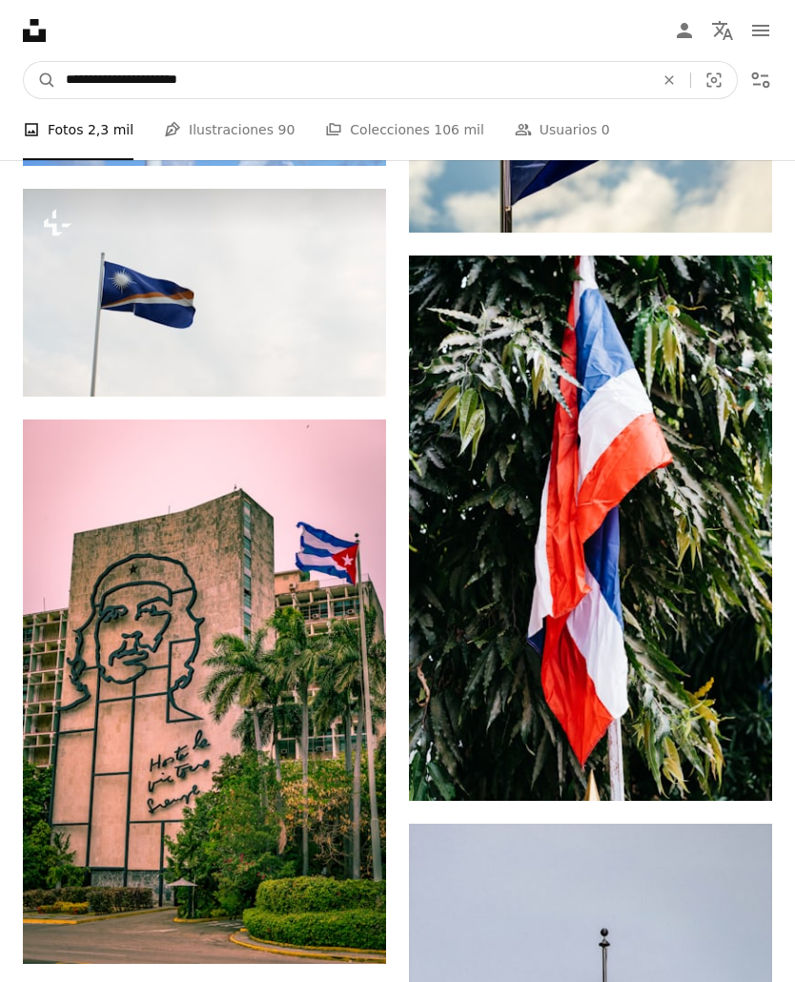
scroll to position [7863, 0]
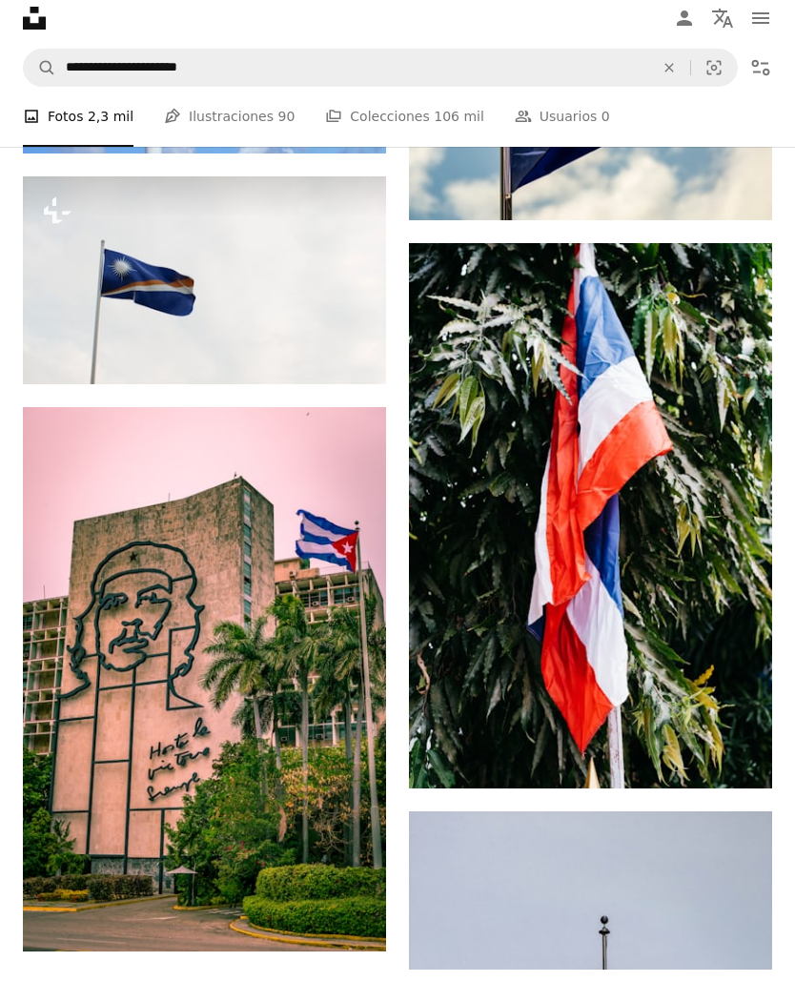
click at [663, 72] on icon "An X shape" at bounding box center [669, 79] width 42 height 15
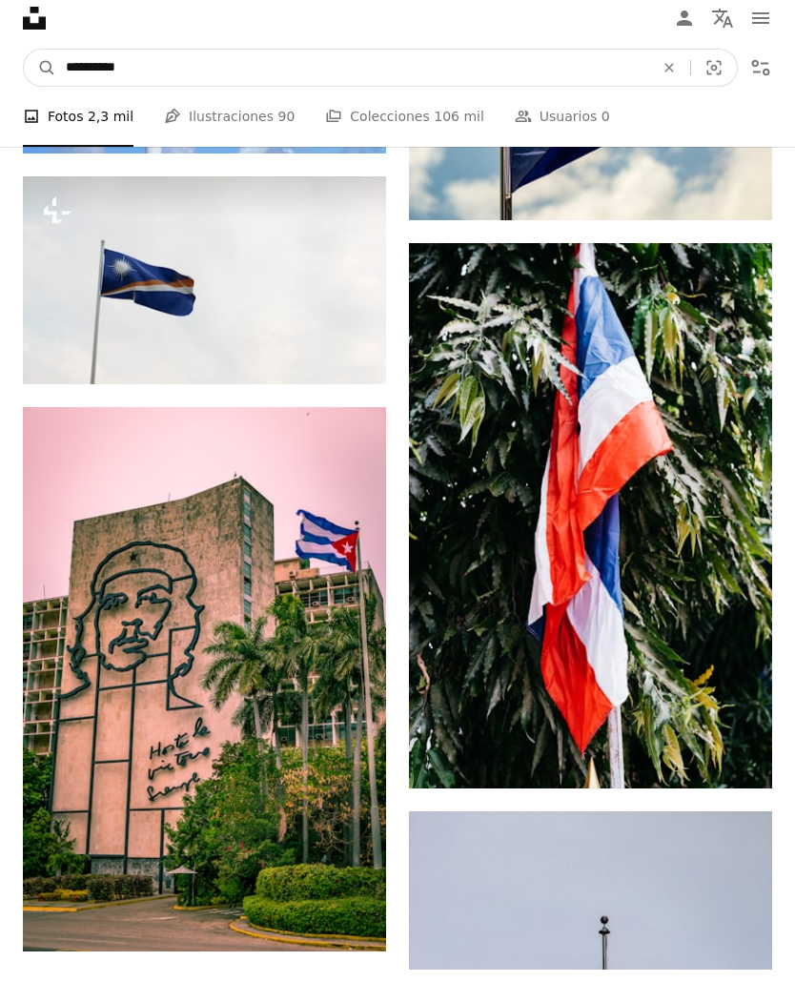
type input "**********"
click at [40, 67] on button "A magnifying glass" at bounding box center [40, 80] width 32 height 36
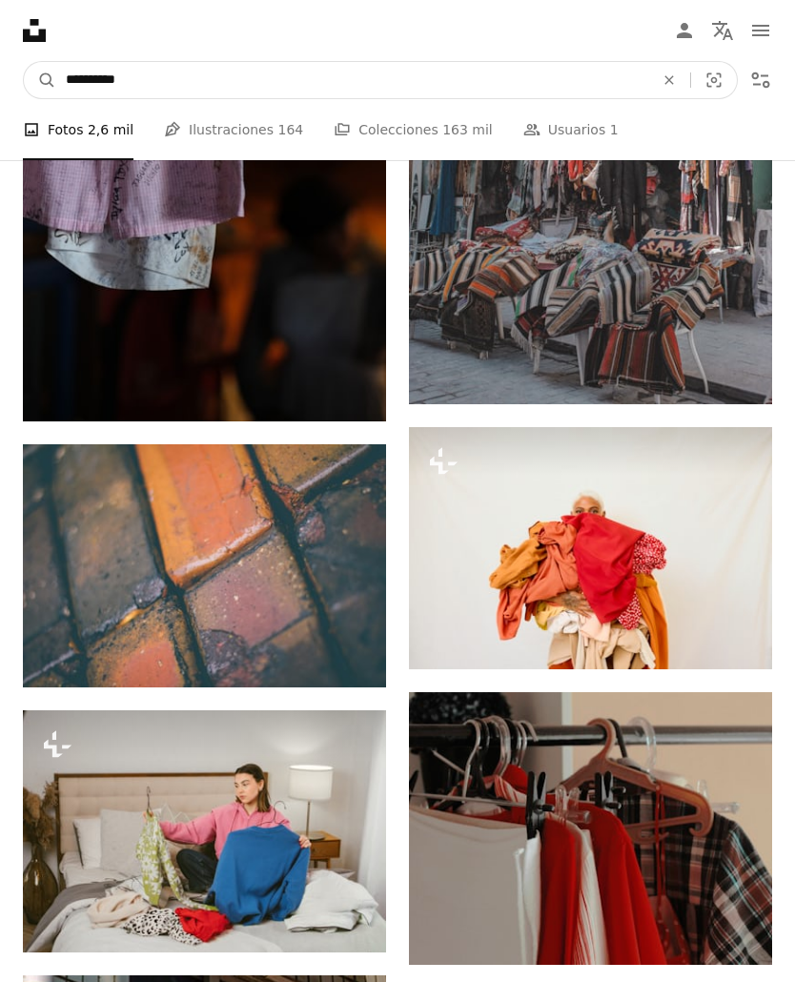
click at [527, 87] on input "**********" at bounding box center [352, 80] width 592 height 36
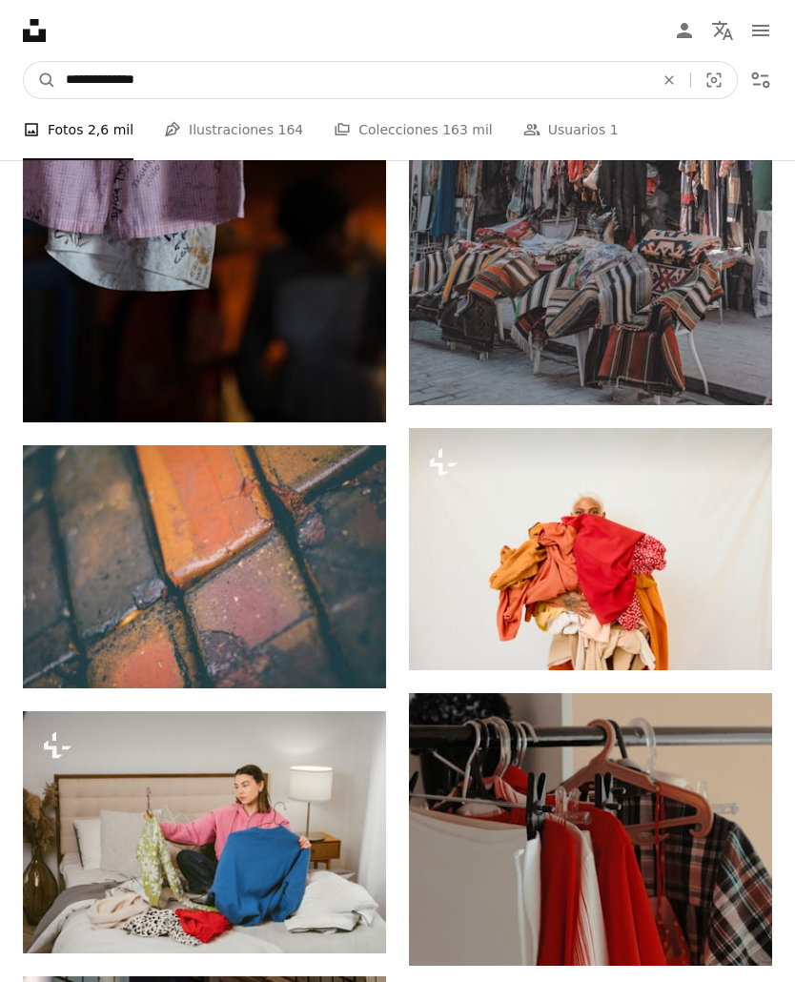
type input "**********"
click at [40, 79] on button "A magnifying glass" at bounding box center [40, 80] width 32 height 36
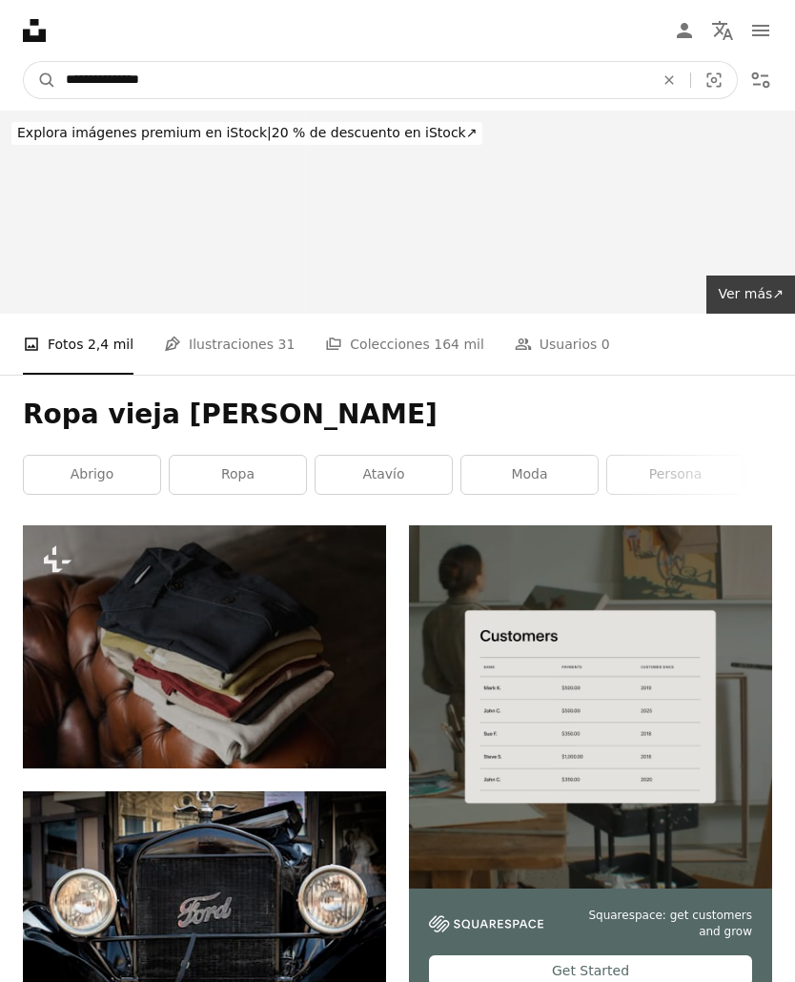
click at [421, 83] on input "**********" at bounding box center [352, 80] width 592 height 36
type input "**********"
click at [40, 80] on button "A magnifying glass" at bounding box center [40, 80] width 32 height 36
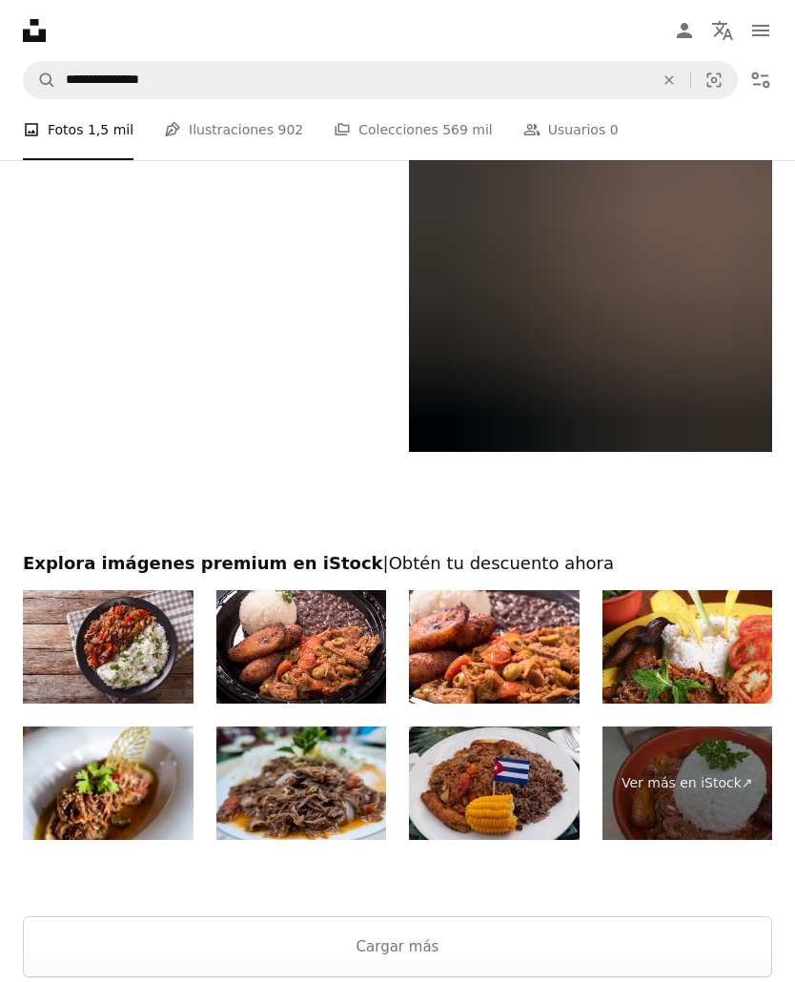
scroll to position [3845, 0]
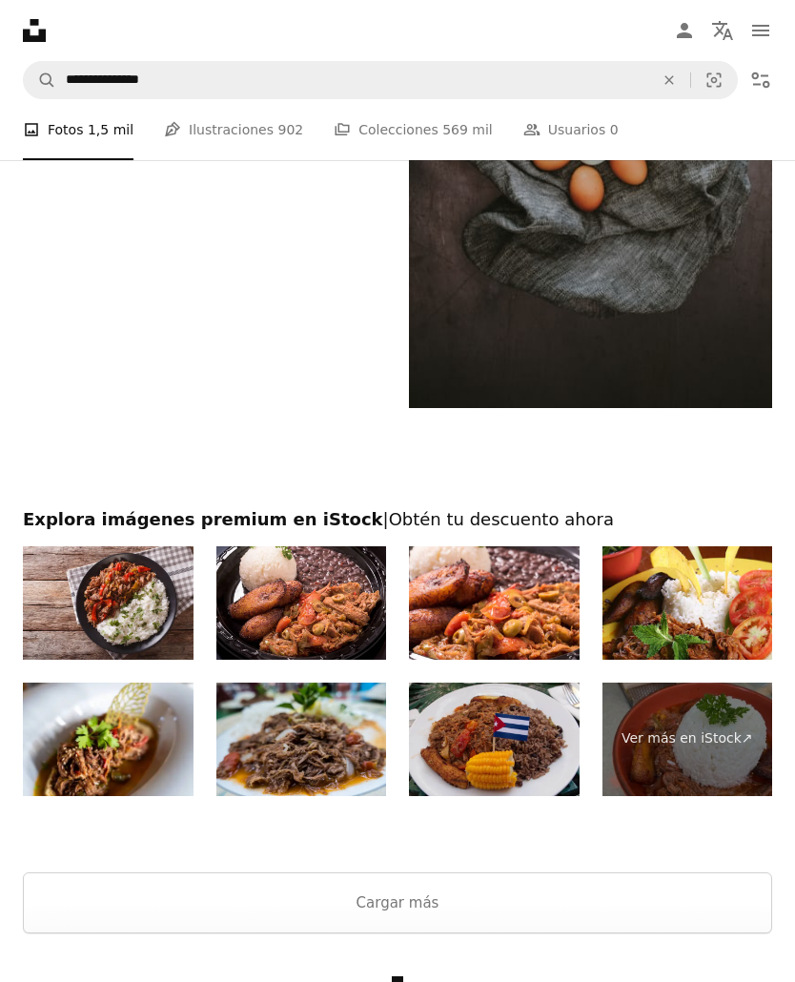
click at [545, 768] on img at bounding box center [494, 738] width 171 height 113
